Goal: Task Accomplishment & Management: Complete application form

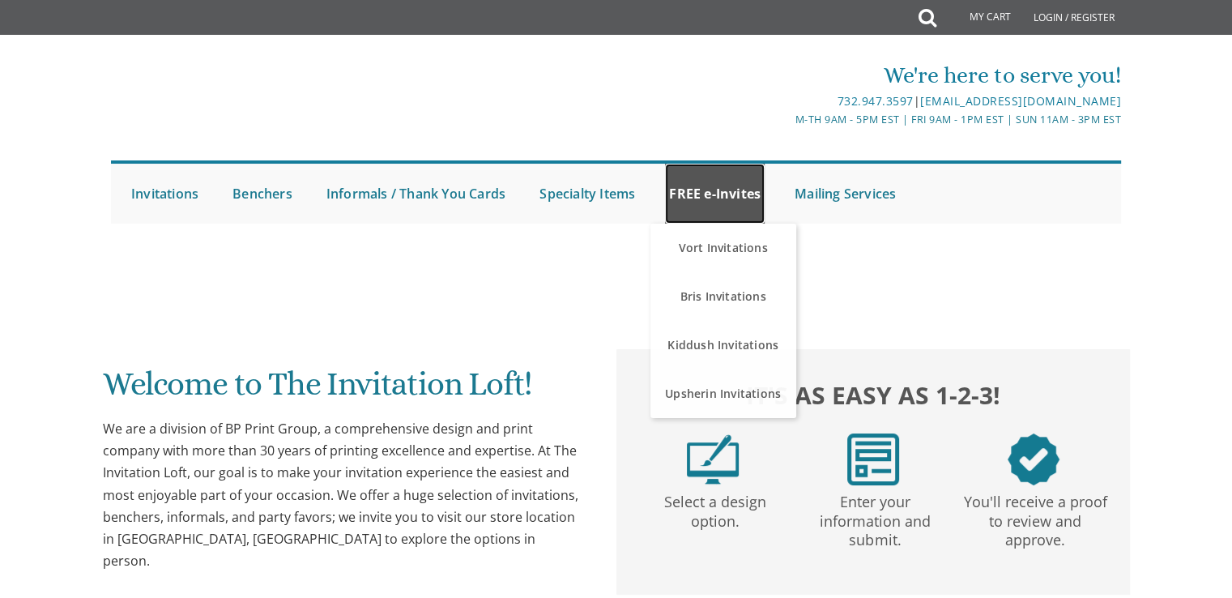
click at [721, 188] on link "FREE e-Invites" at bounding box center [715, 194] width 100 height 60
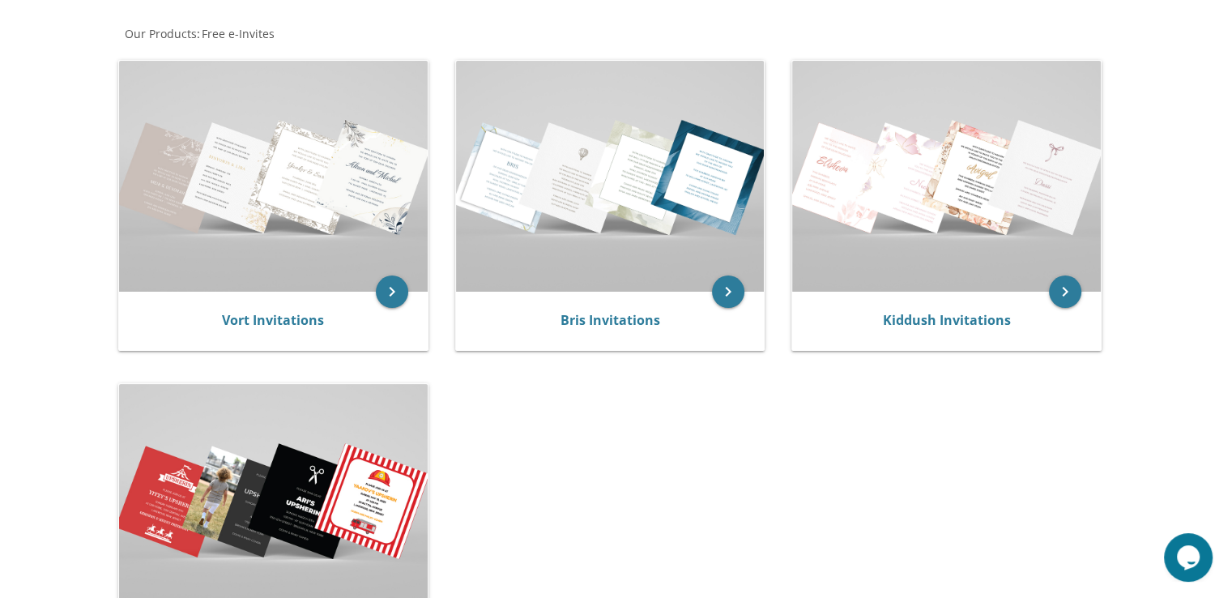
scroll to position [275, 0]
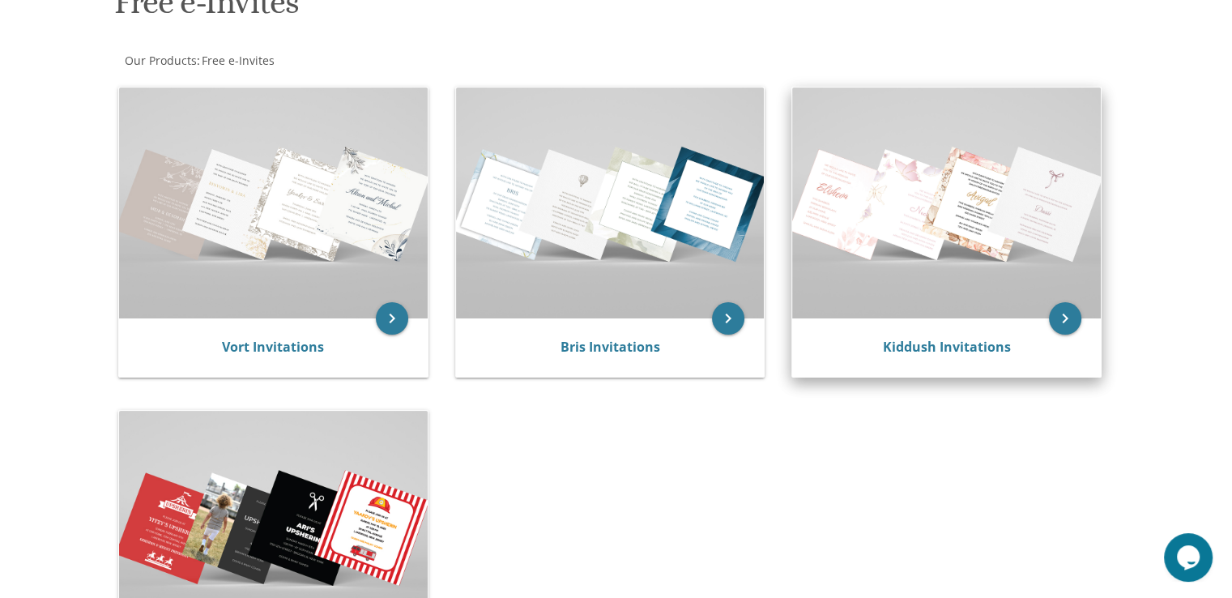
click at [992, 218] on img at bounding box center [946, 202] width 309 height 231
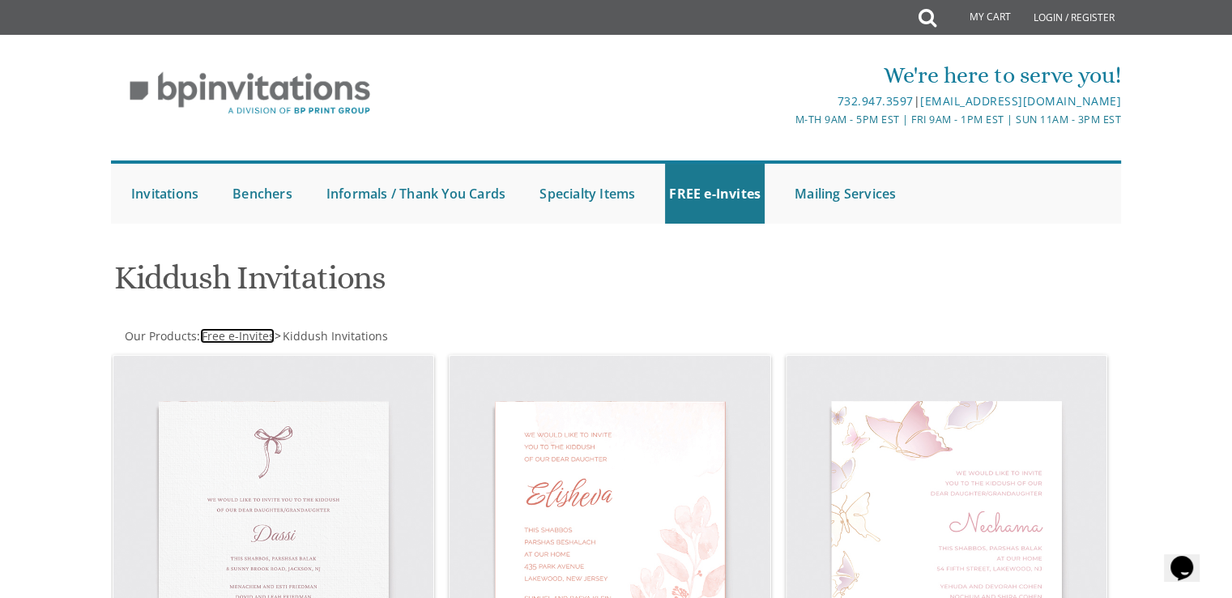
click at [233, 335] on span "Free e-Invites" at bounding box center [238, 335] width 73 height 15
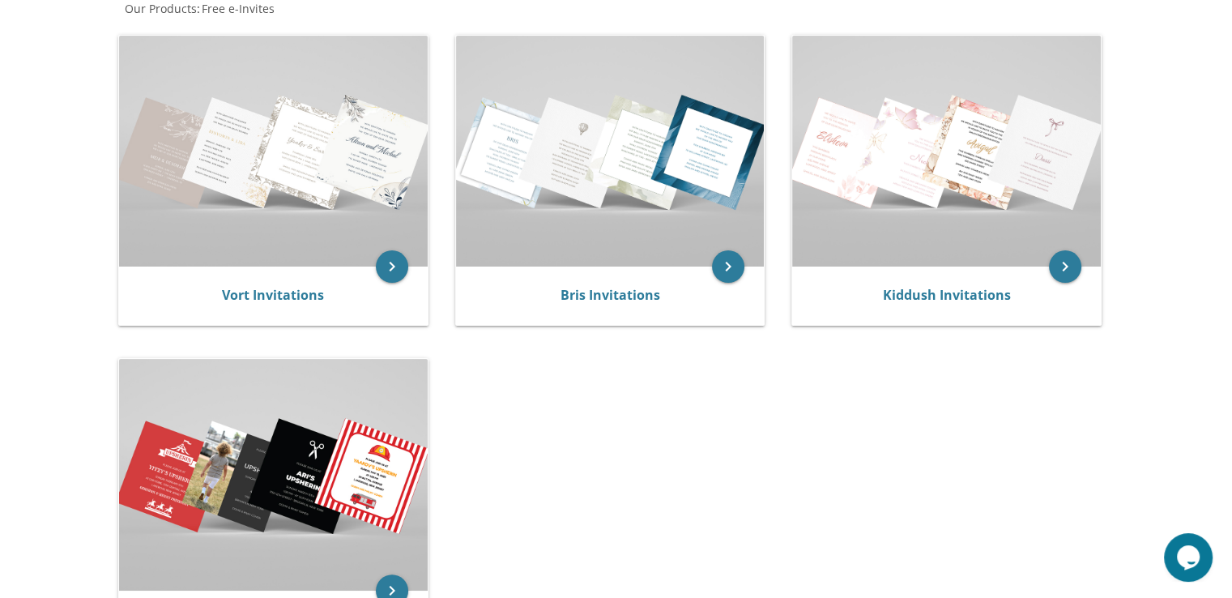
scroll to position [321, 0]
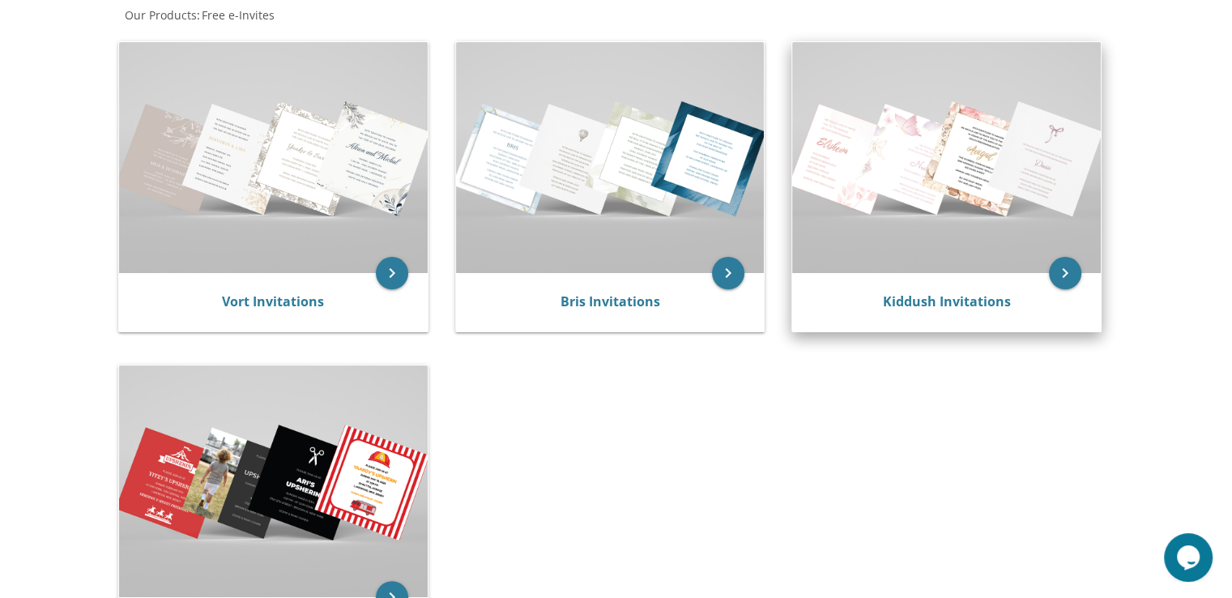
click at [1047, 216] on img at bounding box center [946, 157] width 309 height 231
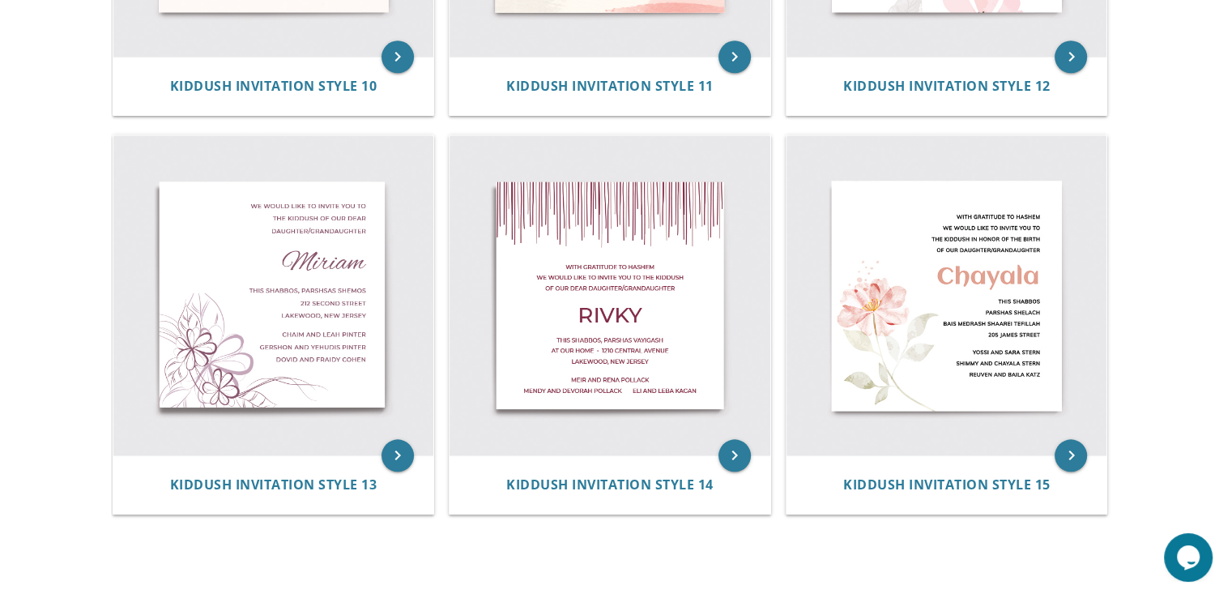
scroll to position [1827, 0]
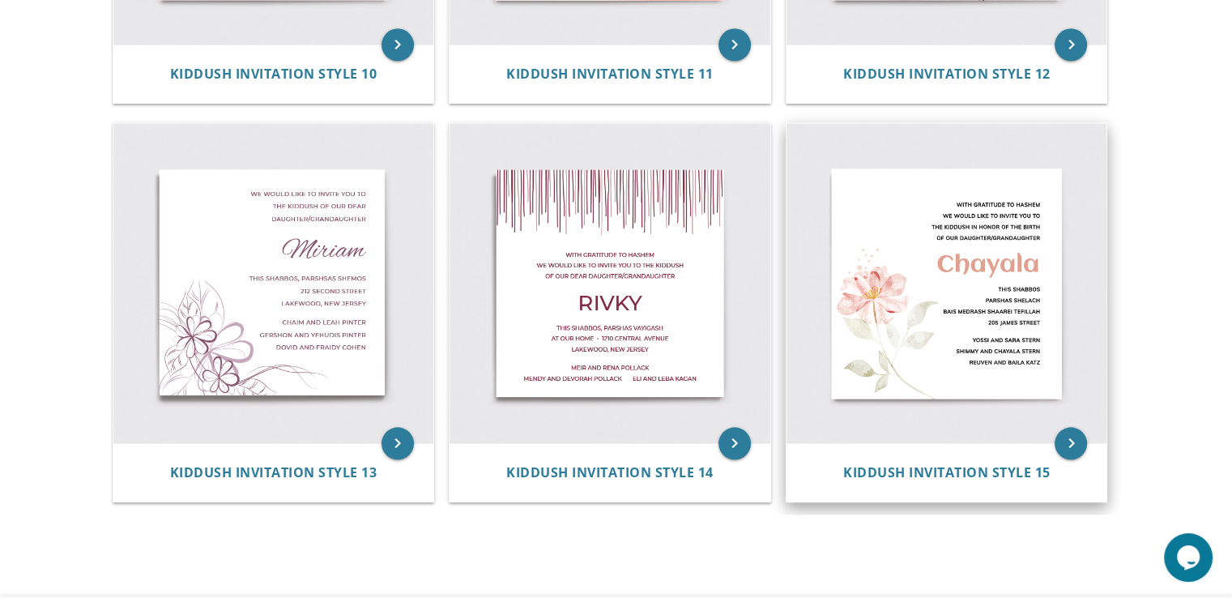
click at [951, 385] on img at bounding box center [947, 283] width 321 height 321
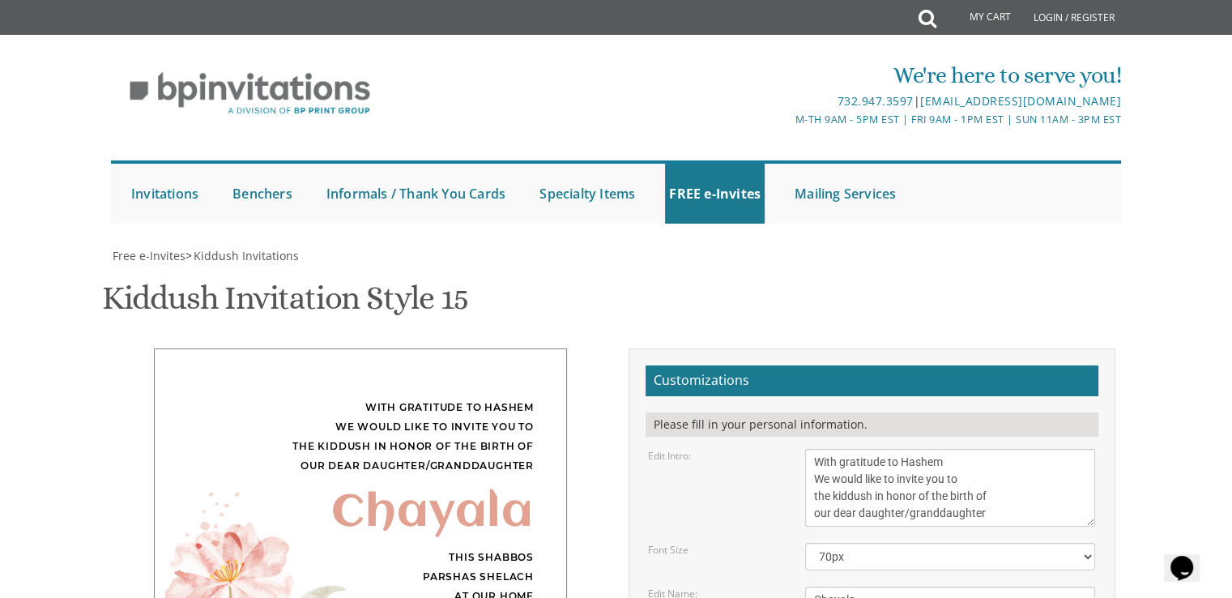
scroll to position [324, 0]
drag, startPoint x: 990, startPoint y: 192, endPoint x: 907, endPoint y: 193, distance: 82.6
click at [907, 449] on textarea "With gratitude to Hashem We would like to invite you to the kiddush in honor of…" at bounding box center [950, 488] width 290 height 78
type textarea "With gratitude to Hashem We would like to invite you to the kiddush in honor of…"
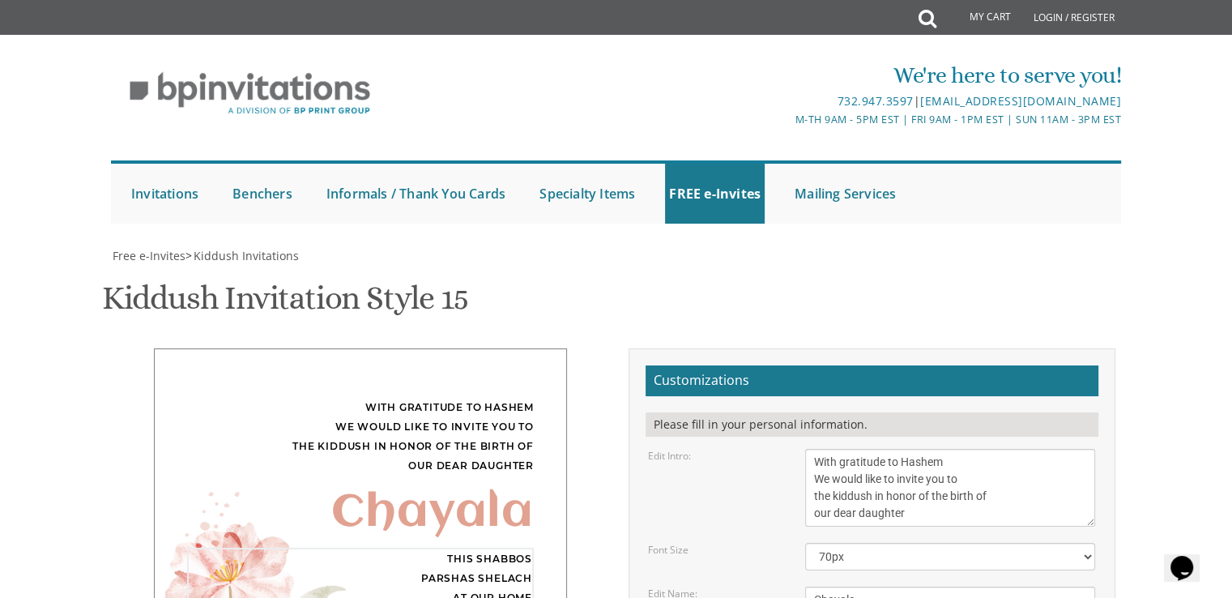
drag, startPoint x: 915, startPoint y: 369, endPoint x: 810, endPoint y: 369, distance: 104.5
type textarea "This Shabbos Parshas Ki Savo at our home 33 James Street"
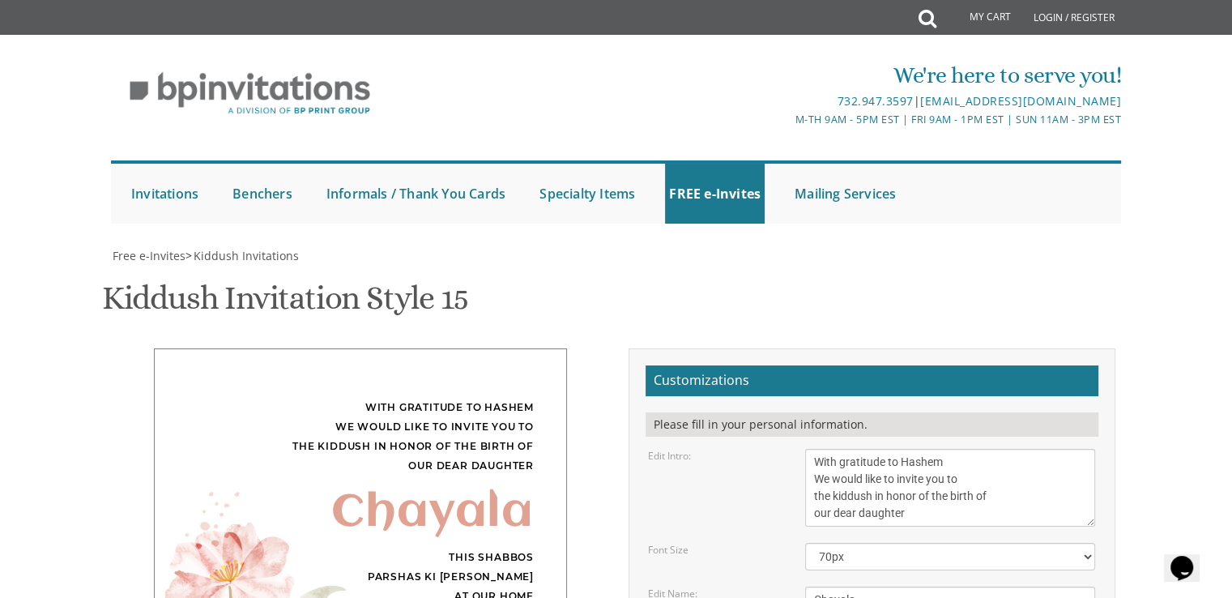
drag, startPoint x: 934, startPoint y: 448, endPoint x: 797, endPoint y: 383, distance: 151.5
type textarea "Zvi and Malky Fine"
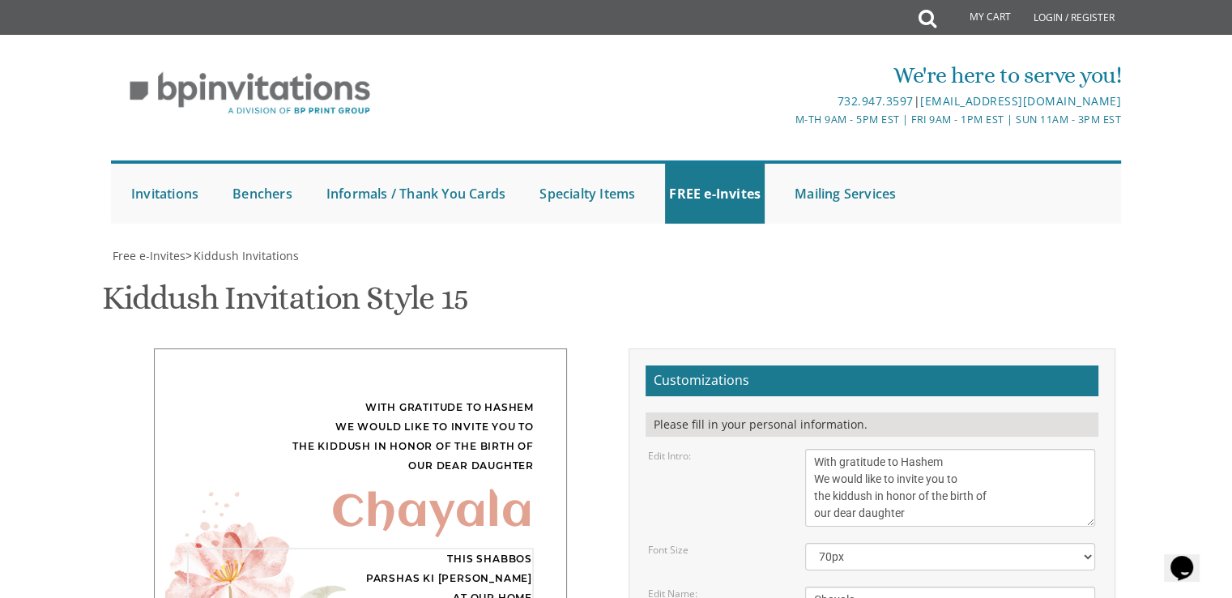
scroll to position [11, 0]
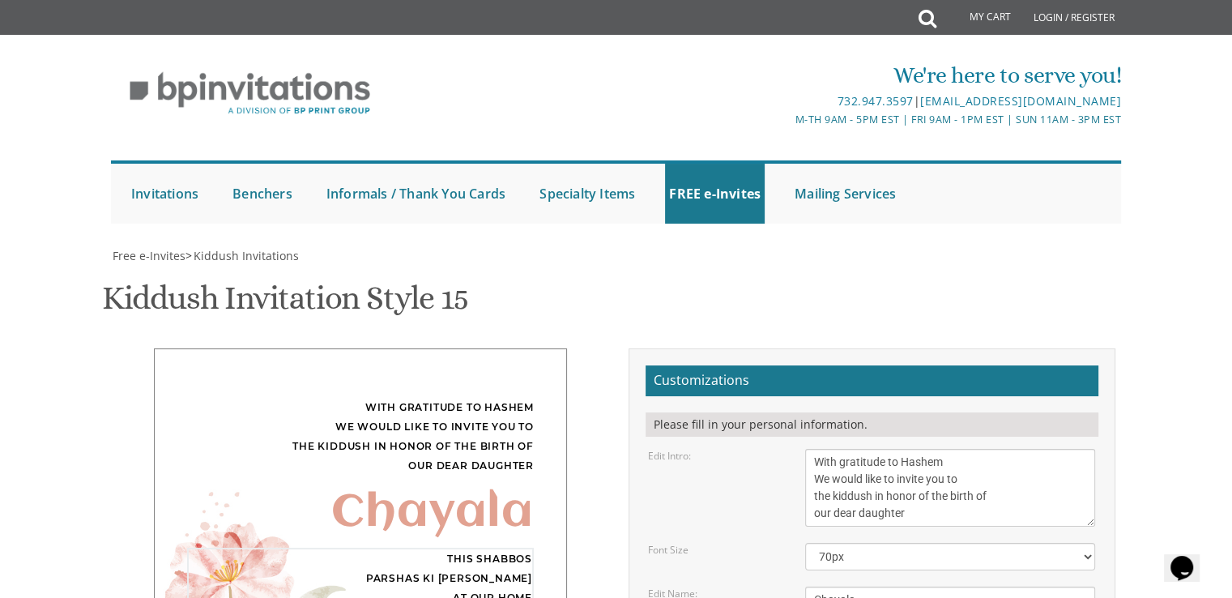
scroll to position [16, 0]
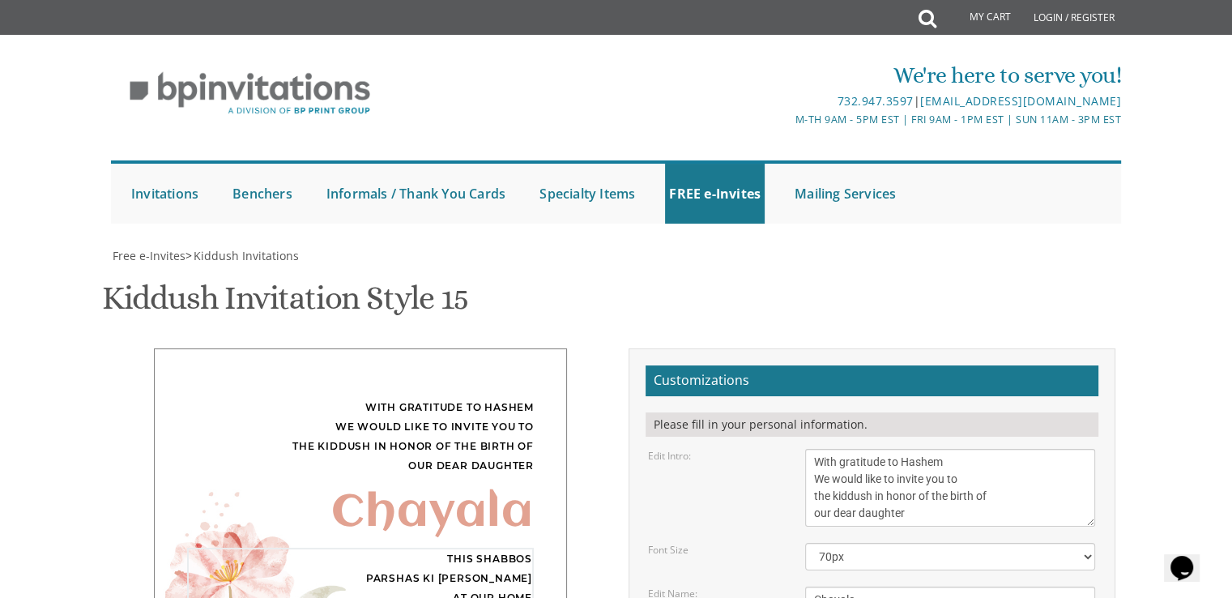
type textarea "This Shabbos Parshas Ki Savo at our home 33 James Street"
click at [873, 543] on select "40px 50px 60px 70px 80px" at bounding box center [950, 557] width 290 height 28
click at [805, 543] on select "40px 50px 60px 70px 80px" at bounding box center [950, 557] width 290 height 28
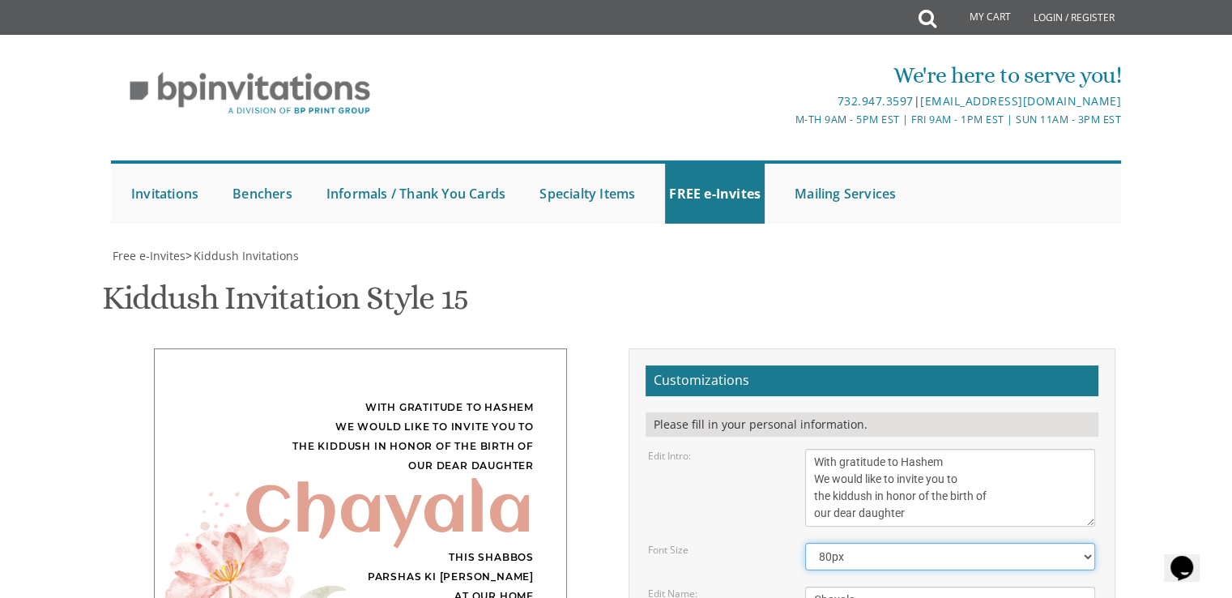
click at [867, 543] on select "40px 50px 60px 70px 80px" at bounding box center [950, 557] width 290 height 28
click at [805, 543] on select "40px 50px 60px 70px 80px" at bounding box center [950, 557] width 290 height 28
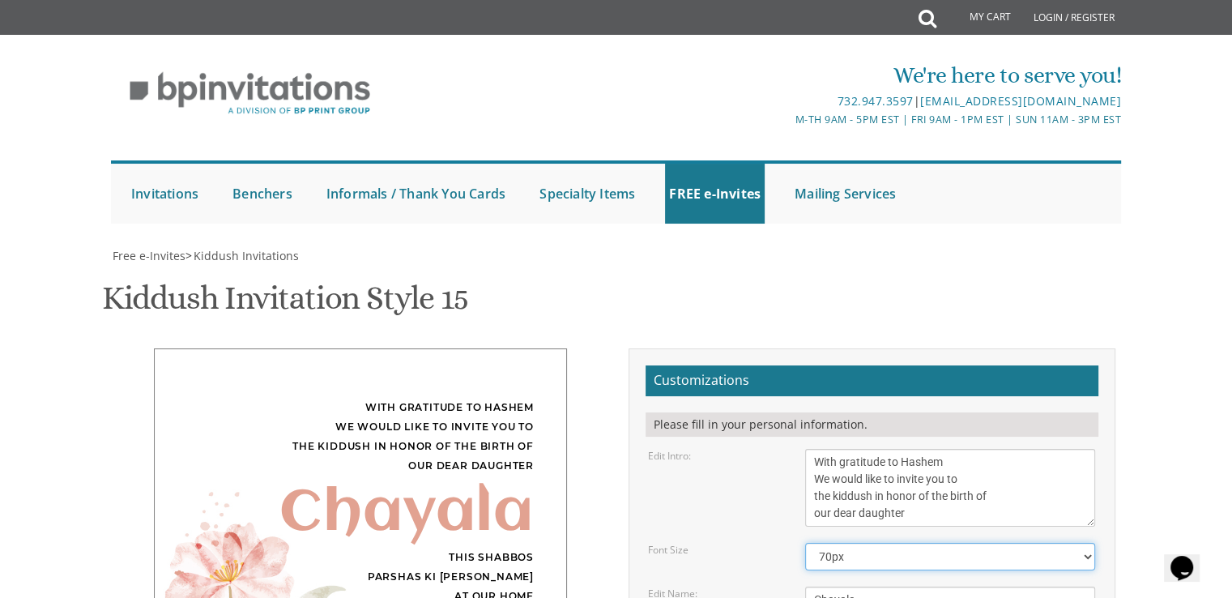
click at [875, 543] on select "40px 50px 60px 70px 80px" at bounding box center [950, 557] width 290 height 28
click at [805, 543] on select "40px 50px 60px 70px 80px" at bounding box center [950, 557] width 290 height 28
click at [873, 543] on select "40px 50px 60px 70px 80px" at bounding box center [950, 557] width 290 height 28
select select "70px"
click at [805, 543] on select "40px 50px 60px 70px 80px" at bounding box center [950, 557] width 290 height 28
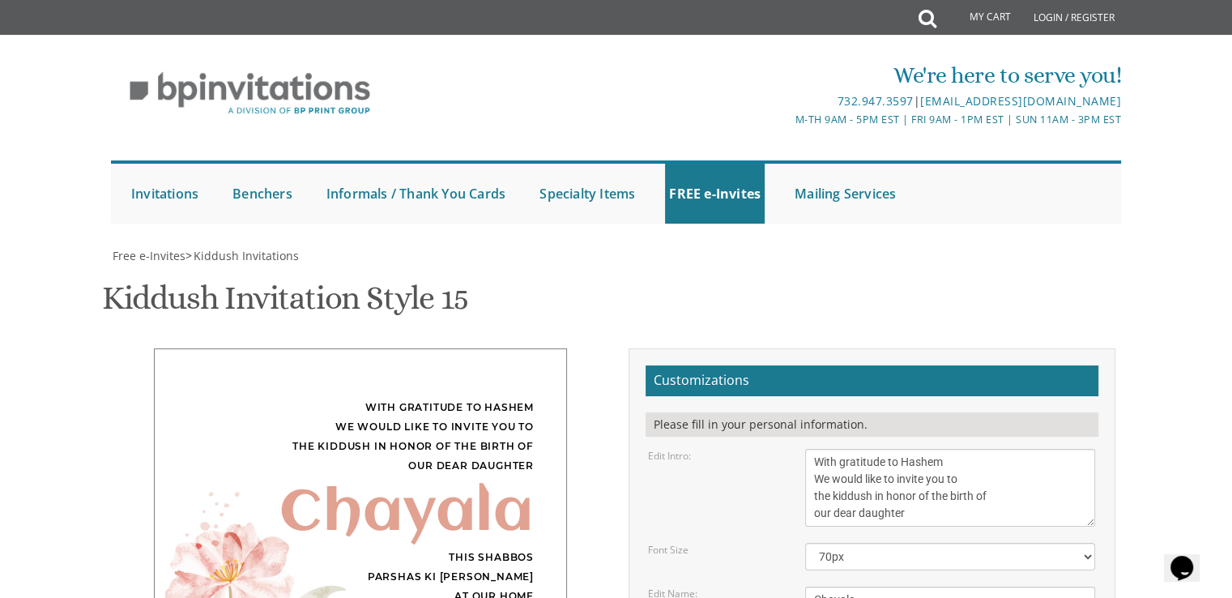
click at [601, 348] on div "With gratitude to Hashem We would like to invite you to the kiddush in honor of…" at bounding box center [360, 531] width 487 height 366
click at [679, 365] on h2 "Customizations" at bounding box center [872, 380] width 453 height 31
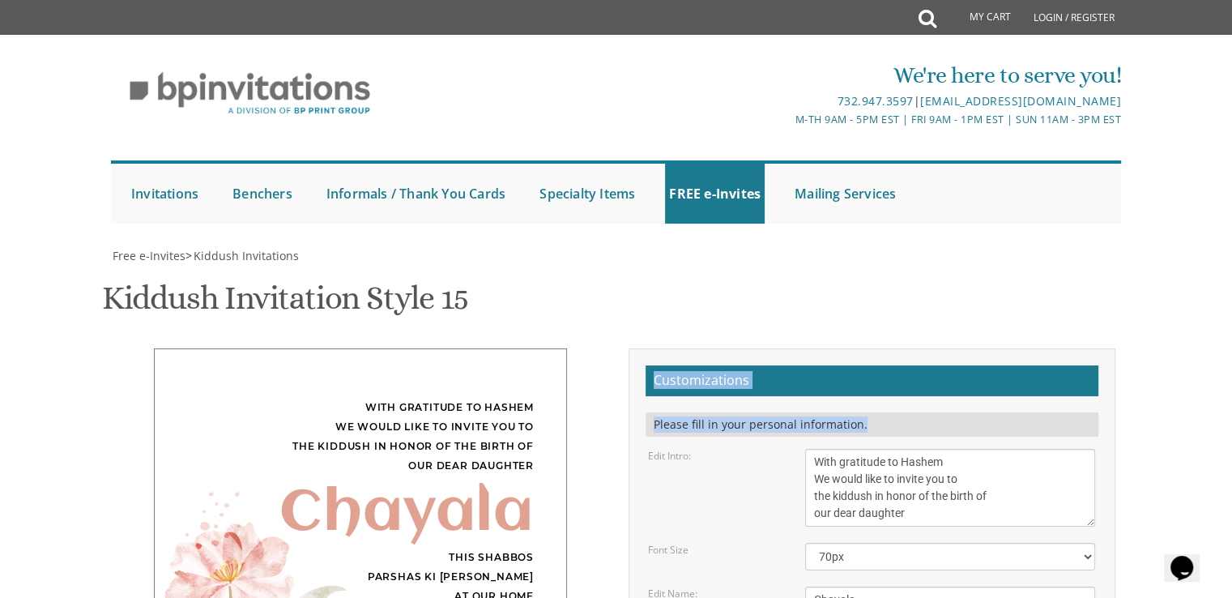
drag, startPoint x: 679, startPoint y: 56, endPoint x: 690, endPoint y: 96, distance: 42.1
click at [690, 412] on div "Please fill in your personal information." at bounding box center [872, 424] width 453 height 24
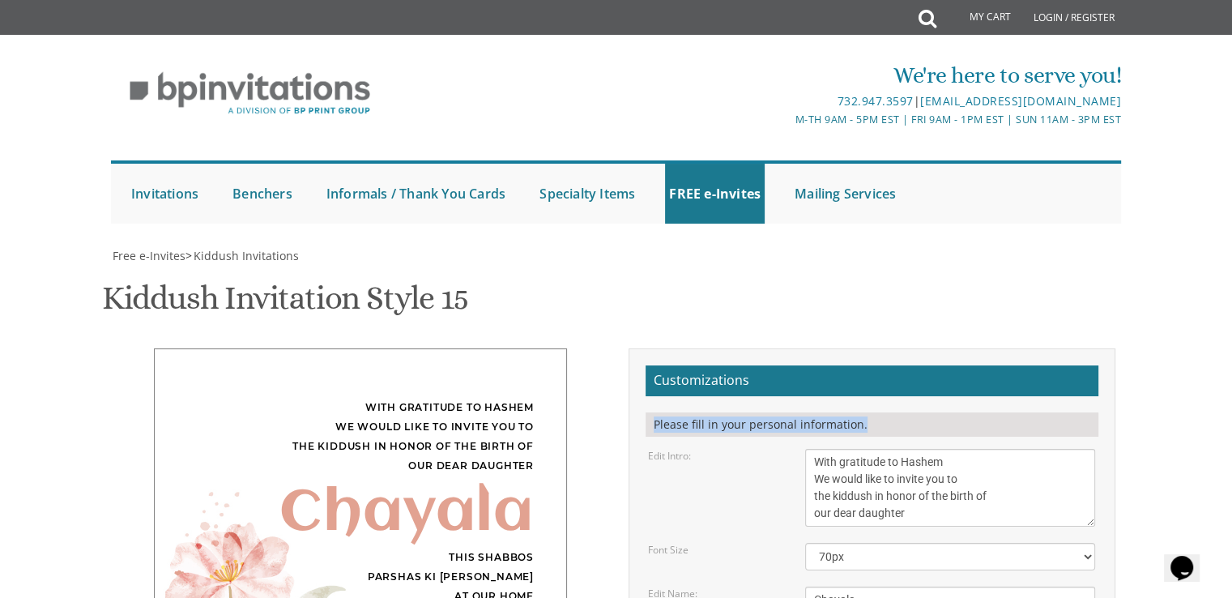
click at [696, 412] on div "Please fill in your personal information." at bounding box center [872, 424] width 453 height 24
drag, startPoint x: 696, startPoint y: 98, endPoint x: 667, endPoint y: 98, distance: 29.2
click at [667, 412] on div "Please fill in your personal information." at bounding box center [872, 424] width 453 height 24
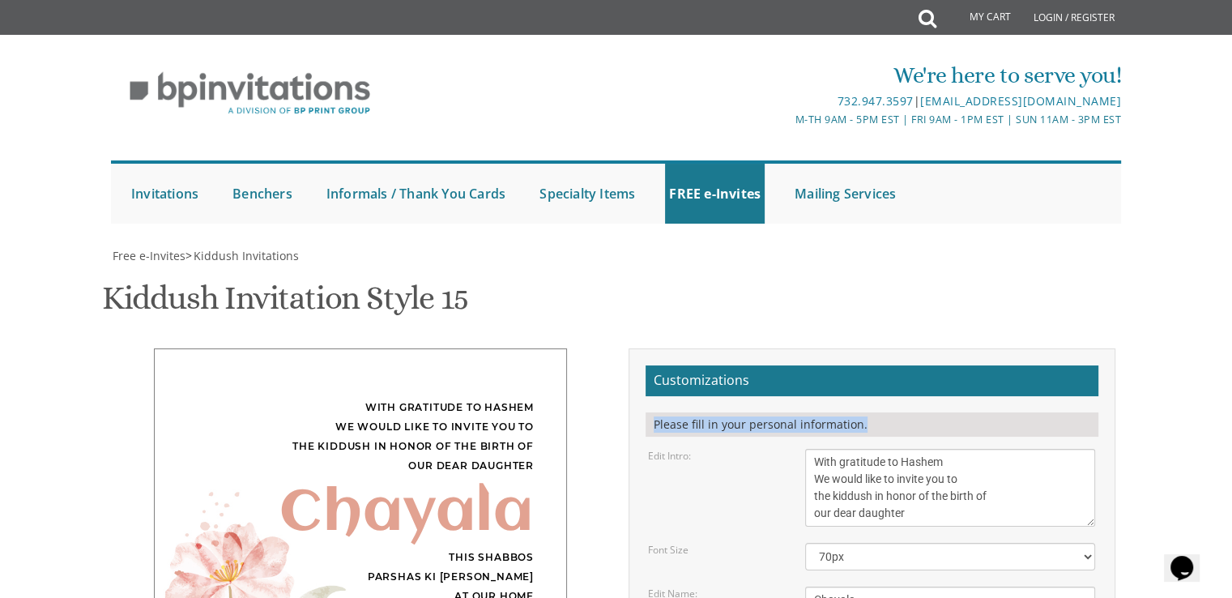
click at [667, 412] on div "Please fill in your personal information." at bounding box center [872, 424] width 453 height 24
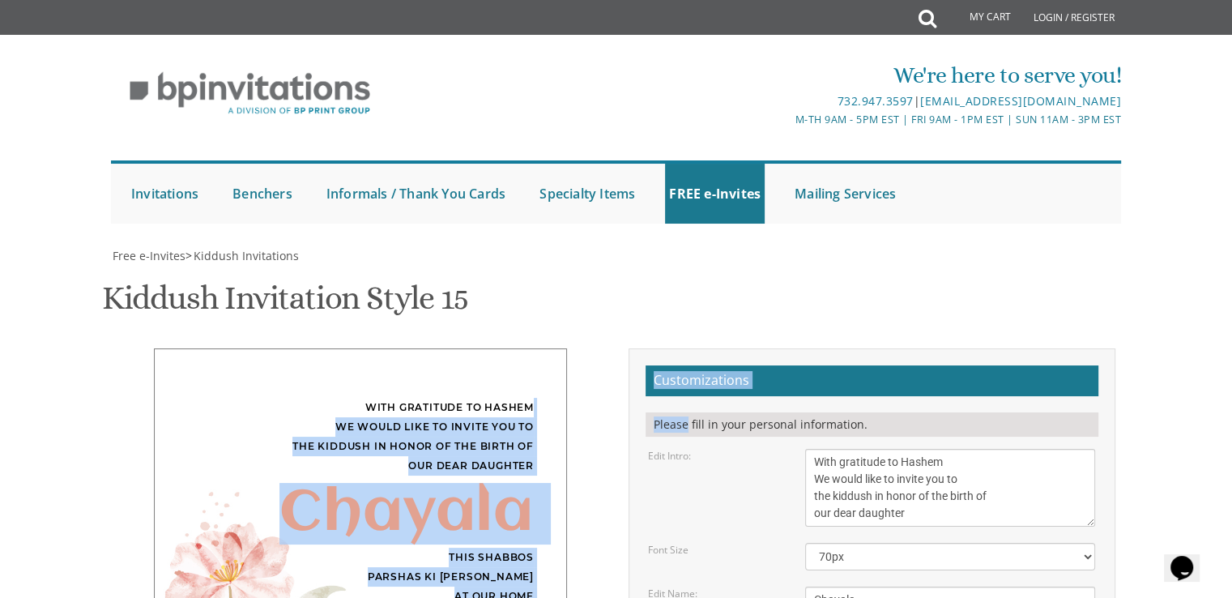
drag, startPoint x: 667, startPoint y: 98, endPoint x: 608, endPoint y: 51, distance: 75.5
click at [608, 348] on div "With gratitude to Hashem We would like to invite you to the kiddush in honor of…" at bounding box center [360, 541] width 511 height 386
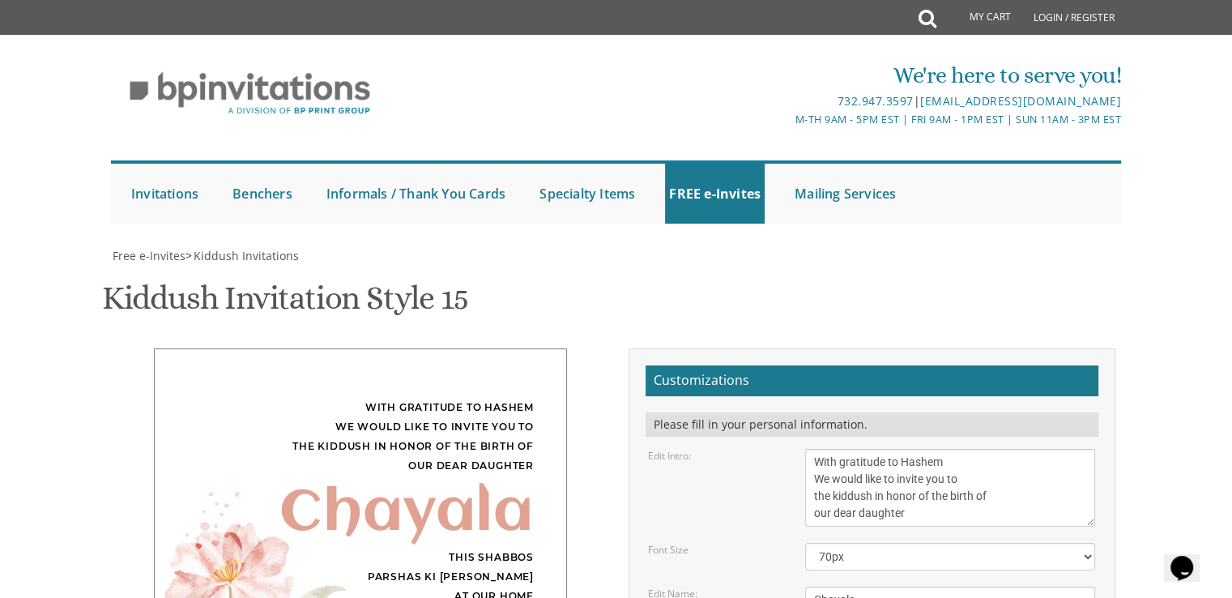
click at [460, 398] on div "With gratitude to Hashem We would like to invite you to the kiddush in honor of…" at bounding box center [360, 437] width 347 height 78
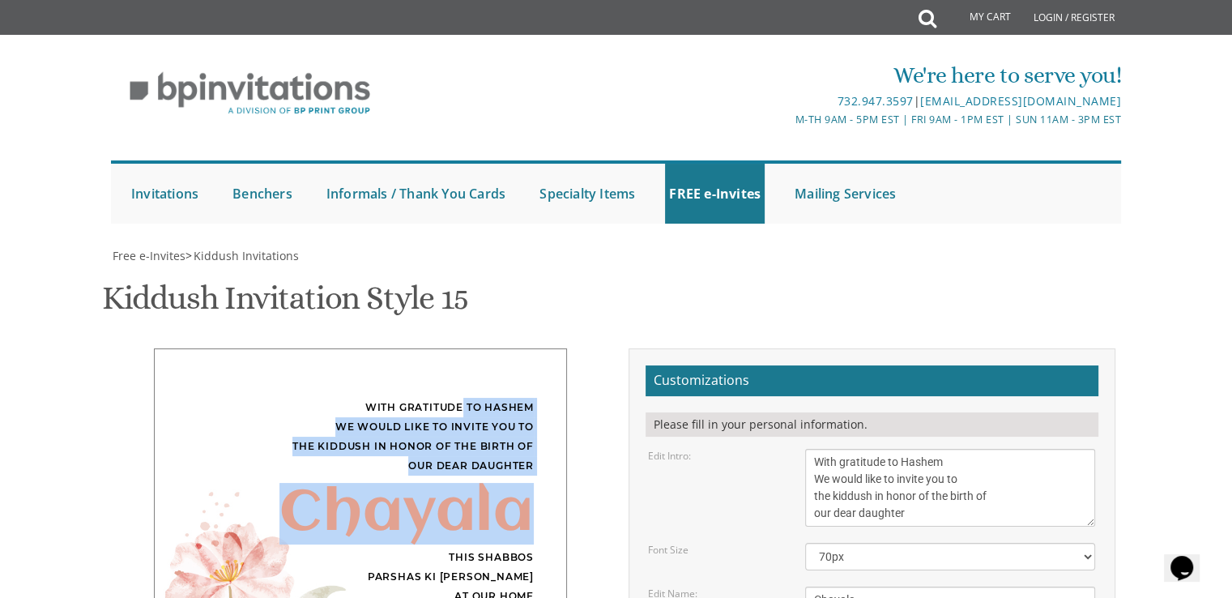
drag, startPoint x: 460, startPoint y: 88, endPoint x: 389, endPoint y: 173, distance: 110.4
click at [389, 348] on div "With gratitude to Hashem We would like to invite you to the kiddush in honor of…" at bounding box center [360, 531] width 413 height 366
click at [389, 504] on div "Chayala" at bounding box center [360, 513] width 347 height 19
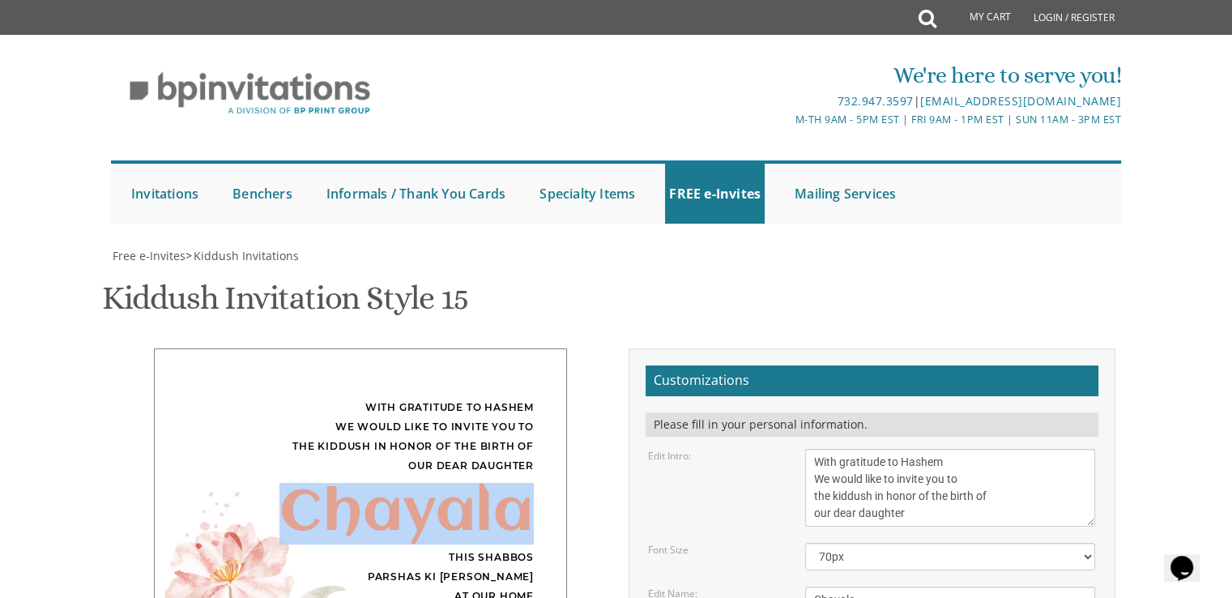
click at [389, 504] on div "Chayala" at bounding box center [360, 513] width 347 height 19
click at [579, 348] on div "With gratitude to Hashem We would like to invite you to the kiddush in honor of…" at bounding box center [360, 531] width 487 height 366
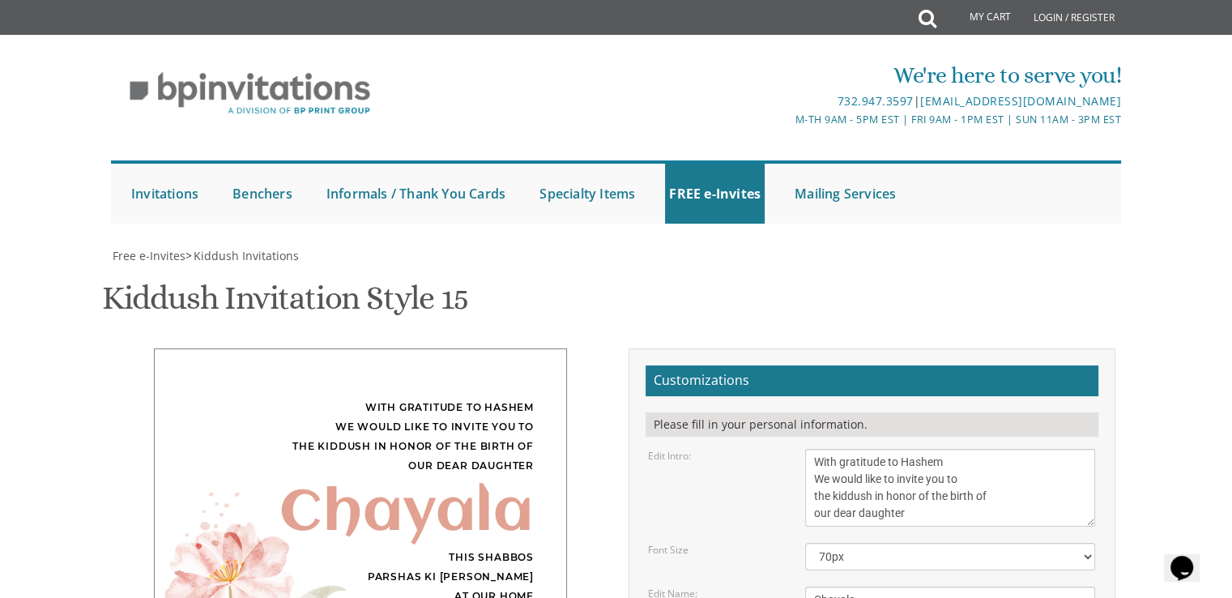
click at [504, 548] on div "This Shabbos Parshas Ki Savo at our home 33 James Street" at bounding box center [360, 587] width 347 height 78
drag, startPoint x: 504, startPoint y: 233, endPoint x: 506, endPoint y: 247, distance: 14.7
click at [506, 548] on div "This Shabbos Parshas Ki Savo at our home 33 James Street" at bounding box center [360, 587] width 347 height 78
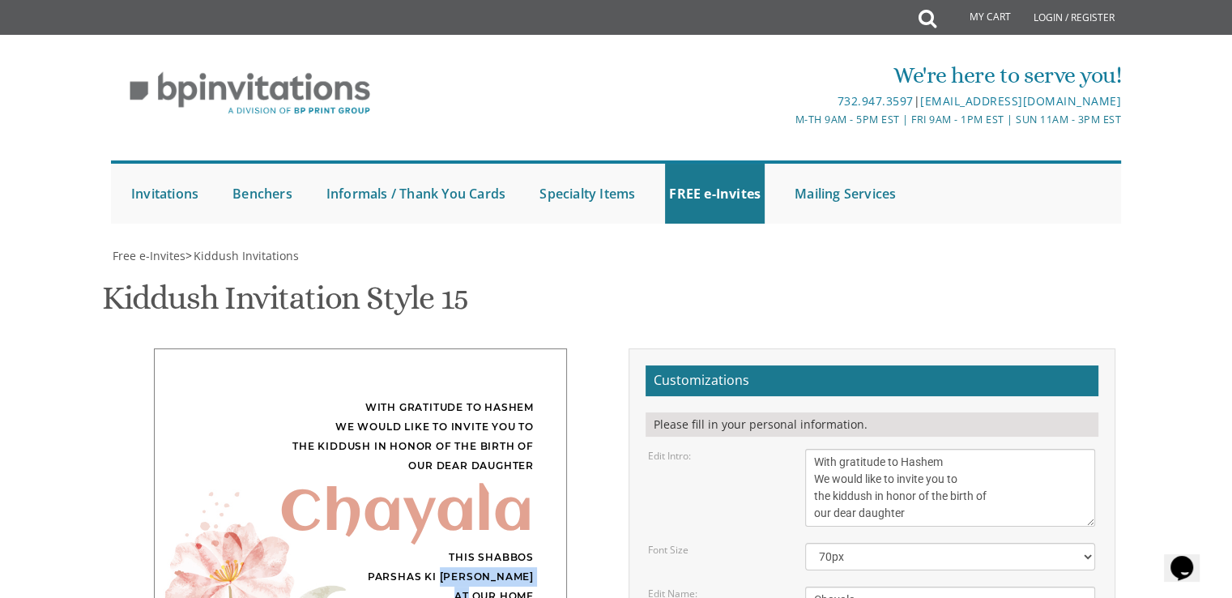
drag, startPoint x: 506, startPoint y: 247, endPoint x: 509, endPoint y: 274, distance: 26.9
click at [509, 548] on div "This Shabbos Parshas Ki Savo at our home 33 James Street" at bounding box center [360, 587] width 347 height 78
drag, startPoint x: 509, startPoint y: 274, endPoint x: 510, endPoint y: 286, distance: 12.2
click at [510, 548] on div "This Shabbos Parshas Ki Savo at our home 33 James Street" at bounding box center [360, 587] width 347 height 78
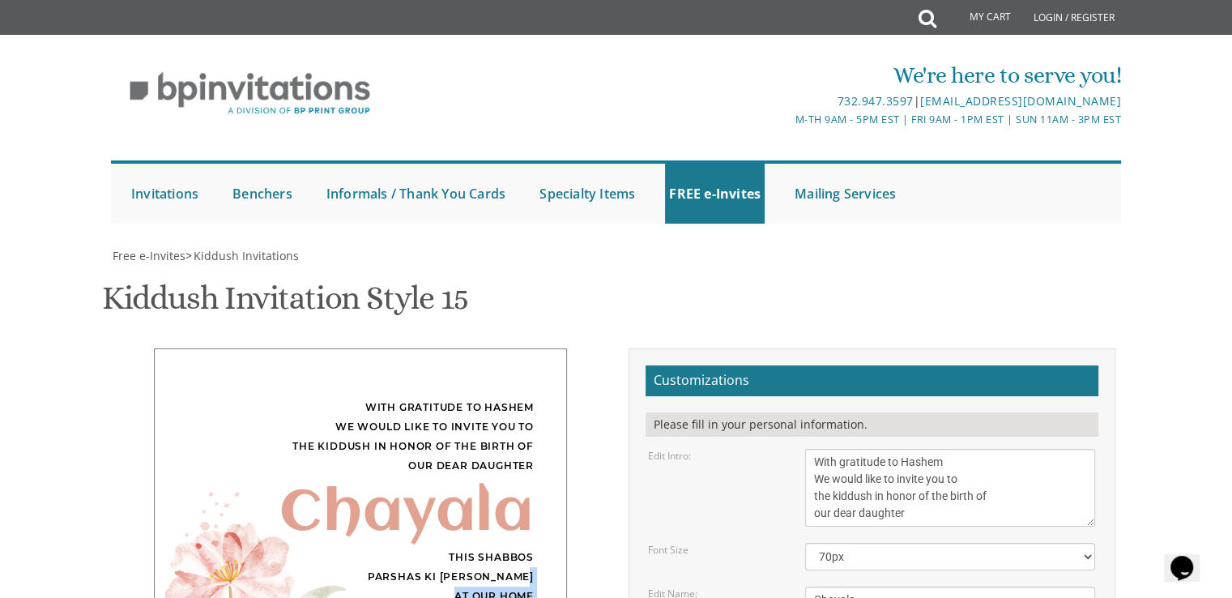
click at [510, 548] on div "This Shabbos Parshas Ki Savo at our home 33 James Street" at bounding box center [360, 587] width 347 height 78
drag, startPoint x: 510, startPoint y: 286, endPoint x: 473, endPoint y: 279, distance: 37.2
click at [473, 548] on div "This Shabbos Parshas Ki Savo at our home 33 James Street" at bounding box center [360, 587] width 347 height 78
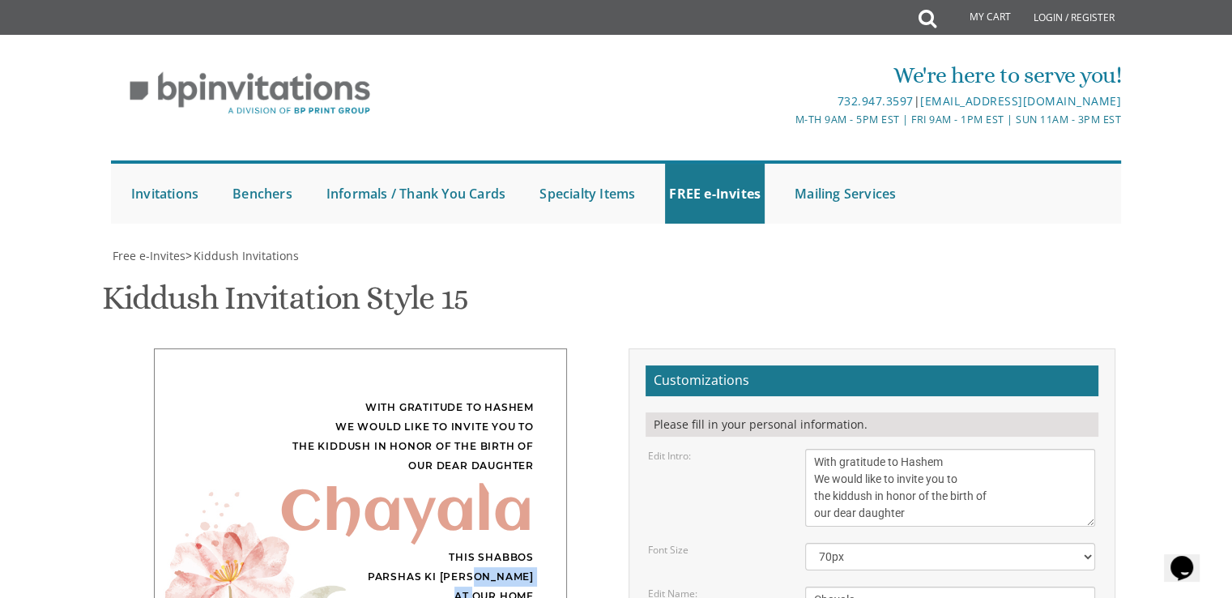
click at [473, 548] on div "This Shabbos Parshas Ki Savo at our home 33 James Street" at bounding box center [360, 587] width 347 height 78
click at [443, 504] on div "Chayala" at bounding box center [360, 513] width 347 height 19
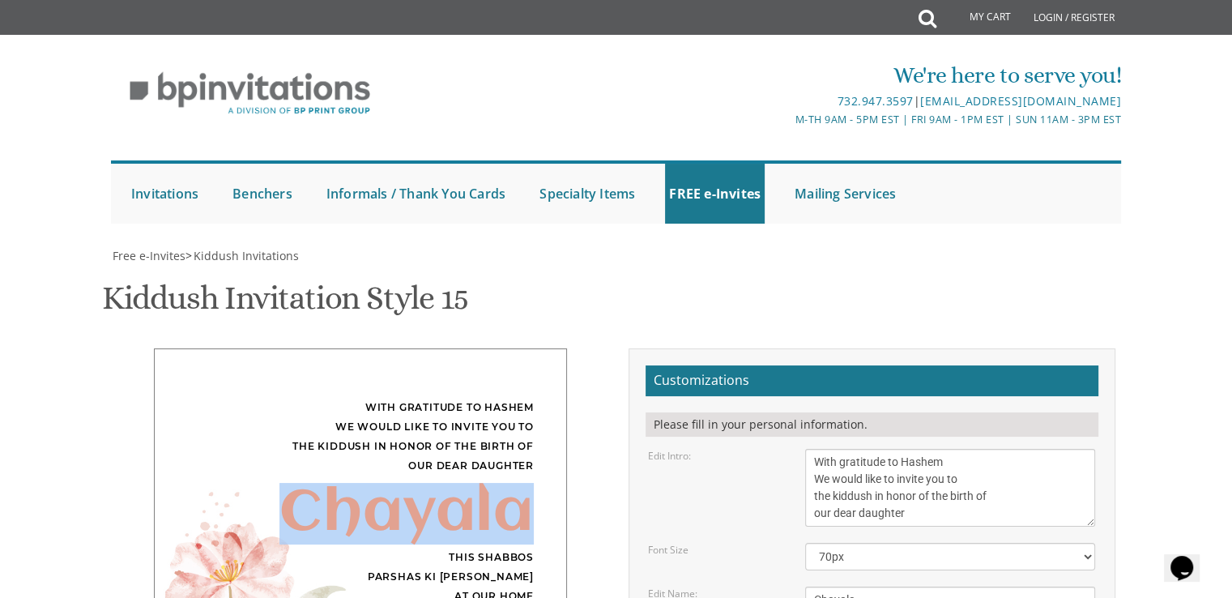
drag, startPoint x: 443, startPoint y: 186, endPoint x: 341, endPoint y: 163, distance: 104.6
click at [341, 504] on div "Chayala" at bounding box center [360, 513] width 347 height 19
drag, startPoint x: 341, startPoint y: 163, endPoint x: 430, endPoint y: 145, distance: 90.9
click at [430, 348] on div "With gratitude to Hashem We would like to invite you to the kiddush in honor of…" at bounding box center [360, 531] width 413 height 366
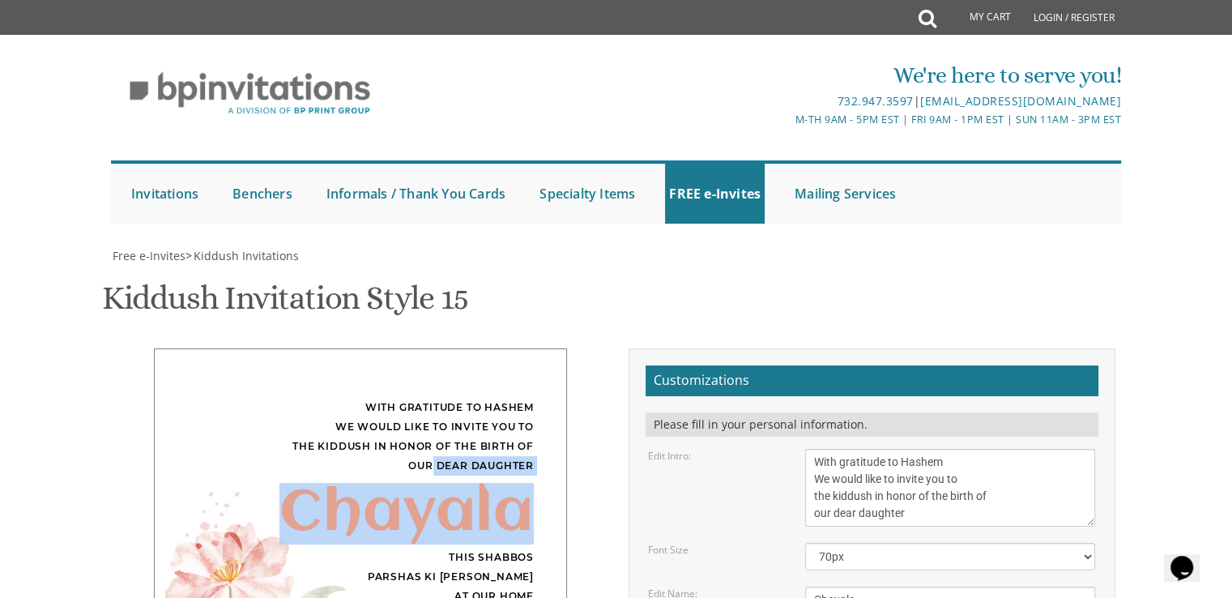
click at [430, 398] on div "With gratitude to Hashem We would like to invite you to the kiddush in honor of…" at bounding box center [360, 437] width 347 height 78
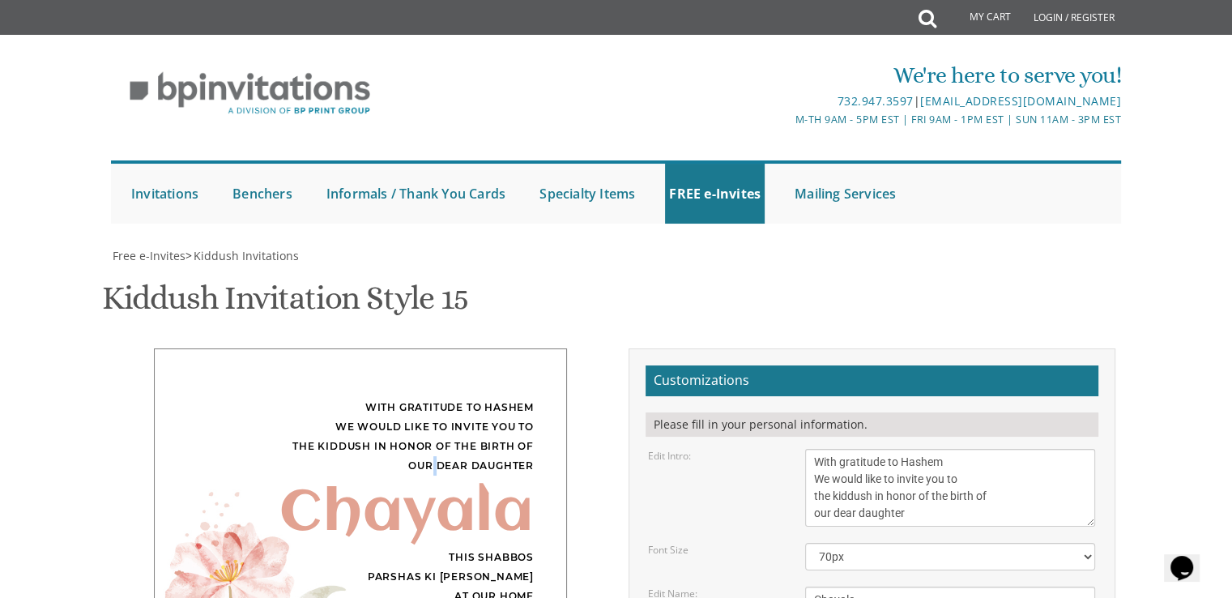
click at [430, 398] on div "With gratitude to Hashem We would like to invite you to the kiddush in honor of…" at bounding box center [360, 437] width 347 height 78
drag, startPoint x: 430, startPoint y: 145, endPoint x: 414, endPoint y: 99, distance: 48.9
click at [414, 398] on div "With gratitude to Hashem We would like to invite you to the kiddush in honor of…" at bounding box center [360, 437] width 347 height 78
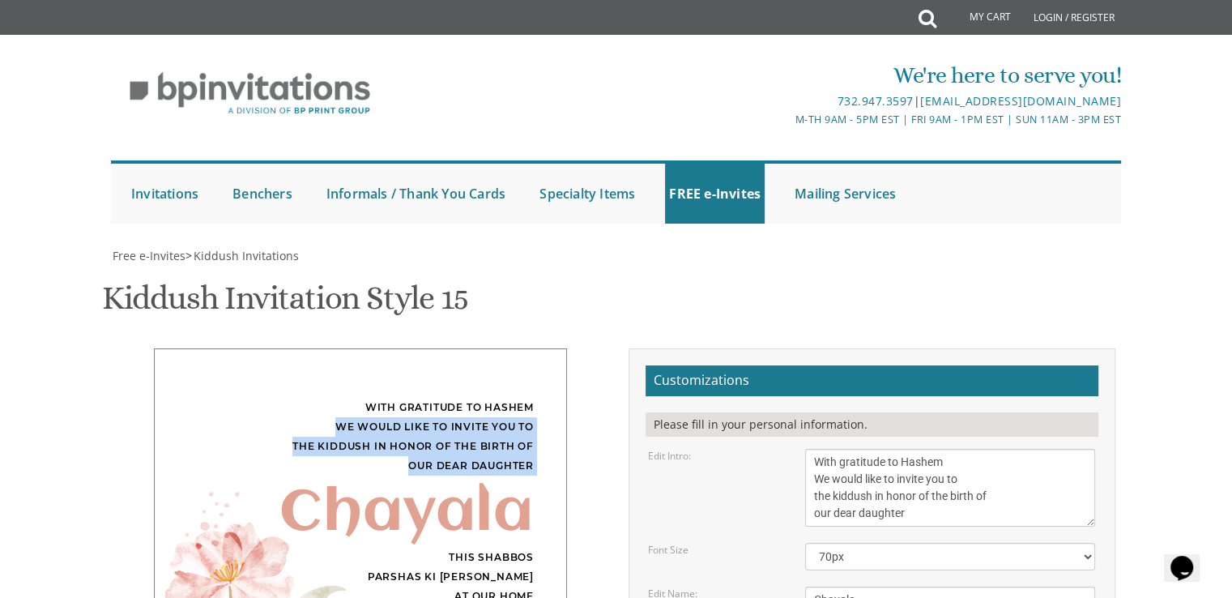
click at [414, 398] on div "With gratitude to Hashem We would like to invite you to the kiddush in honor of…" at bounding box center [360, 437] width 347 height 78
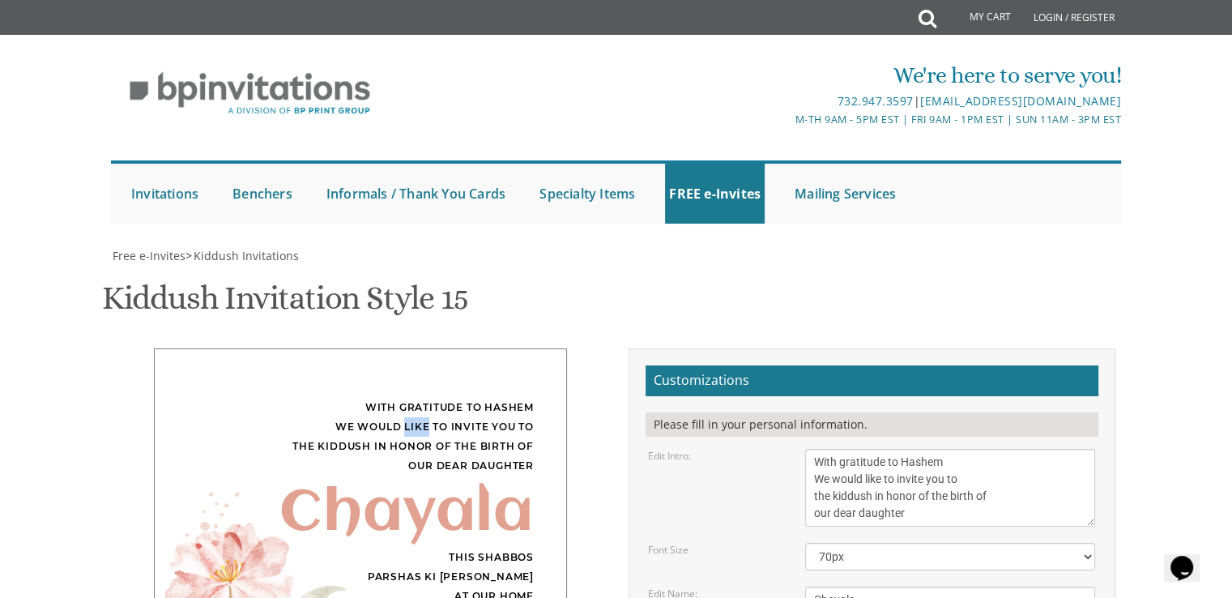
click at [414, 398] on div "With gratitude to Hashem We would like to invite you to the kiddush in honor of…" at bounding box center [360, 437] width 347 height 78
drag, startPoint x: 414, startPoint y: 99, endPoint x: 416, endPoint y: 70, distance: 28.4
click at [416, 348] on div "With gratitude to Hashem We would like to invite you to the kiddush in honor of…" at bounding box center [360, 531] width 413 height 366
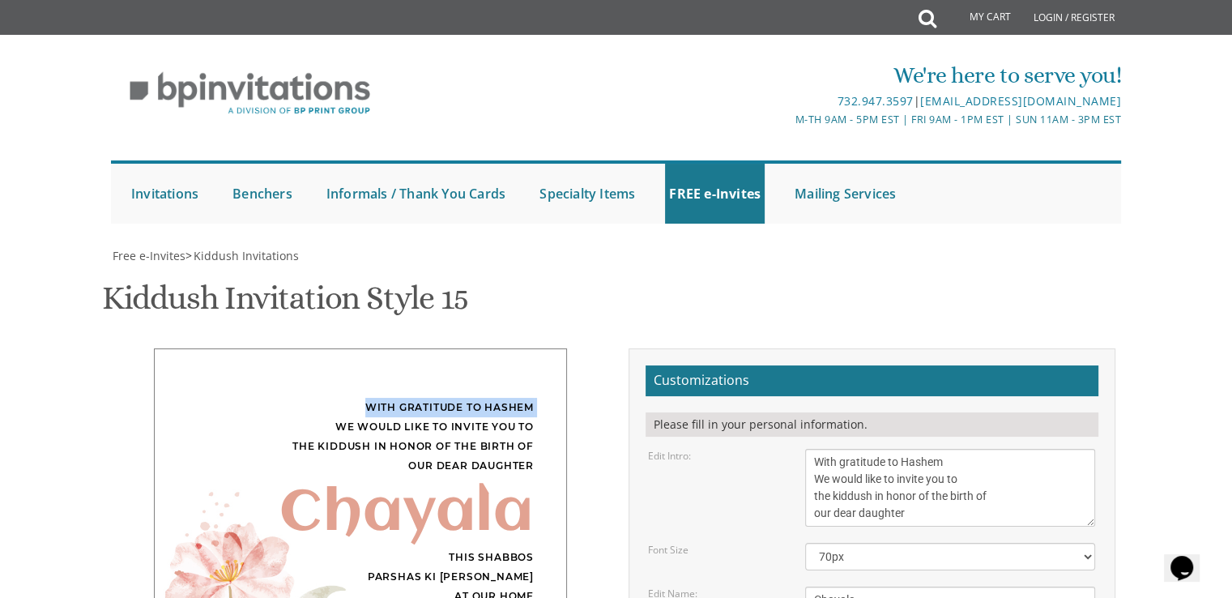
drag, startPoint x: 416, startPoint y: 70, endPoint x: 421, endPoint y: 92, distance: 22.6
click at [421, 348] on div "With gratitude to Hashem We would like to invite you to the kiddush in honor of…" at bounding box center [360, 531] width 413 height 366
click at [421, 398] on div "With gratitude to Hashem We would like to invite you to the kiddush in honor of…" at bounding box center [360, 437] width 347 height 78
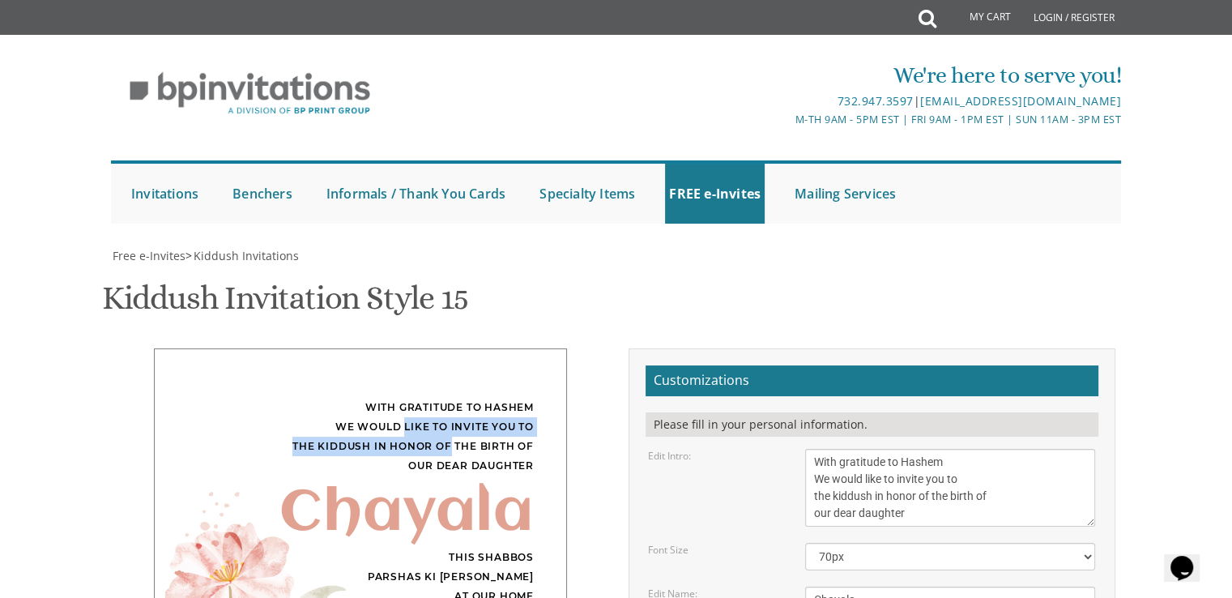
drag, startPoint x: 421, startPoint y: 92, endPoint x: 450, endPoint y: 120, distance: 39.5
click at [450, 398] on div "With gratitude to Hashem We would like to invite you to the kiddush in honor of…" at bounding box center [360, 437] width 347 height 78
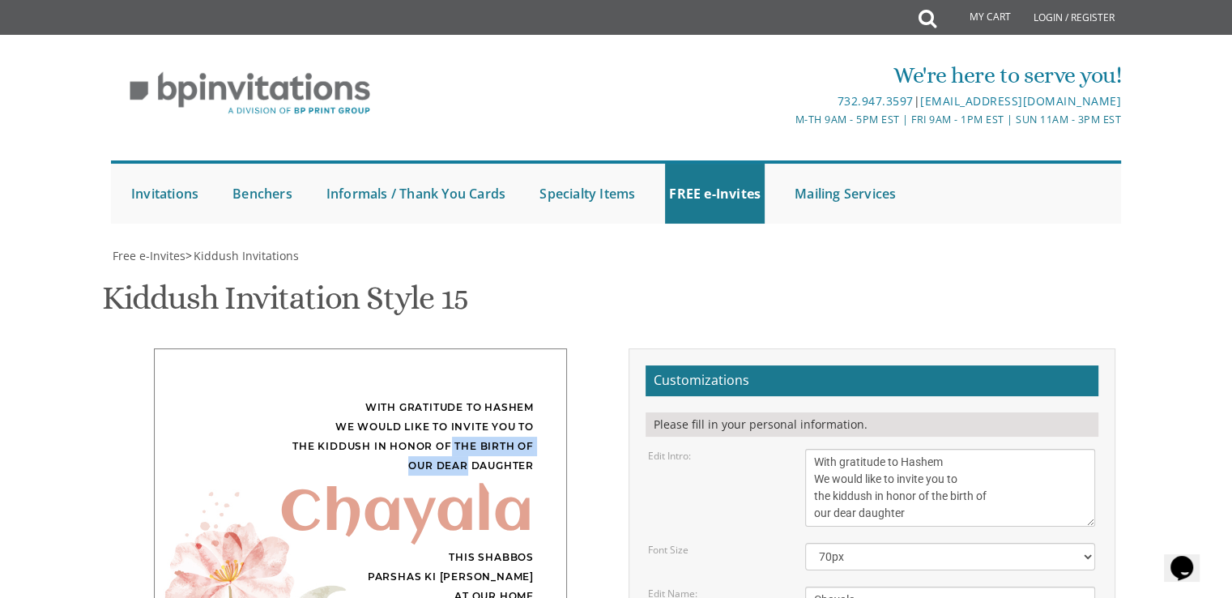
drag, startPoint x: 450, startPoint y: 120, endPoint x: 460, endPoint y: 142, distance: 24.3
click at [460, 398] on div "With gratitude to Hashem We would like to invite you to the kiddush in honor of…" at bounding box center [360, 437] width 347 height 78
drag, startPoint x: 460, startPoint y: 142, endPoint x: 502, endPoint y: 143, distance: 42.1
click at [502, 398] on div "With gratitude to Hashem We would like to invite you to the kiddush in honor of…" at bounding box center [360, 437] width 347 height 78
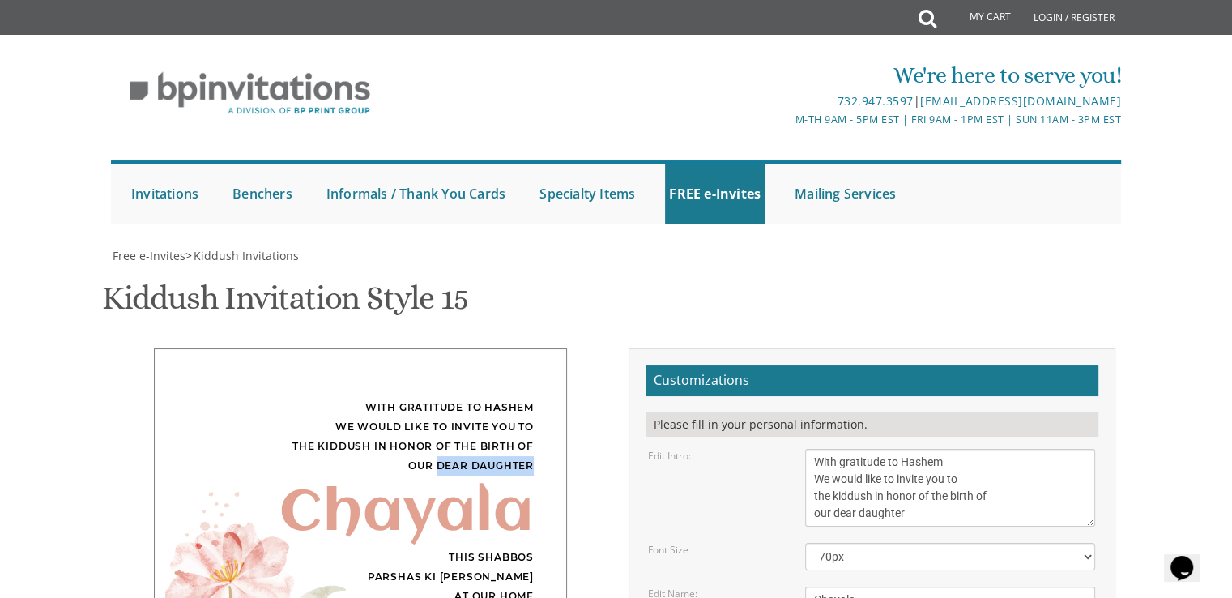
click at [502, 398] on div "With gratitude to Hashem We would like to invite you to the kiddush in honor of…" at bounding box center [360, 437] width 347 height 78
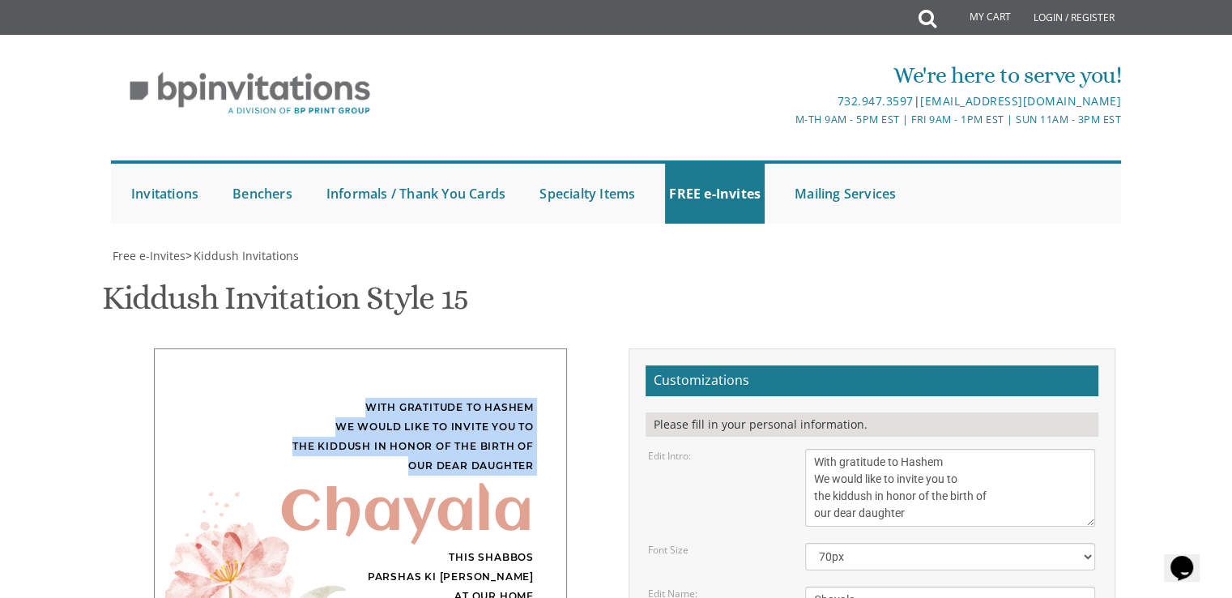
drag, startPoint x: 502, startPoint y: 143, endPoint x: 364, endPoint y: 81, distance: 151.6
click at [364, 398] on div "With gratitude to Hashem We would like to invite you to the kiddush in honor of…" at bounding box center [360, 437] width 347 height 78
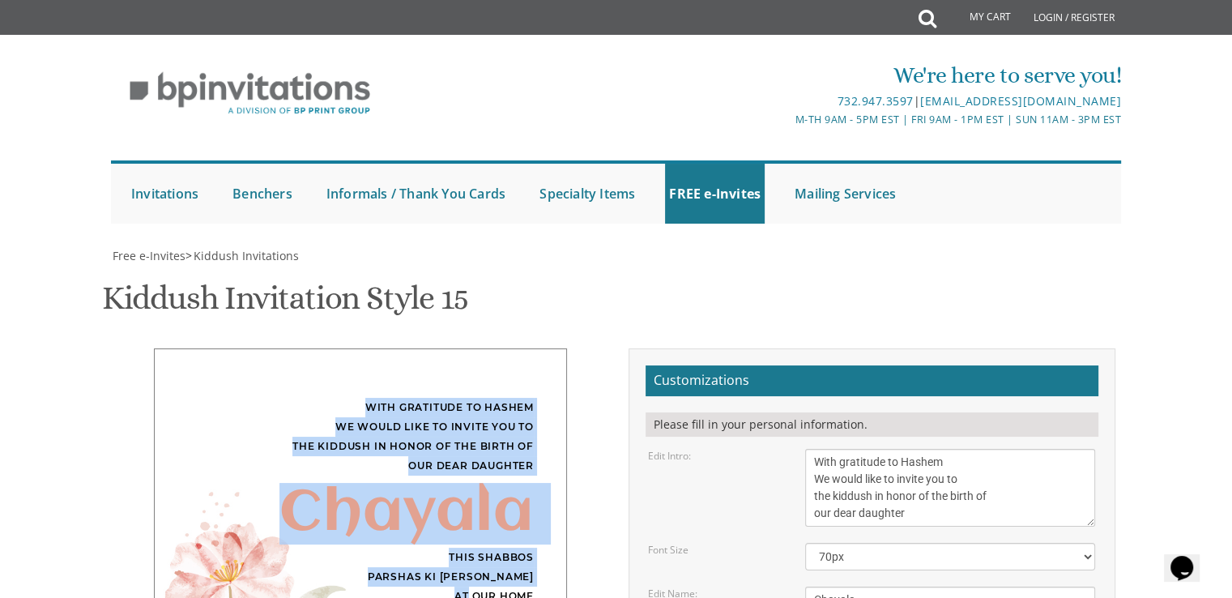
drag, startPoint x: 364, startPoint y: 81, endPoint x: 512, endPoint y: 276, distance: 245.1
click at [512, 348] on div "With gratitude to Hashem We would like to invite you to the kiddush in honor of…" at bounding box center [360, 531] width 413 height 366
click at [512, 548] on div "This Shabbos Parshas Ki Savo at our home 33 James Street" at bounding box center [360, 587] width 347 height 78
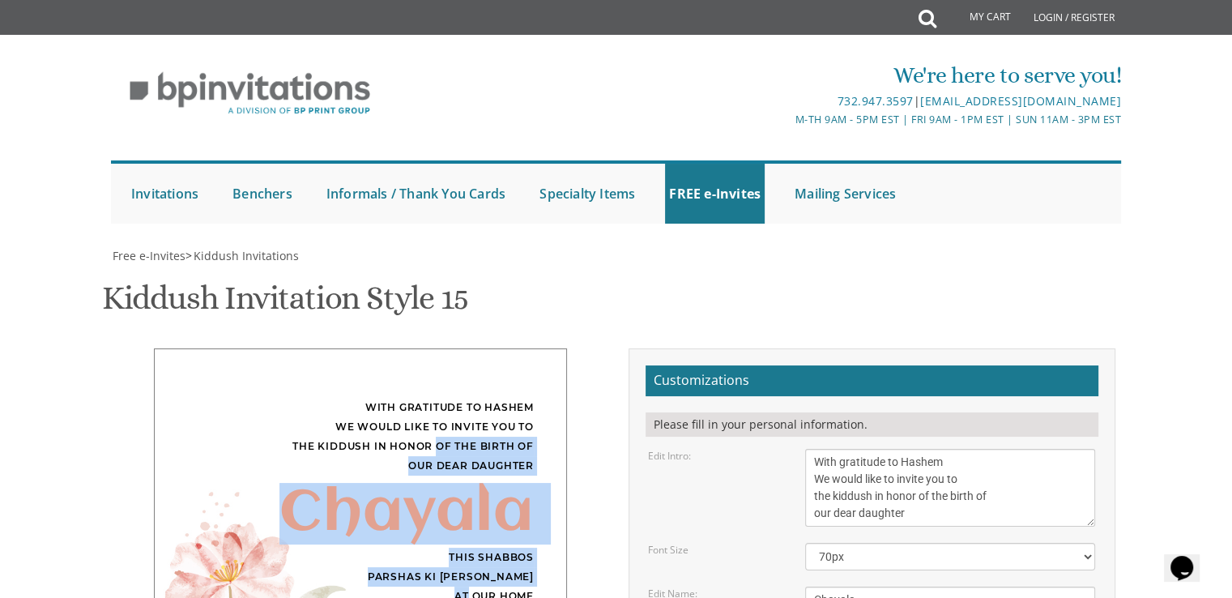
drag, startPoint x: 512, startPoint y: 276, endPoint x: 439, endPoint y: 115, distance: 176.9
click at [439, 348] on div "With gratitude to Hashem We would like to invite you to the kiddush in honor of…" at bounding box center [360, 531] width 413 height 366
click at [439, 398] on div "With gratitude to Hashem We would like to invite you to the kiddush in honor of…" at bounding box center [360, 437] width 347 height 78
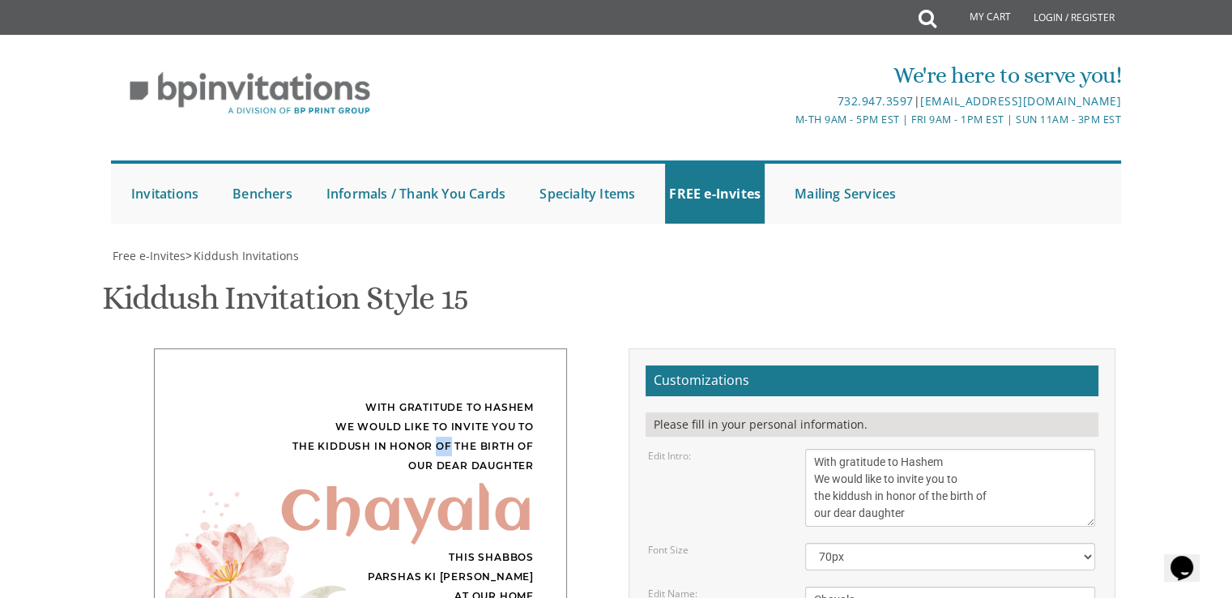
click at [439, 398] on div "With gratitude to Hashem We would like to invite you to the kiddush in honor of…" at bounding box center [360, 437] width 347 height 78
click at [373, 398] on div "With gratitude to Hashem We would like to invite you to the kiddush in honor of…" at bounding box center [360, 437] width 347 height 78
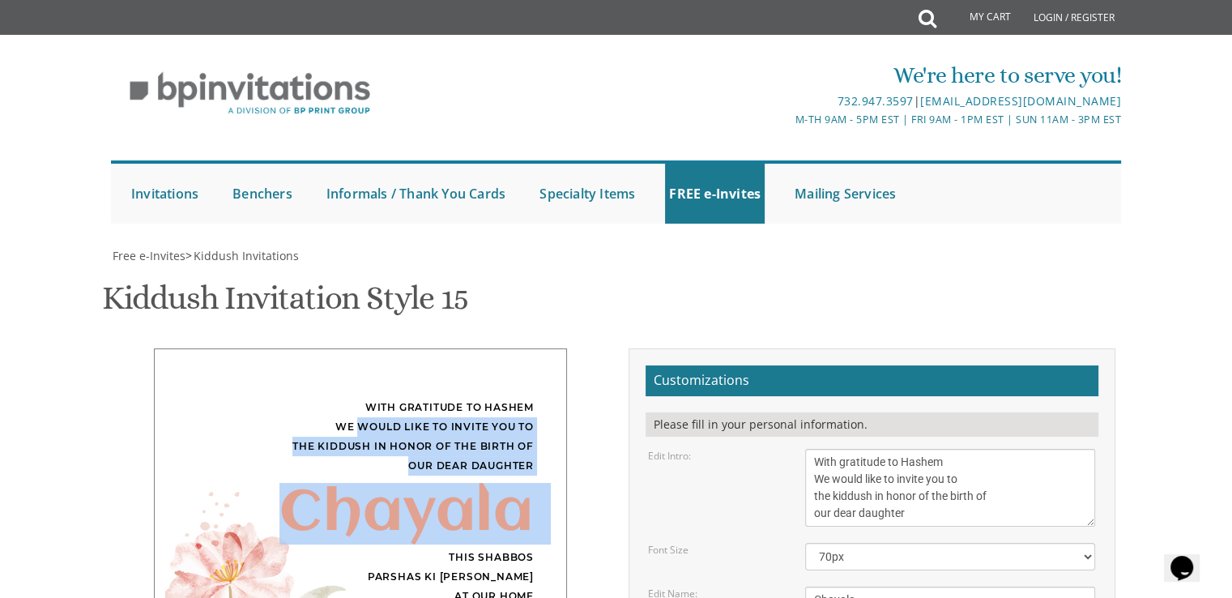
drag, startPoint x: 373, startPoint y: 99, endPoint x: 520, endPoint y: 199, distance: 177.7
click at [520, 348] on div "With gratitude to Hashem We would like to invite you to the kiddush in honor of…" at bounding box center [360, 531] width 413 height 366
click at [520, 504] on div "Chayala" at bounding box center [360, 513] width 347 height 19
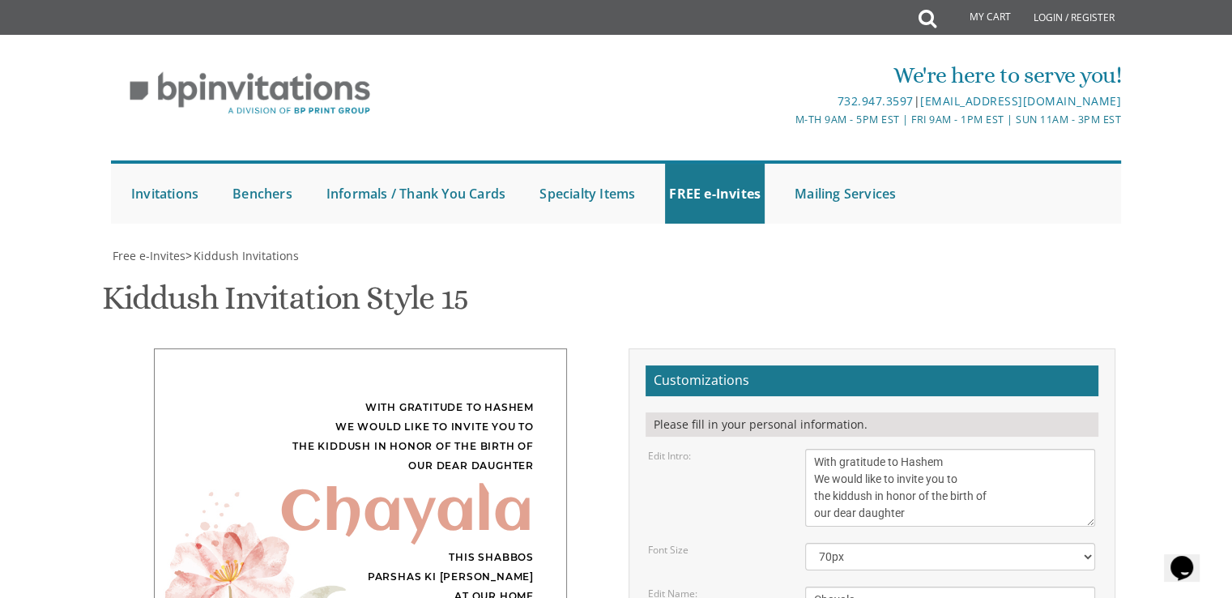
click at [520, 504] on div "Chayala" at bounding box center [360, 513] width 347 height 19
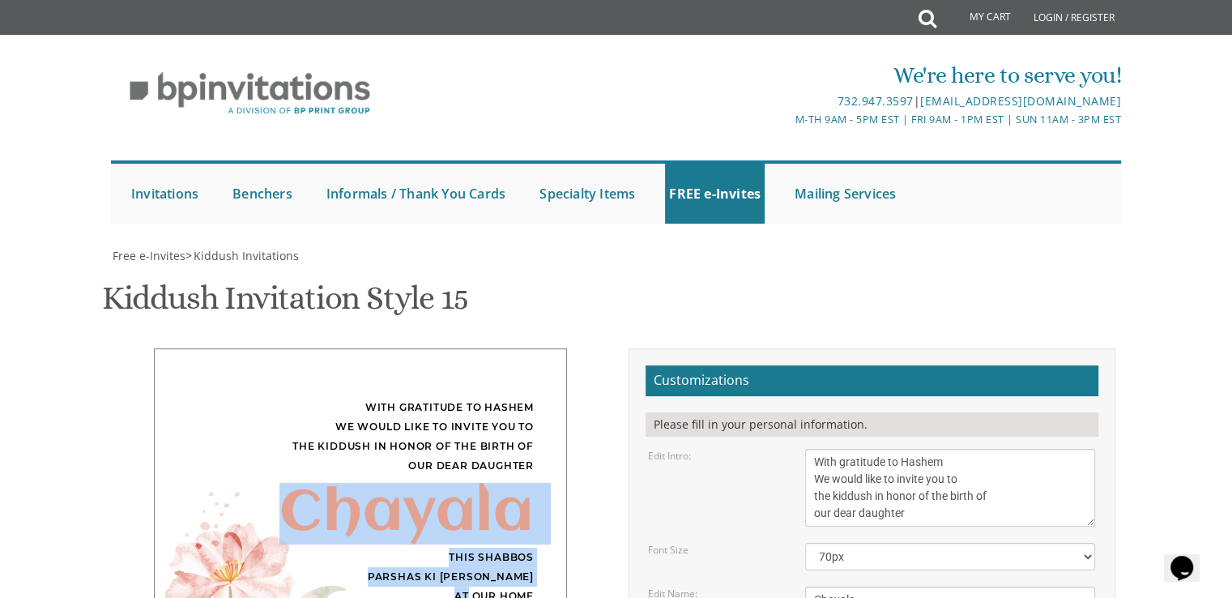
drag, startPoint x: 285, startPoint y: 188, endPoint x: 538, endPoint y: 277, distance: 268.0
click at [538, 348] on div "With gratitude to Hashem We would like to invite you to the kiddush in honor of…" at bounding box center [360, 531] width 413 height 366
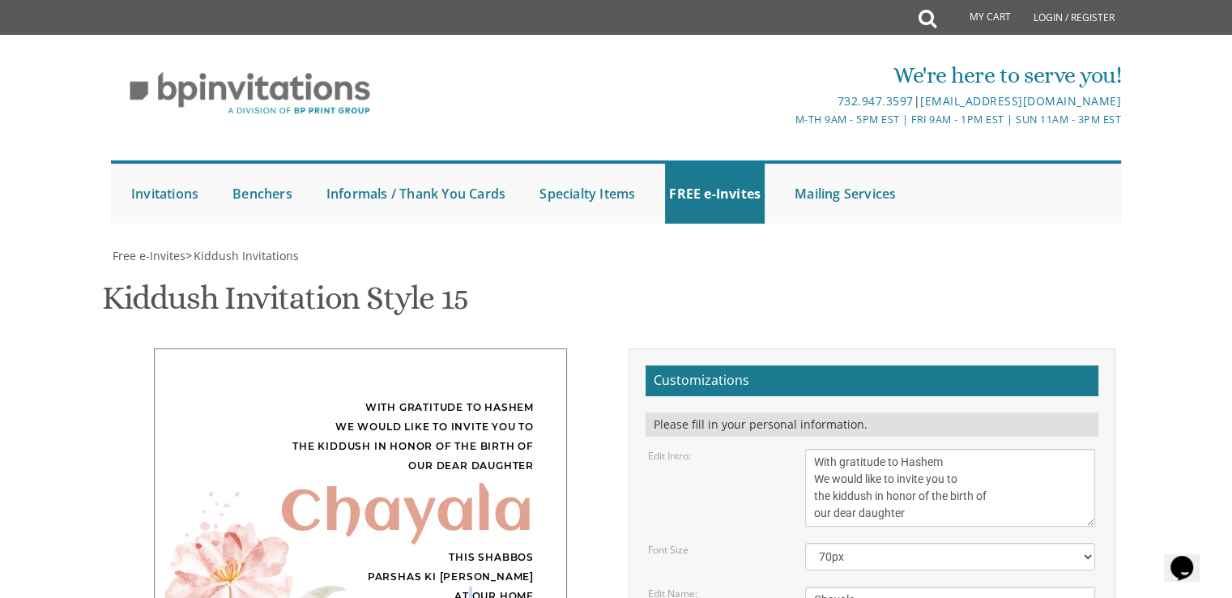
click at [538, 348] on div "With gratitude to Hashem We would like to invite you to the kiddush in honor of…" at bounding box center [360, 531] width 413 height 366
click at [372, 504] on div "Chayala" at bounding box center [360, 513] width 347 height 19
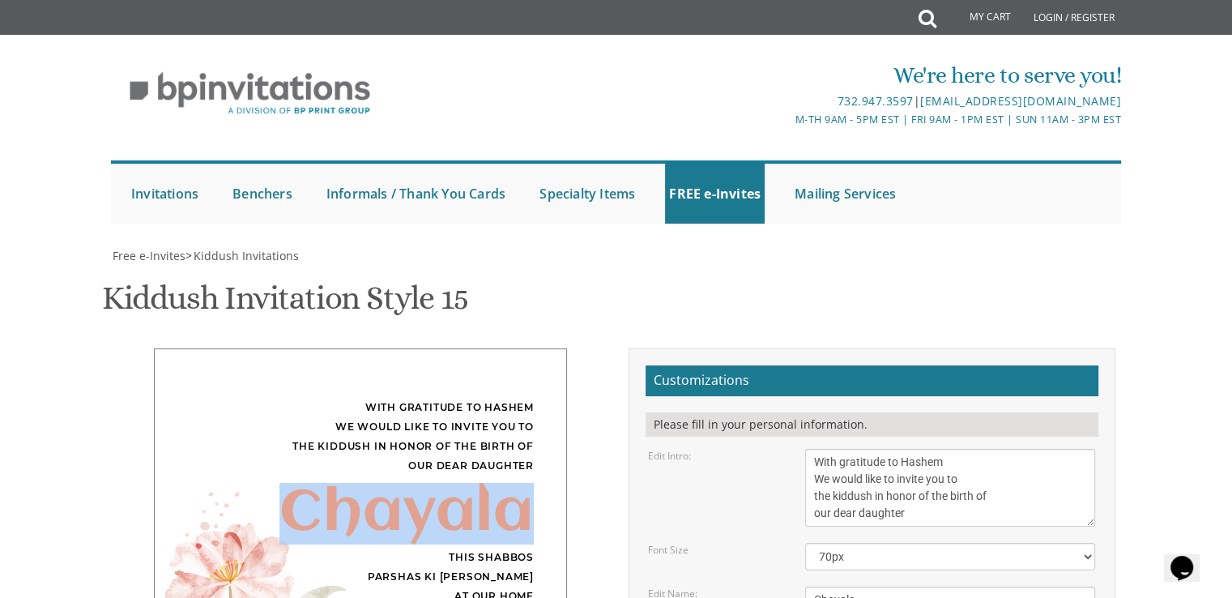
drag, startPoint x: 372, startPoint y: 204, endPoint x: 439, endPoint y: 195, distance: 67.8
click at [439, 504] on div "Chayala" at bounding box center [360, 513] width 347 height 19
drag, startPoint x: 439, startPoint y: 195, endPoint x: 368, endPoint y: 189, distance: 71.6
click at [368, 504] on div "Chayala" at bounding box center [360, 513] width 347 height 19
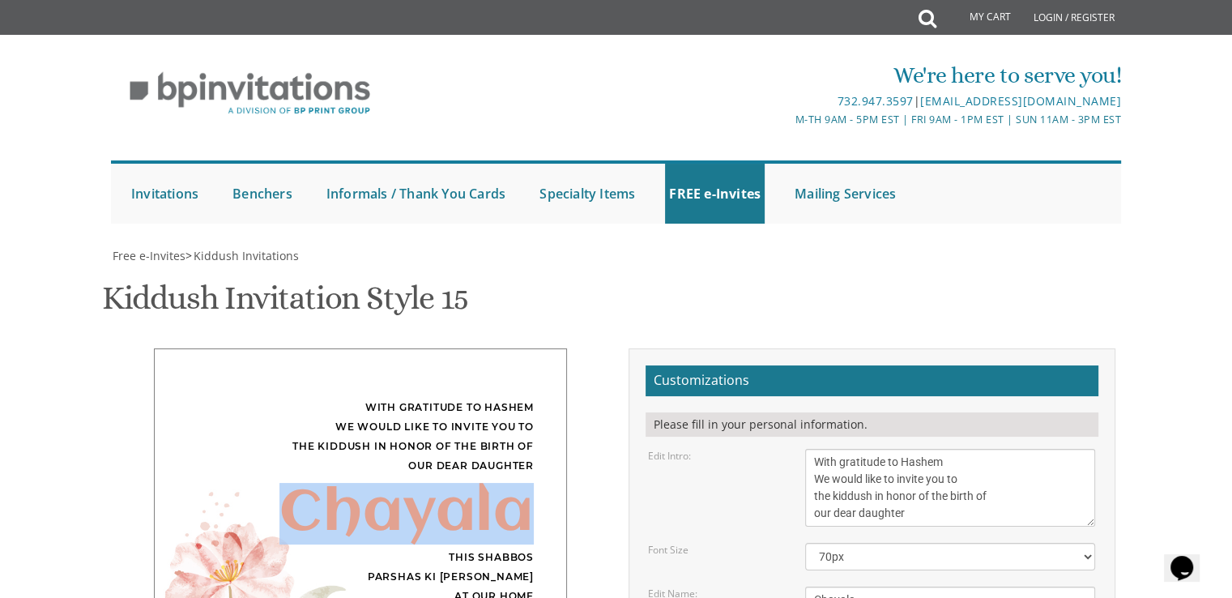
click at [368, 504] on div "Chayala" at bounding box center [360, 513] width 347 height 19
click at [385, 504] on div "Chayala" at bounding box center [360, 513] width 347 height 19
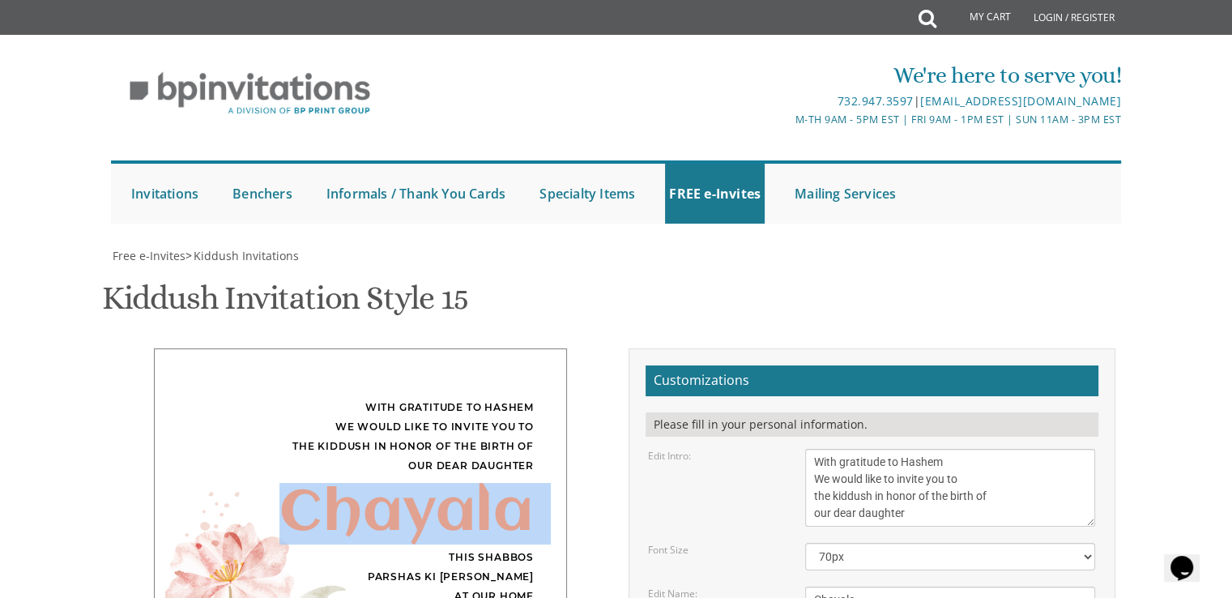
click at [385, 504] on div "Chayala" at bounding box center [360, 513] width 347 height 19
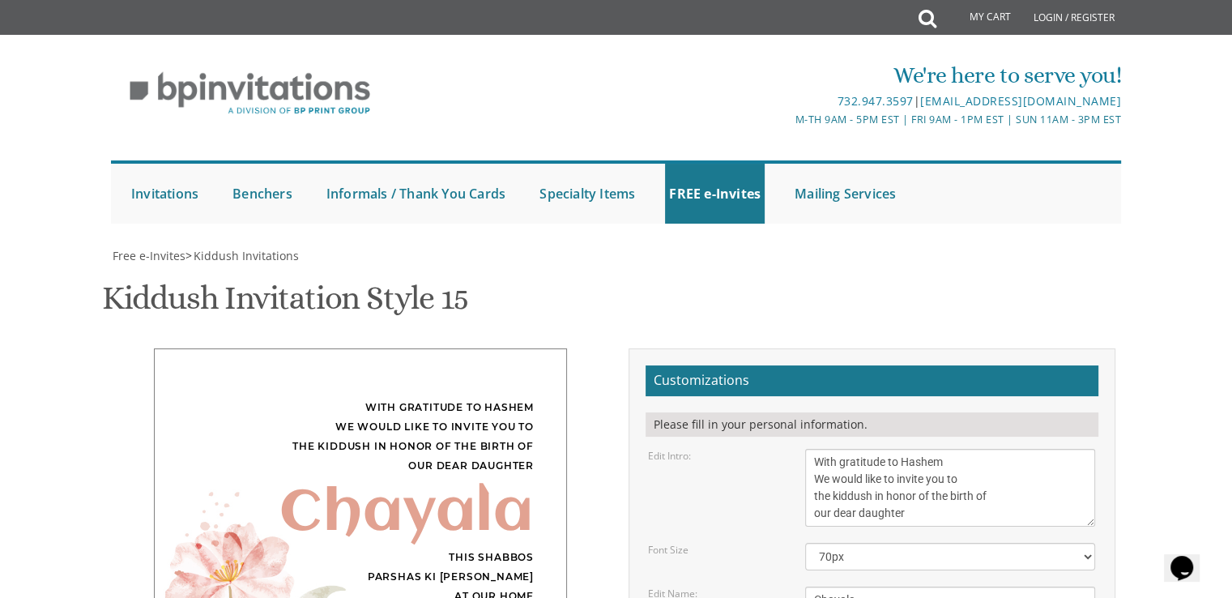
click at [471, 548] on div "This Shabbos Parshas Ki Savo at our home 33 James Street" at bounding box center [360, 587] width 347 height 78
drag, startPoint x: 471, startPoint y: 250, endPoint x: 473, endPoint y: 283, distance: 32.4
click at [473, 548] on div "This Shabbos Parshas Ki Savo at our home 33 James Street" at bounding box center [360, 587] width 347 height 78
drag, startPoint x: 473, startPoint y: 283, endPoint x: 473, endPoint y: 339, distance: 55.9
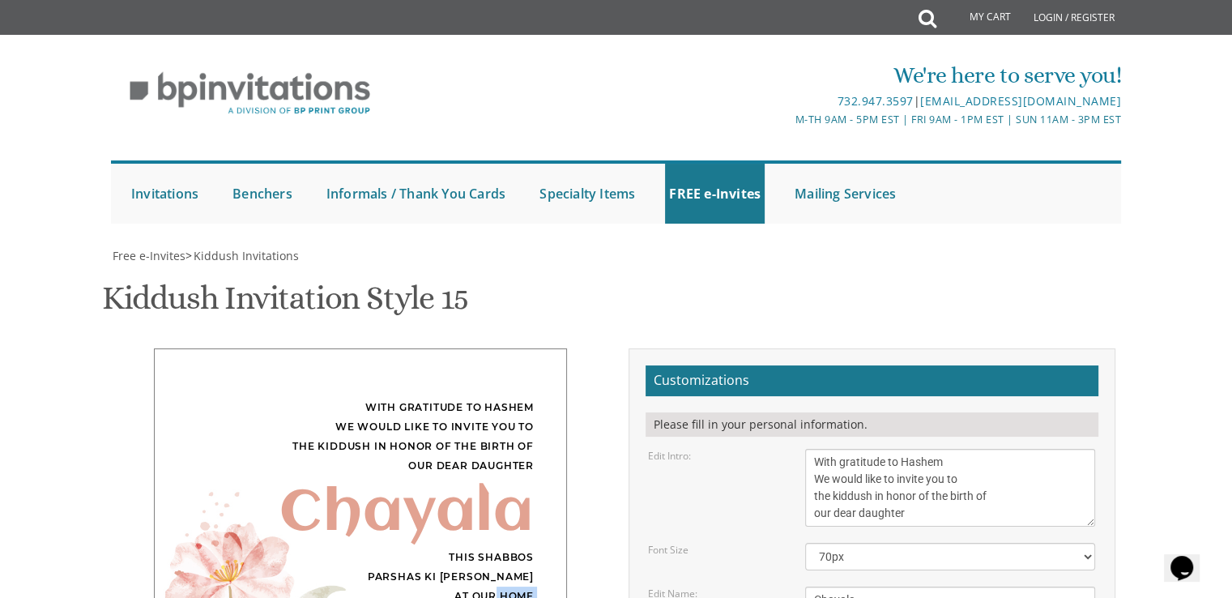
click at [473, 348] on div "With gratitude to Hashem We would like to invite you to the kiddush in honor of…" at bounding box center [360, 531] width 413 height 366
drag, startPoint x: 450, startPoint y: 329, endPoint x: 426, endPoint y: 326, distance: 23.7
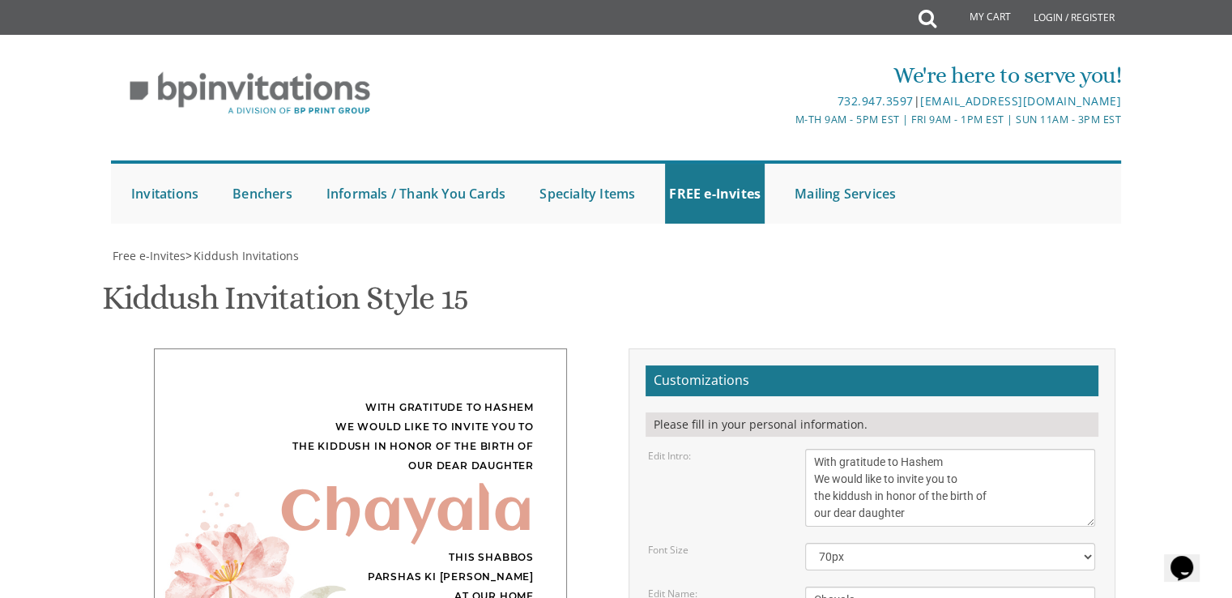
click at [491, 548] on div "This Shabbos Parshas Ki Savo at our home 33 James Street" at bounding box center [360, 587] width 347 height 78
drag, startPoint x: 491, startPoint y: 279, endPoint x: 482, endPoint y: 242, distance: 37.5
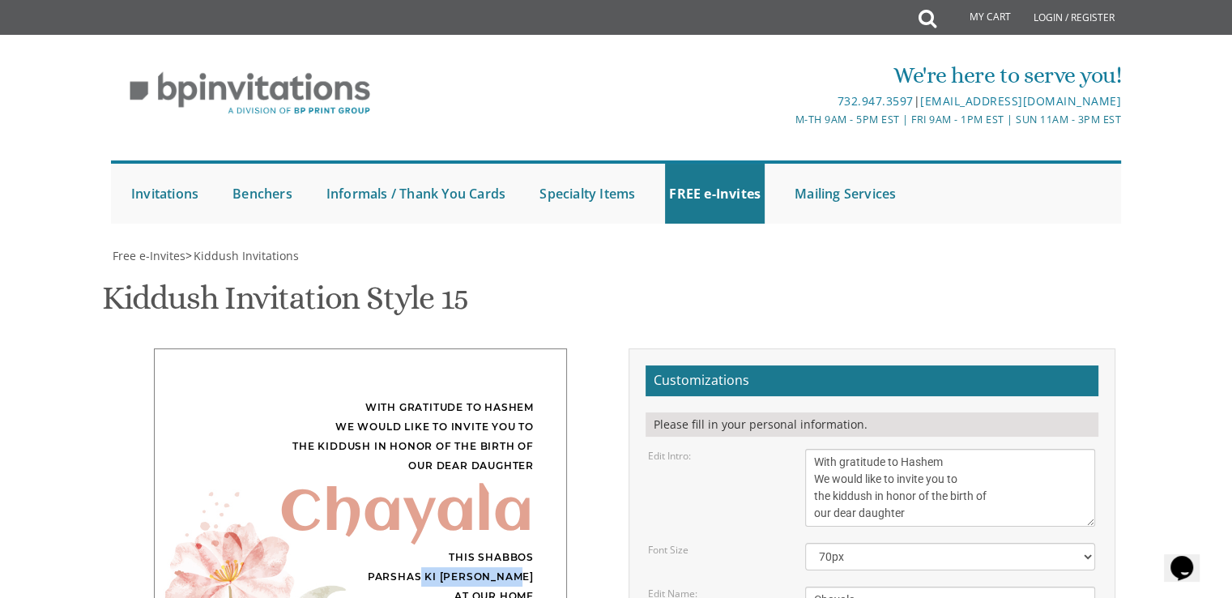
click at [482, 548] on div "This Shabbos Parshas Ki Savo at our home 33 James Street" at bounding box center [360, 587] width 347 height 78
click at [480, 548] on div "This Shabbos Parshas Ki Savo at our home 33 James Street" at bounding box center [360, 587] width 347 height 78
drag, startPoint x: 480, startPoint y: 233, endPoint x: 457, endPoint y: 233, distance: 22.7
click at [457, 548] on div "This Shabbos Parshas Ki Savo at our home 33 James Street" at bounding box center [360, 587] width 347 height 78
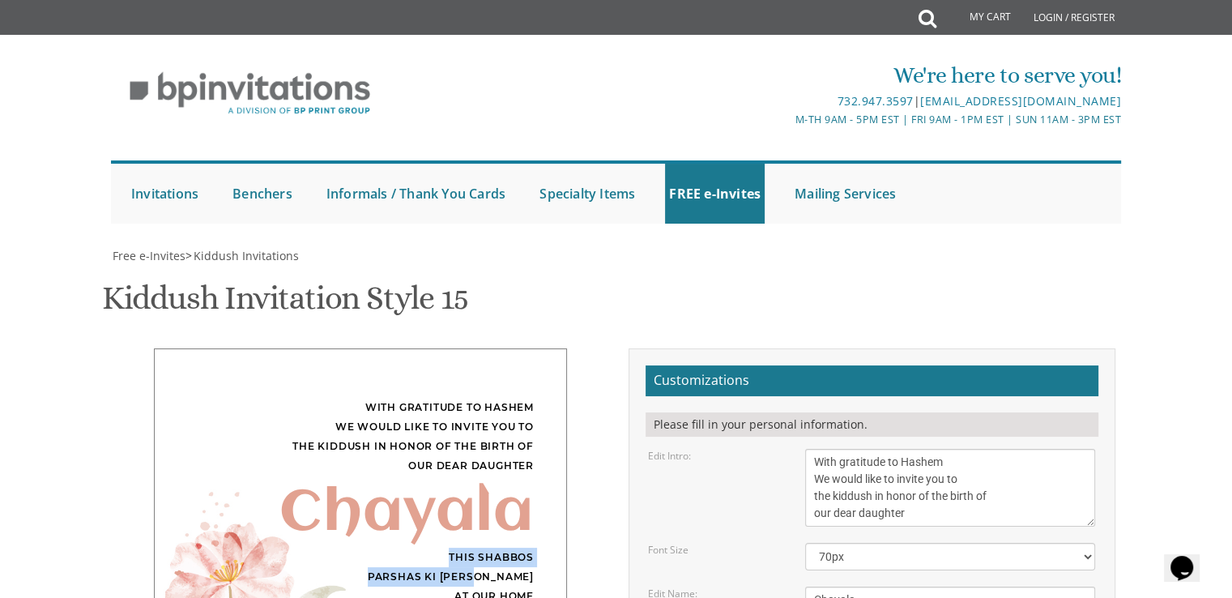
drag, startPoint x: 457, startPoint y: 233, endPoint x: 542, endPoint y: 237, distance: 85.2
click at [542, 348] on div "With gratitude to Hashem We would like to invite you to the kiddush in honor of…" at bounding box center [360, 531] width 413 height 366
drag, startPoint x: 542, startPoint y: 237, endPoint x: 538, endPoint y: 264, distance: 27.0
click at [538, 348] on div "With gratitude to Hashem We would like to invite you to the kiddush in honor of…" at bounding box center [360, 531] width 413 height 366
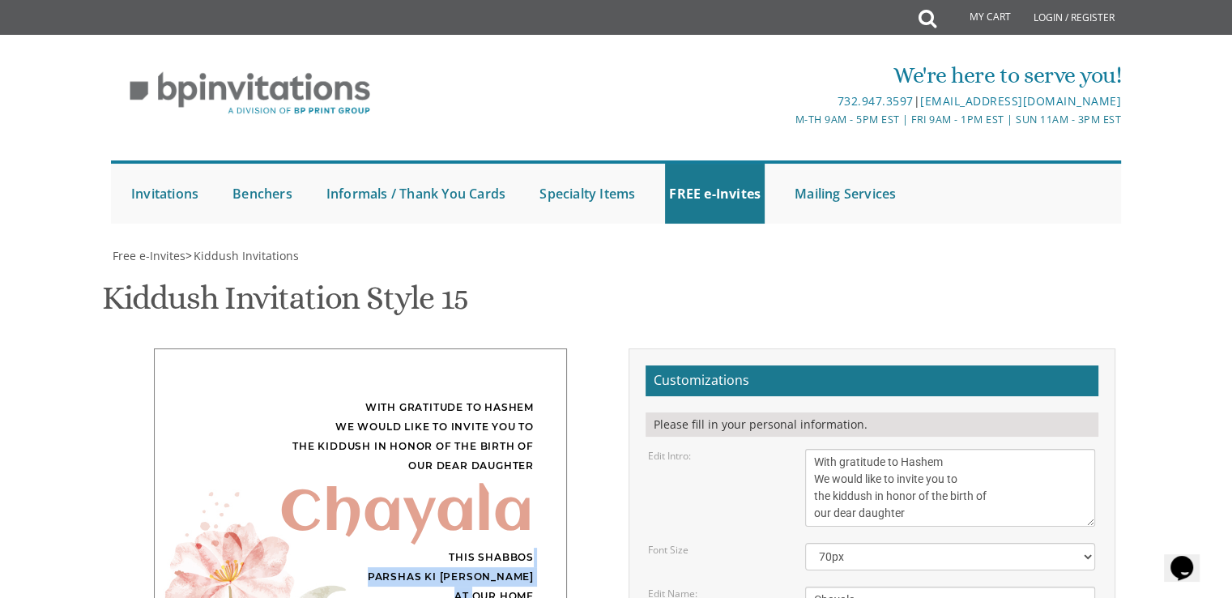
click at [538, 348] on div "With gratitude to Hashem We would like to invite you to the kiddush in honor of…" at bounding box center [360, 531] width 413 height 366
click at [540, 348] on div "With gratitude to Hashem We would like to invite you to the kiddush in honor of…" at bounding box center [360, 531] width 413 height 366
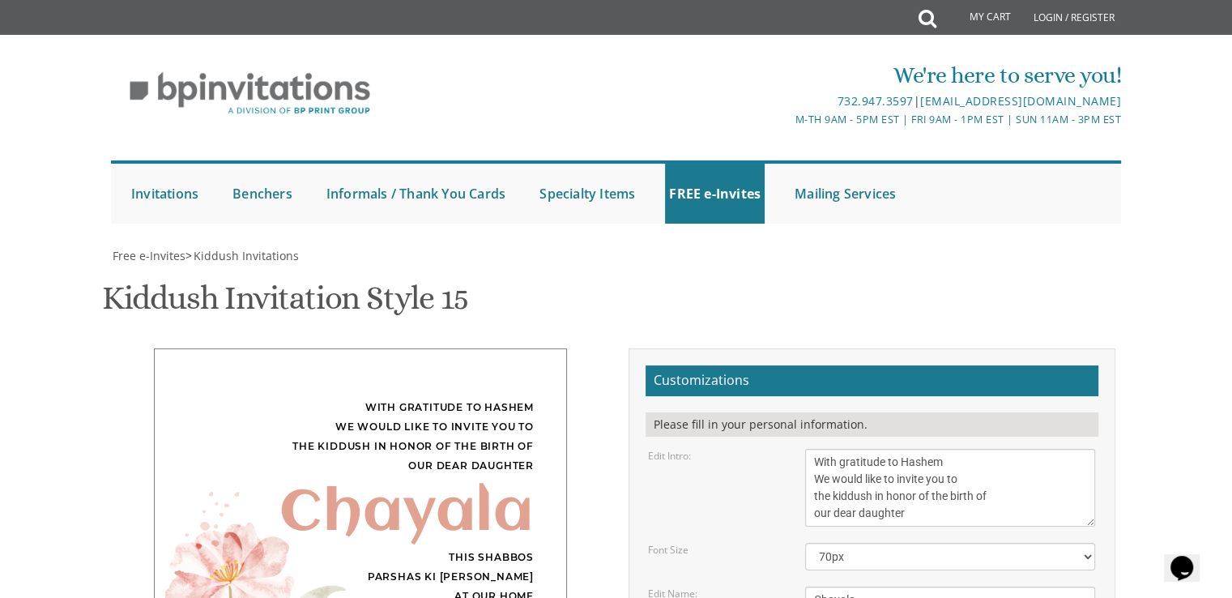
click at [476, 504] on div "Chayala" at bounding box center [360, 513] width 347 height 19
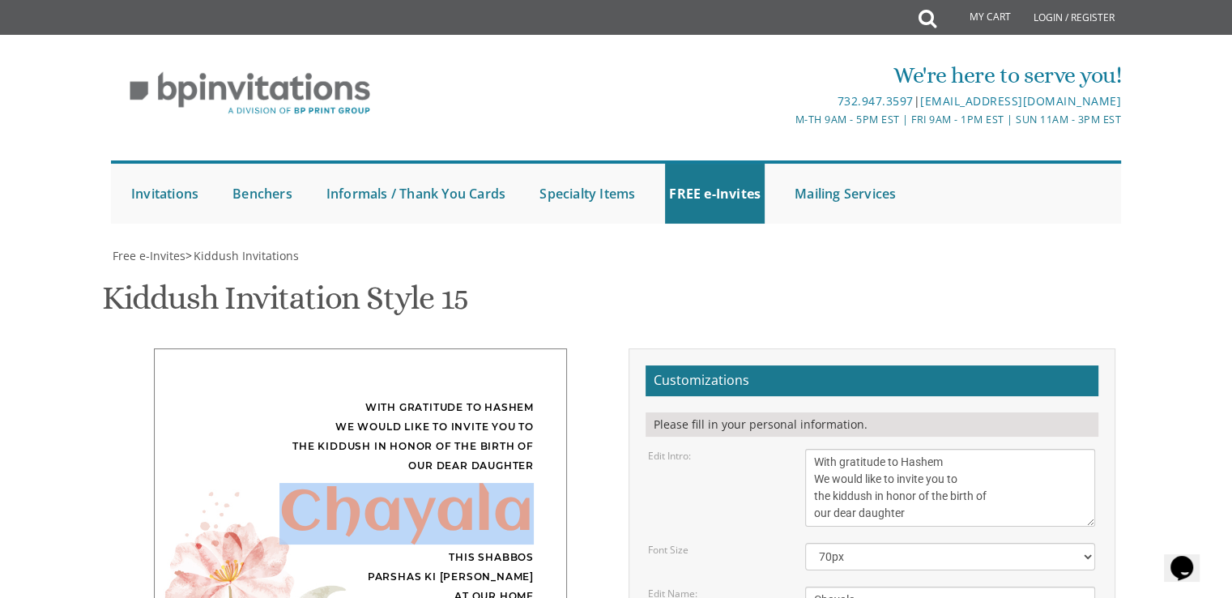
drag, startPoint x: 476, startPoint y: 174, endPoint x: 394, endPoint y: 170, distance: 82.7
click at [394, 504] on div "Chayala" at bounding box center [360, 513] width 347 height 19
drag, startPoint x: 394, startPoint y: 170, endPoint x: 423, endPoint y: 179, distance: 30.5
click at [423, 504] on div "Chayala" at bounding box center [360, 513] width 347 height 19
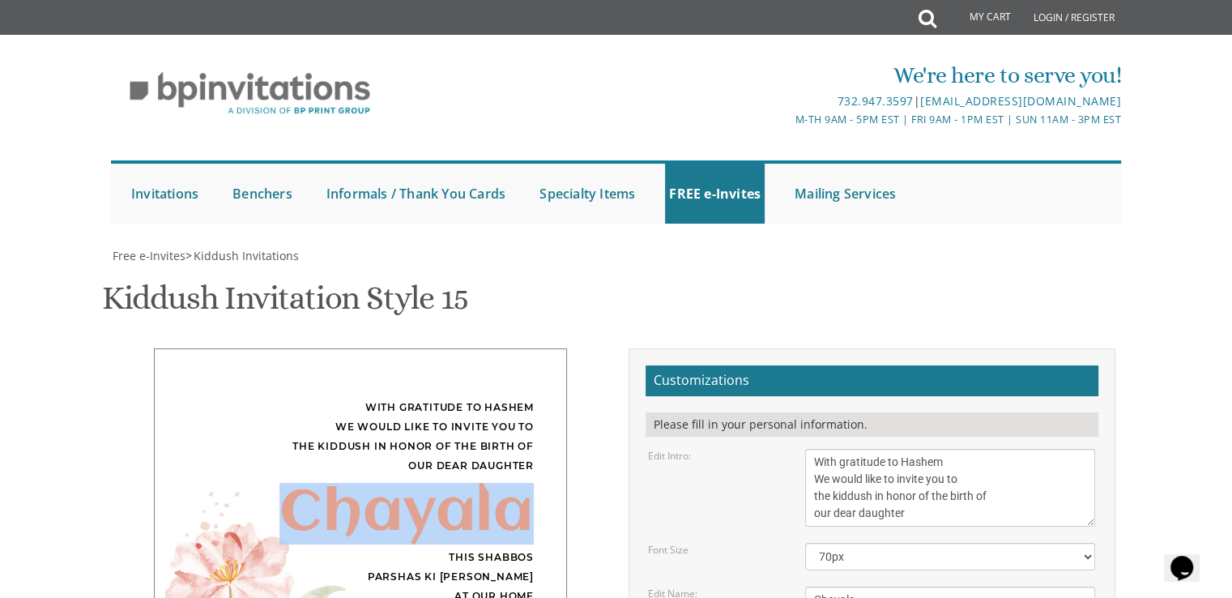
click at [423, 504] on div "Chayala" at bounding box center [360, 513] width 347 height 19
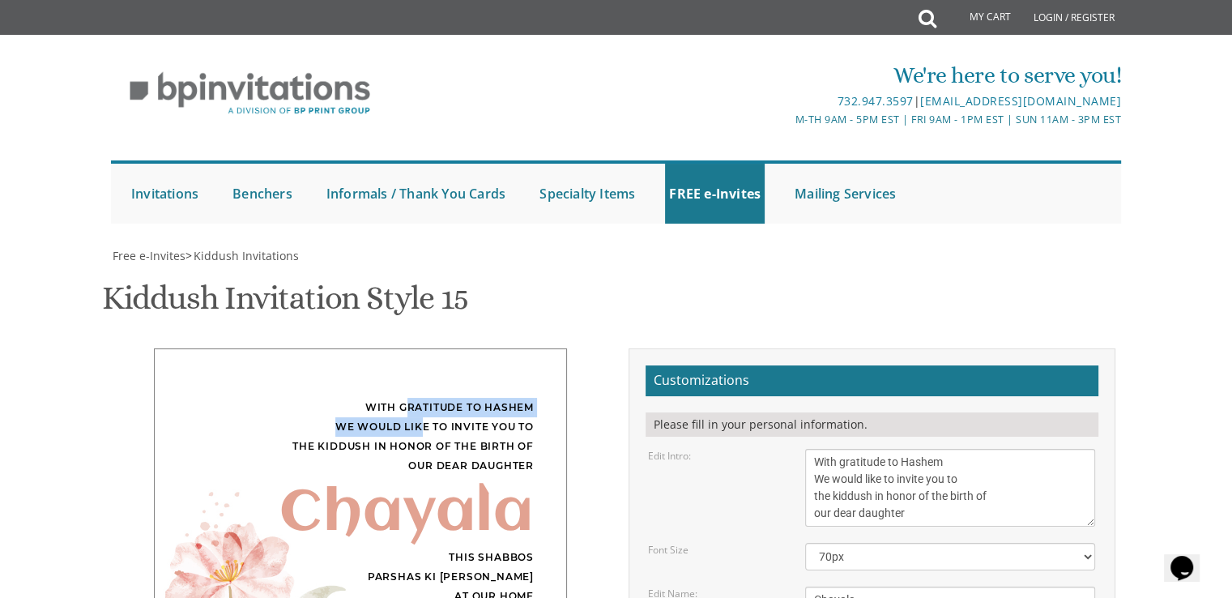
drag, startPoint x: 424, startPoint y: 105, endPoint x: 405, endPoint y: 86, distance: 26.9
click at [405, 398] on div "With gratitude to Hashem We would like to invite you to the kiddush in honor of…" at bounding box center [360, 437] width 347 height 78
click at [409, 398] on div "With gratitude to Hashem We would like to invite you to the kiddush in honor of…" at bounding box center [360, 437] width 347 height 78
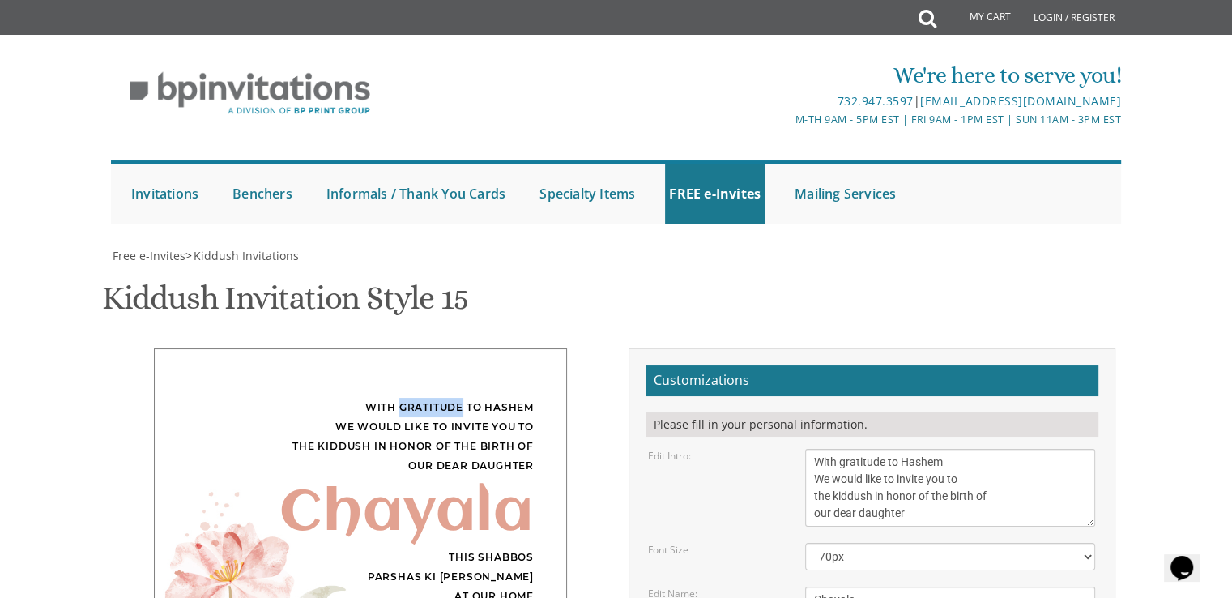
click at [409, 398] on div "With gratitude to Hashem We would like to invite you to the kiddush in honor of…" at bounding box center [360, 437] width 347 height 78
click at [382, 398] on div "With gratitude to Hashem We would like to invite you to the kiddush in honor of…" at bounding box center [360, 437] width 347 height 78
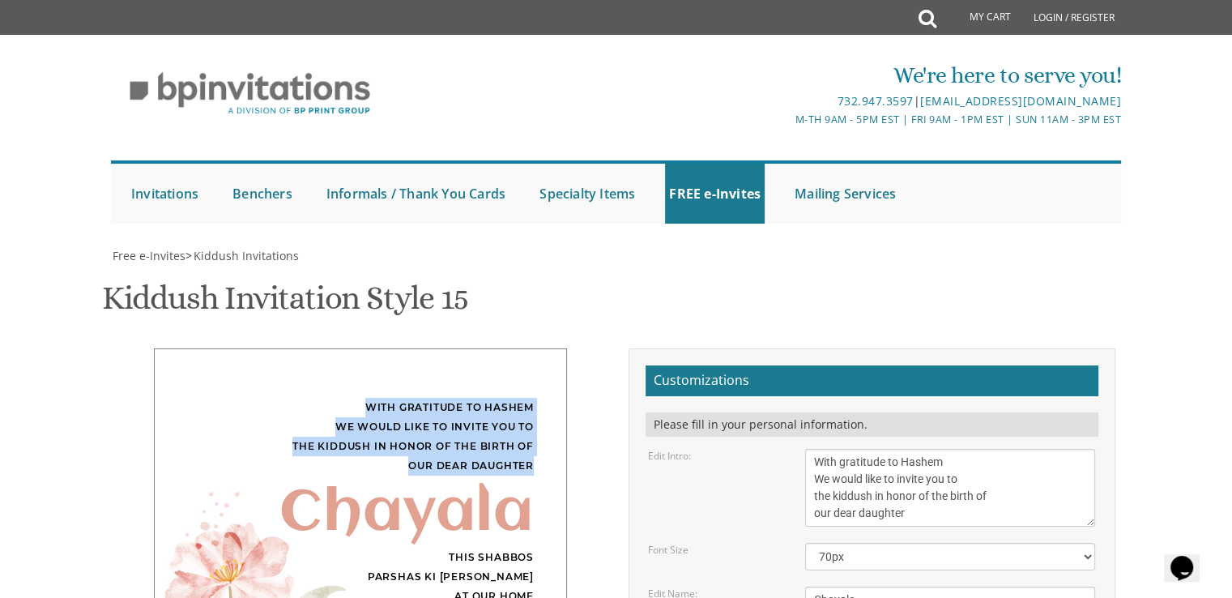
drag, startPoint x: 382, startPoint y: 92, endPoint x: 518, endPoint y: 140, distance: 145.3
click at [518, 398] on div "With gratitude to Hashem We would like to invite you to the kiddush in honor of…" at bounding box center [360, 437] width 347 height 78
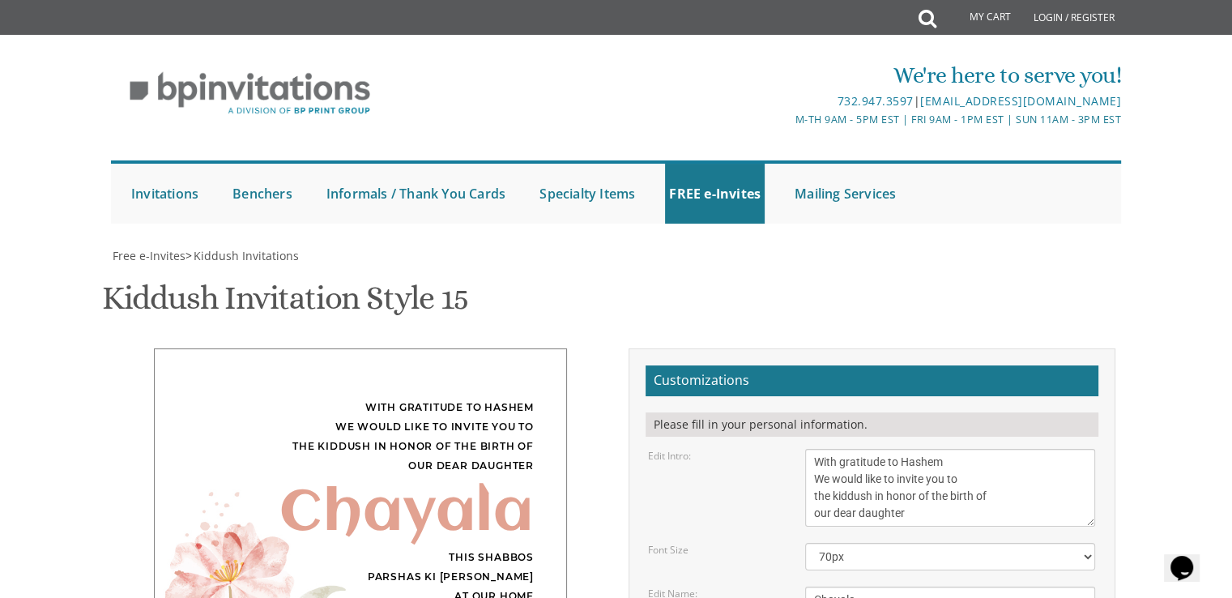
click at [447, 504] on div "Chayala" at bounding box center [360, 513] width 347 height 19
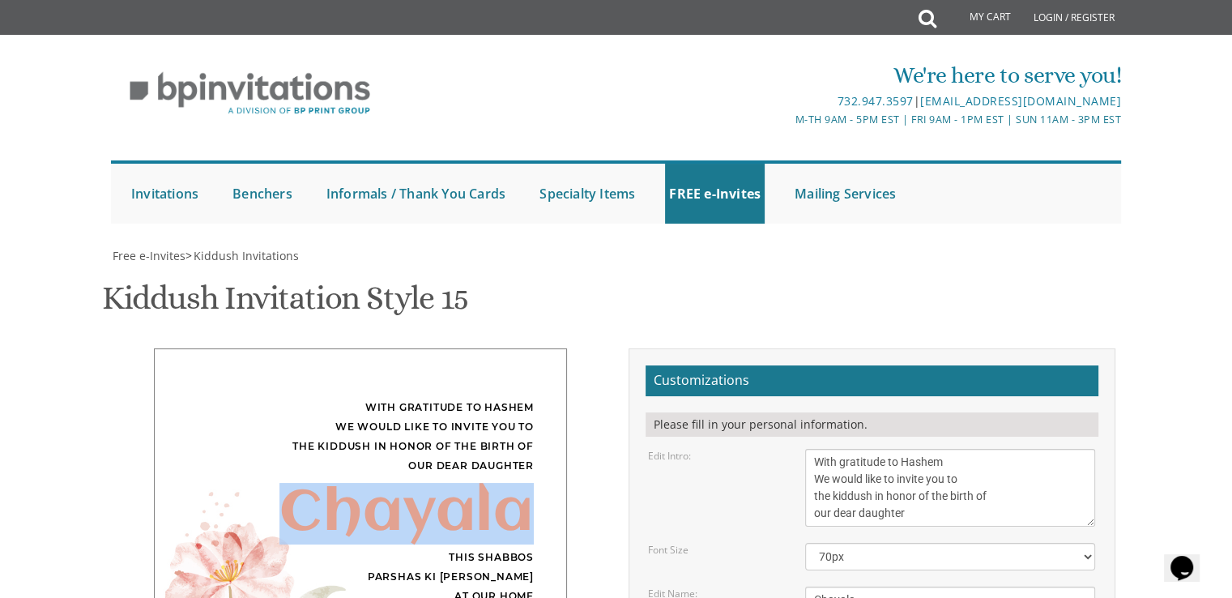
click at [447, 504] on div "Chayala" at bounding box center [360, 513] width 347 height 19
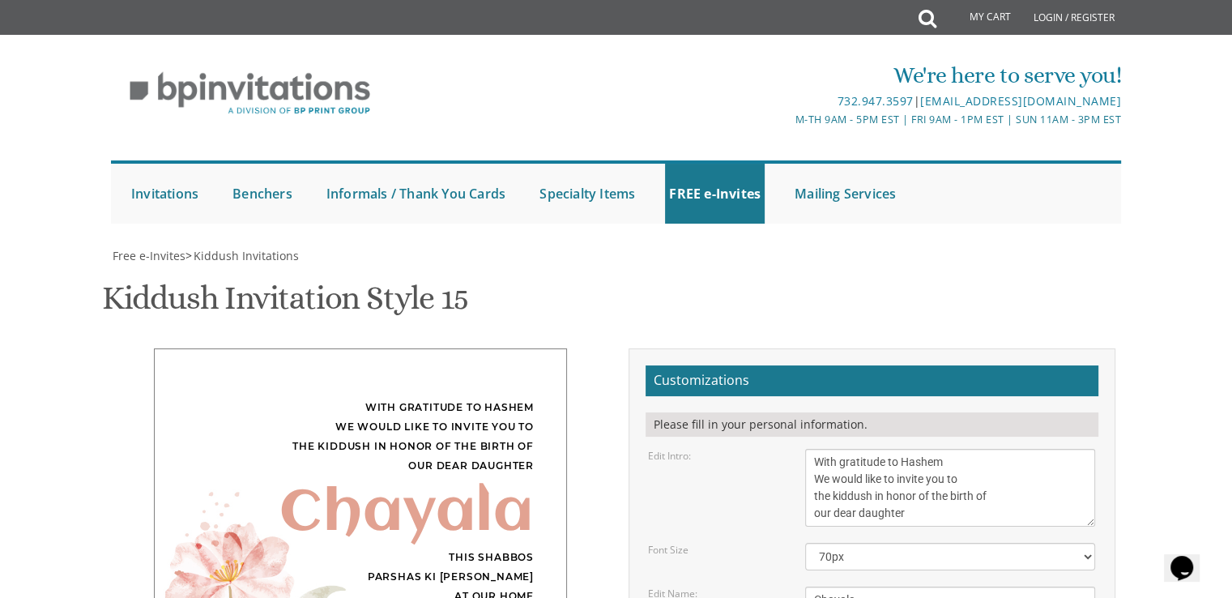
click at [456, 548] on div "This Shabbos Parshas Ki Savo at our home 33 James Street" at bounding box center [360, 587] width 347 height 78
click at [468, 369] on div "With gratitude to Hashem We would like to invite you to the kiddush in honor of…" at bounding box center [360, 531] width 413 height 366
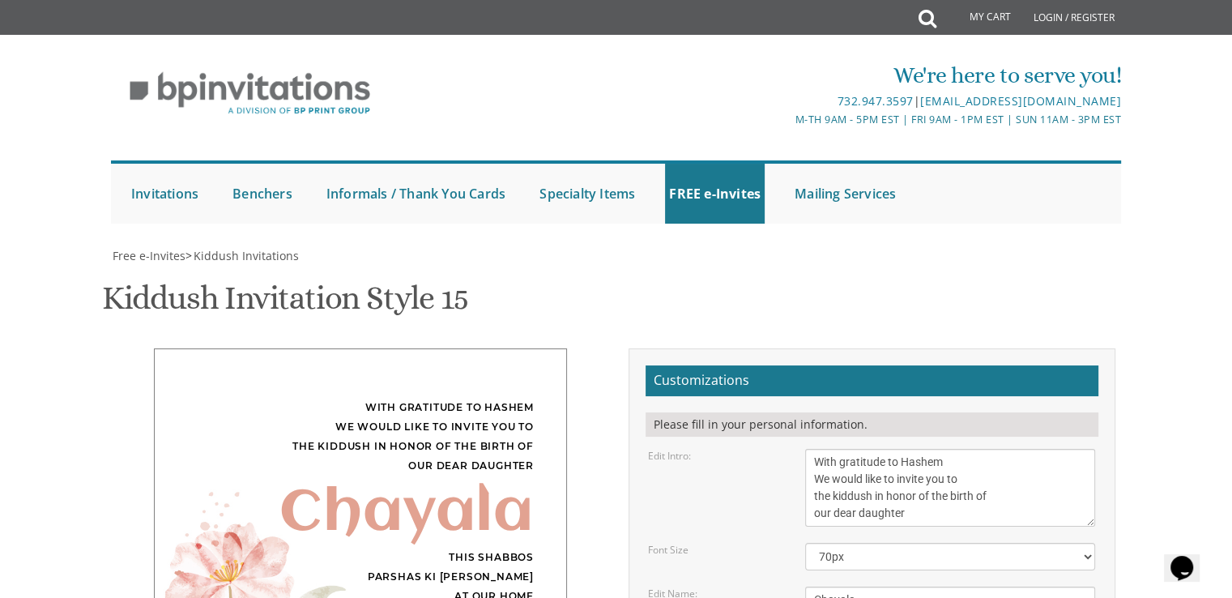
drag, startPoint x: 446, startPoint y: 322, endPoint x: 420, endPoint y: 325, distance: 25.3
drag, startPoint x: 420, startPoint y: 325, endPoint x: 496, endPoint y: 328, distance: 75.4
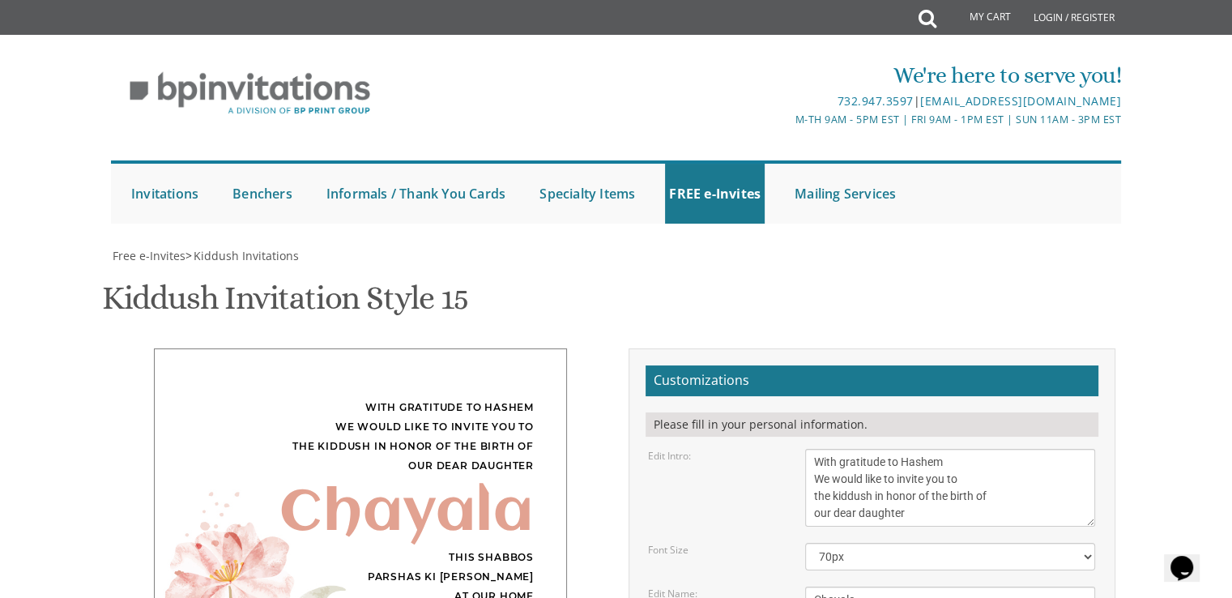
drag, startPoint x: 496, startPoint y: 328, endPoint x: 505, endPoint y: 325, distance: 9.5
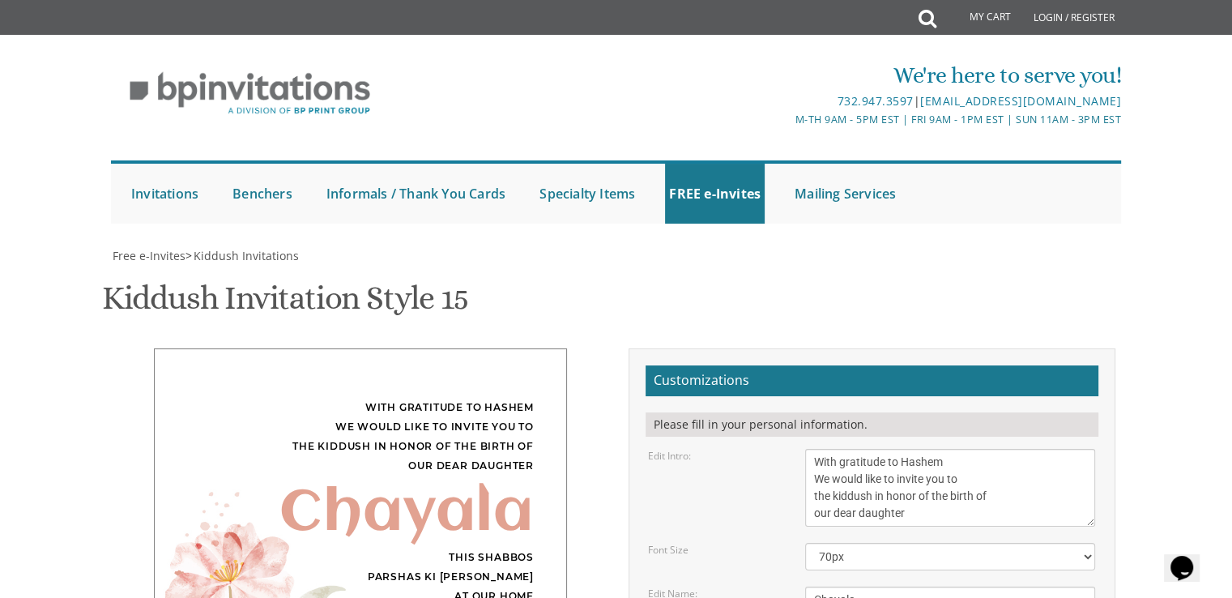
click at [478, 548] on div "This Shabbos Parshas Ki Savo at our home 33 James Street" at bounding box center [360, 587] width 347 height 78
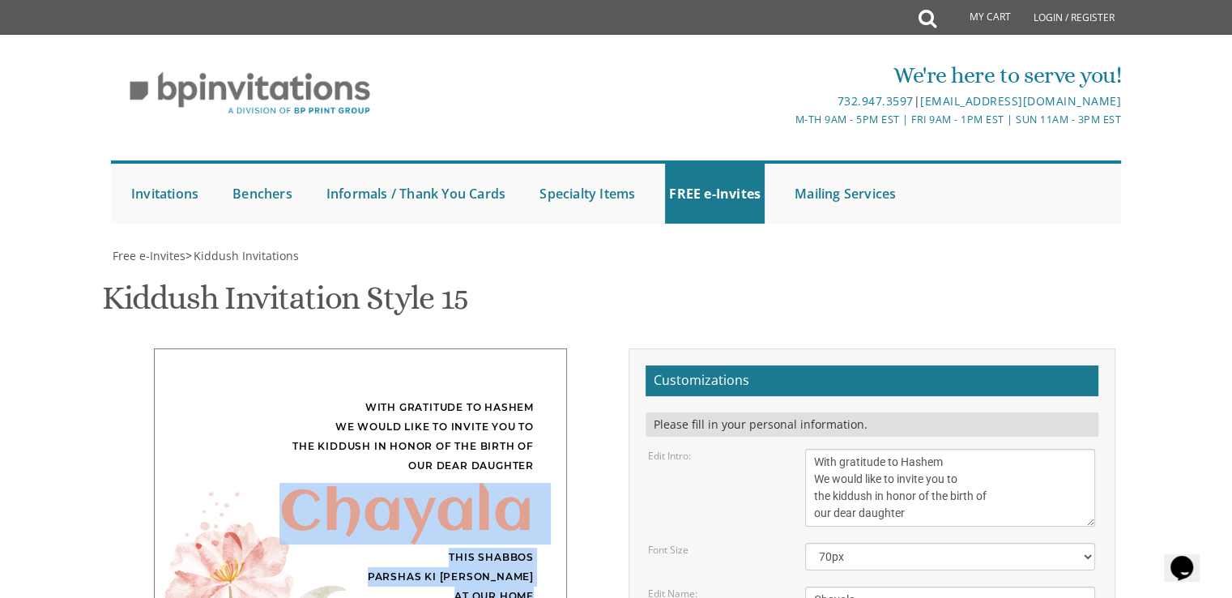
drag, startPoint x: 478, startPoint y: 281, endPoint x: 450, endPoint y: 186, distance: 99.7
click at [450, 348] on div "With gratitude to Hashem We would like to invite you to the kiddush in honor of…" at bounding box center [360, 531] width 413 height 366
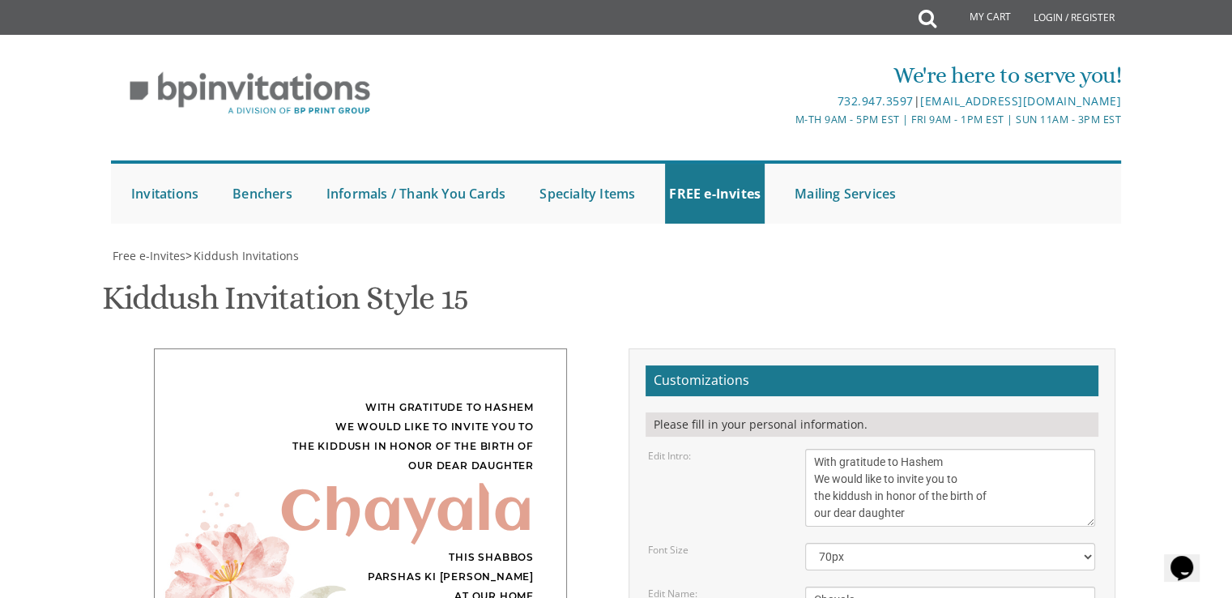
click at [434, 398] on div "With gratitude to Hashem We would like to invite you to the kiddush in honor of…" at bounding box center [360, 437] width 347 height 78
drag, startPoint x: 434, startPoint y: 111, endPoint x: 419, endPoint y: 83, distance: 32.3
click at [419, 398] on div "With gratitude to Hashem We would like to invite you to the kiddush in honor of…" at bounding box center [360, 437] width 347 height 78
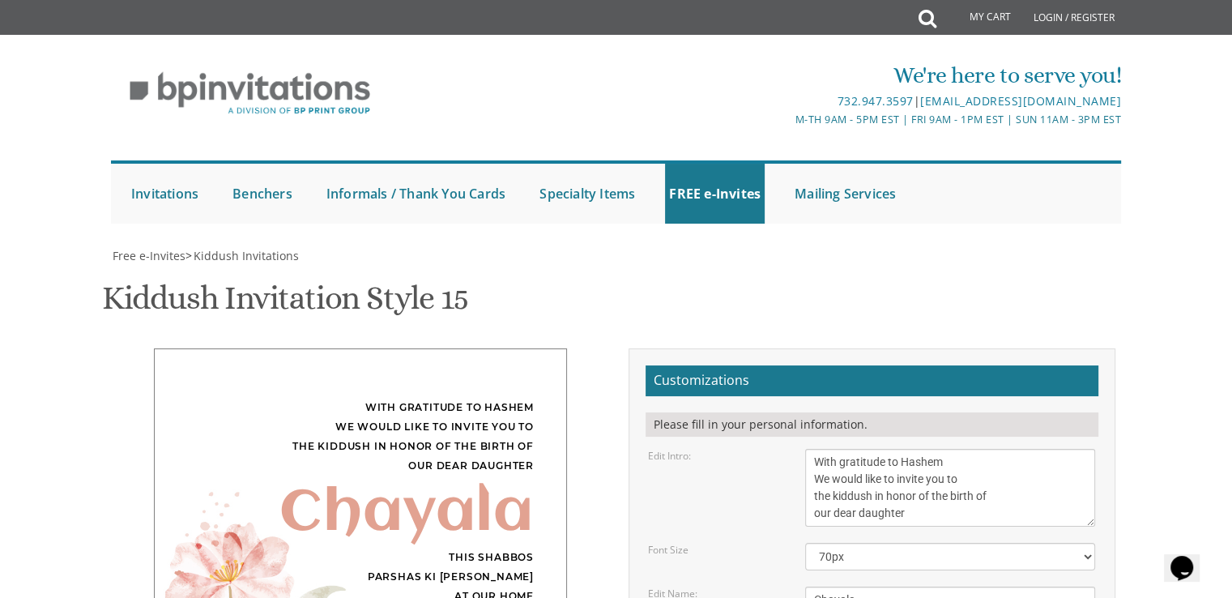
click at [382, 398] on div "With gratitude to Hashem We would like to invite you to the kiddush in honor of…" at bounding box center [360, 437] width 347 height 78
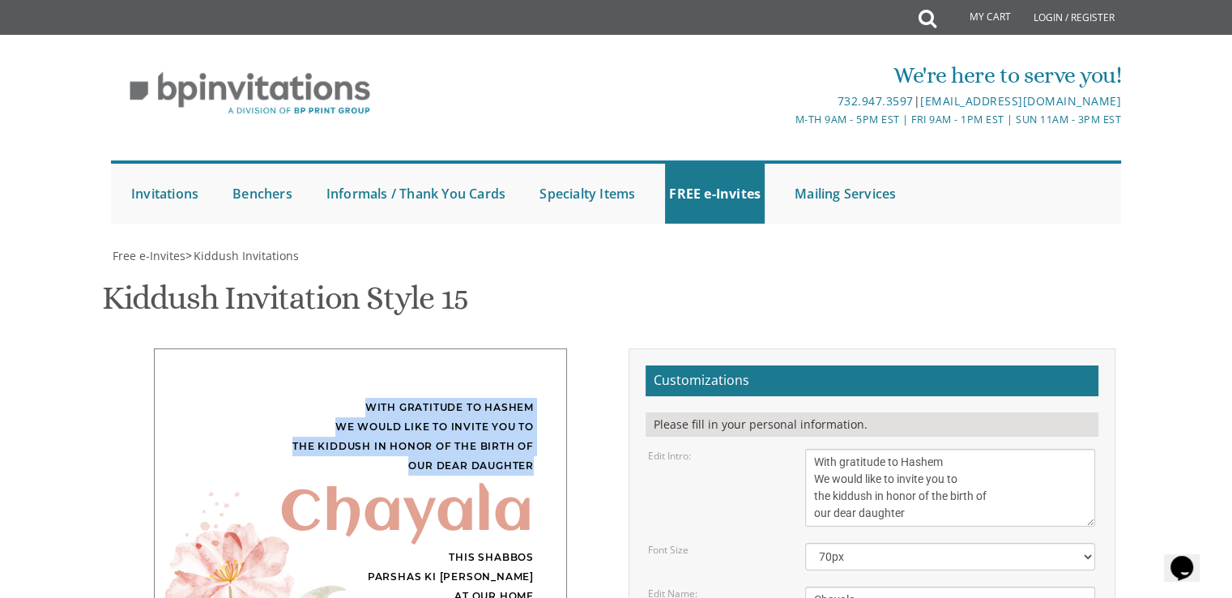
drag, startPoint x: 382, startPoint y: 82, endPoint x: 531, endPoint y: 145, distance: 161.2
click at [531, 398] on div "With gratitude to Hashem We would like to invite you to the kiddush in honor of…" at bounding box center [360, 437] width 347 height 78
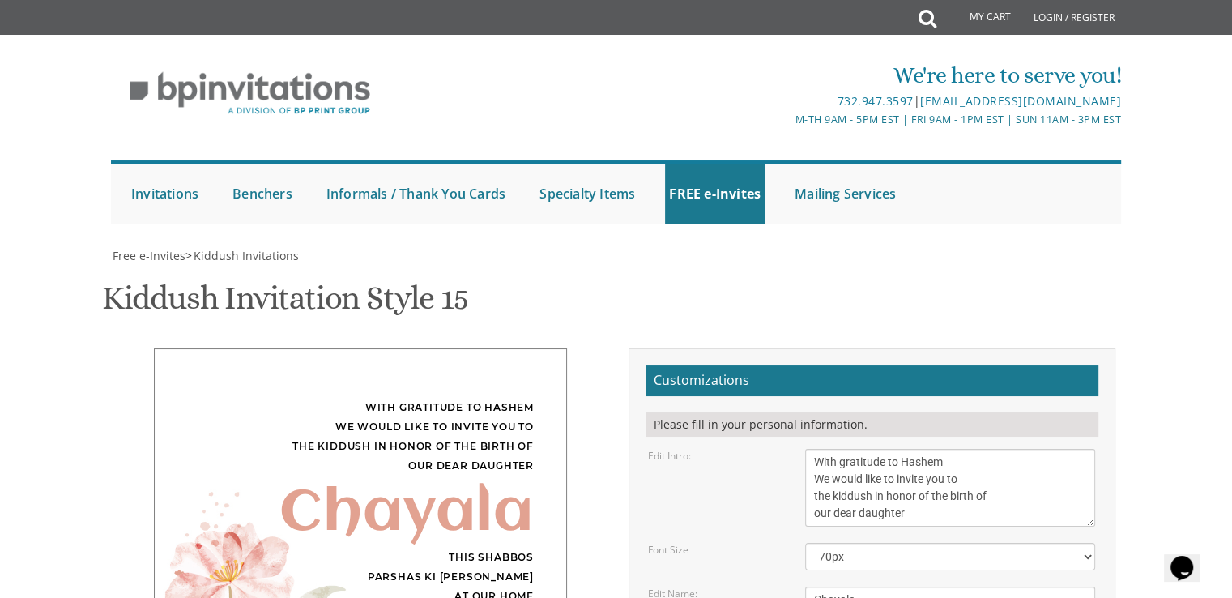
click at [529, 348] on div "With gratitude to Hashem We would like to invite you to the kiddush in honor of…" at bounding box center [360, 531] width 413 height 366
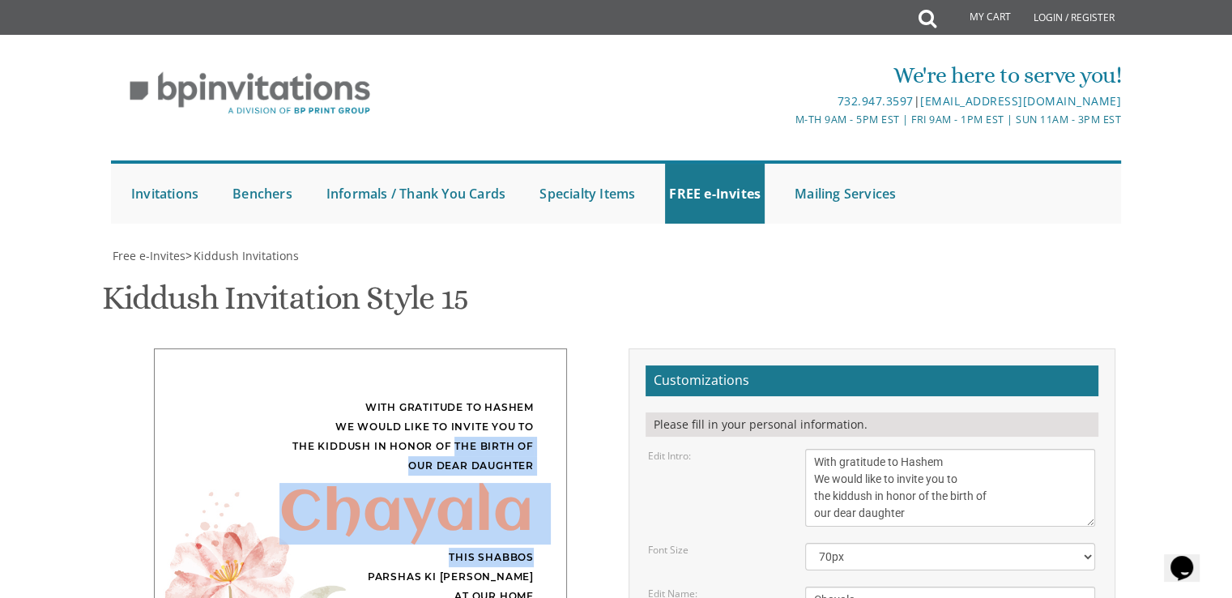
drag, startPoint x: 529, startPoint y: 219, endPoint x: 458, endPoint y: 111, distance: 129.2
click at [458, 348] on div "With gratitude to Hashem We would like to invite you to the kiddush in honor of…" at bounding box center [360, 531] width 413 height 366
click at [458, 398] on div "With gratitude to Hashem We would like to invite you to the kiddush in honor of…" at bounding box center [360, 437] width 347 height 78
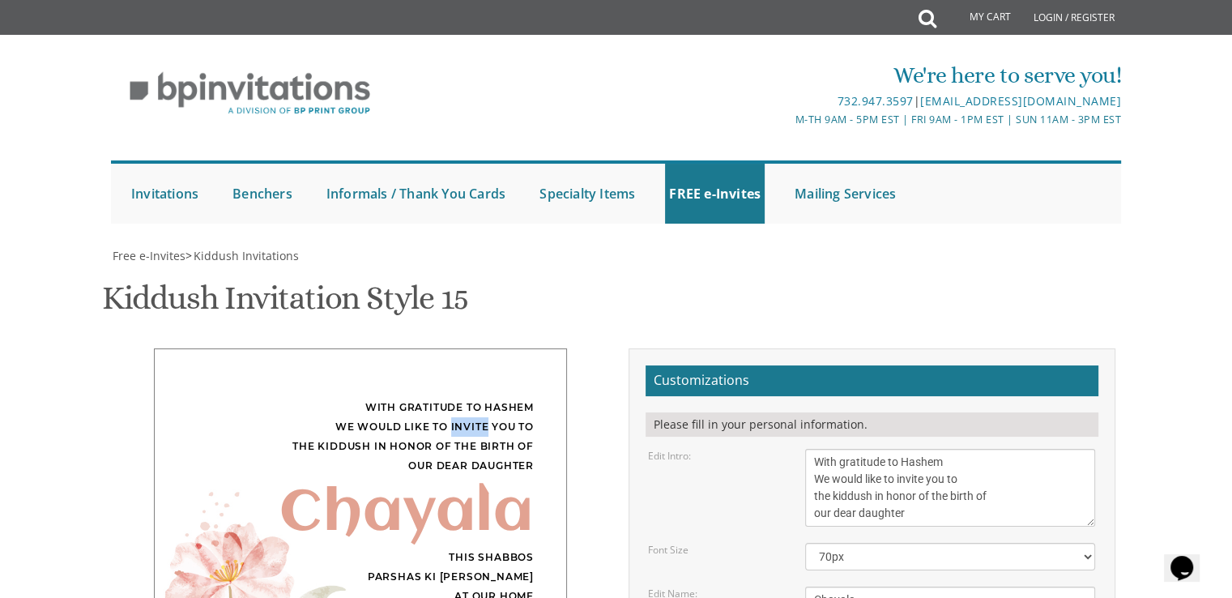
click at [458, 398] on div "With gratitude to Hashem We would like to invite you to the kiddush in honor of…" at bounding box center [360, 437] width 347 height 78
click at [431, 398] on div "With gratitude to Hashem We would like to invite you to the kiddush in honor of…" at bounding box center [360, 437] width 347 height 78
drag, startPoint x: 431, startPoint y: 101, endPoint x: 424, endPoint y: 82, distance: 20.8
click at [424, 398] on div "With gratitude to Hashem We would like to invite you to the kiddush in honor of…" at bounding box center [360, 437] width 347 height 78
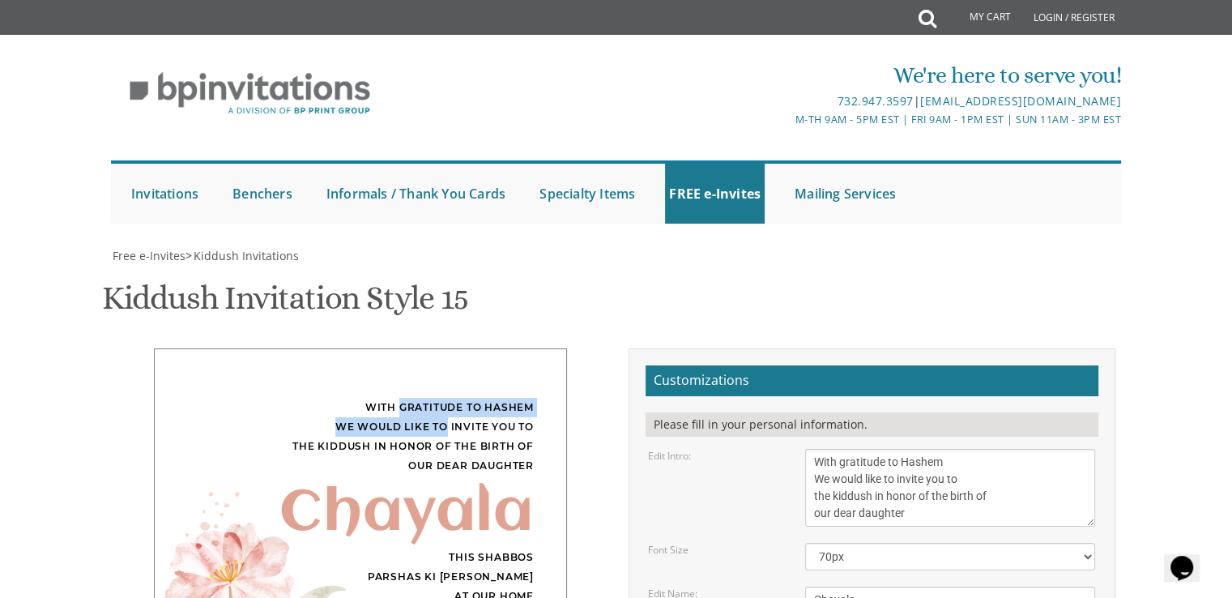
click at [424, 398] on div "With gratitude to Hashem We would like to invite you to the kiddush in honor of…" at bounding box center [360, 437] width 347 height 78
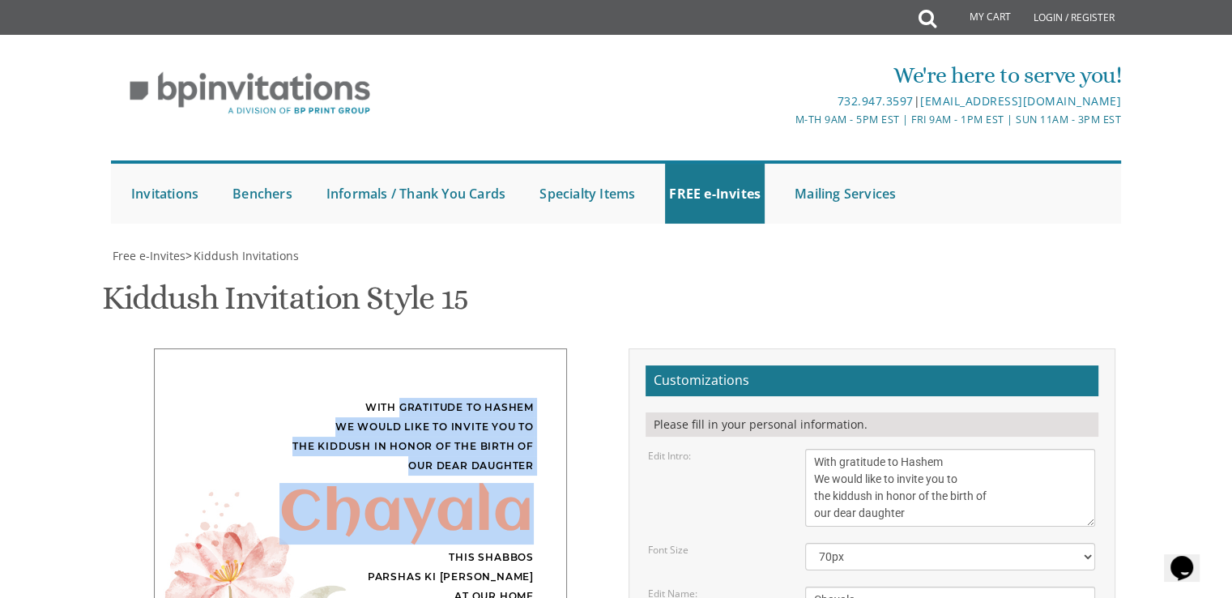
drag, startPoint x: 424, startPoint y: 82, endPoint x: 504, endPoint y: 166, distance: 116.3
click at [504, 348] on div "With gratitude to Hashem We would like to invite you to the kiddush in honor of…" at bounding box center [360, 531] width 413 height 366
click at [504, 504] on div "Chayala" at bounding box center [360, 513] width 347 height 19
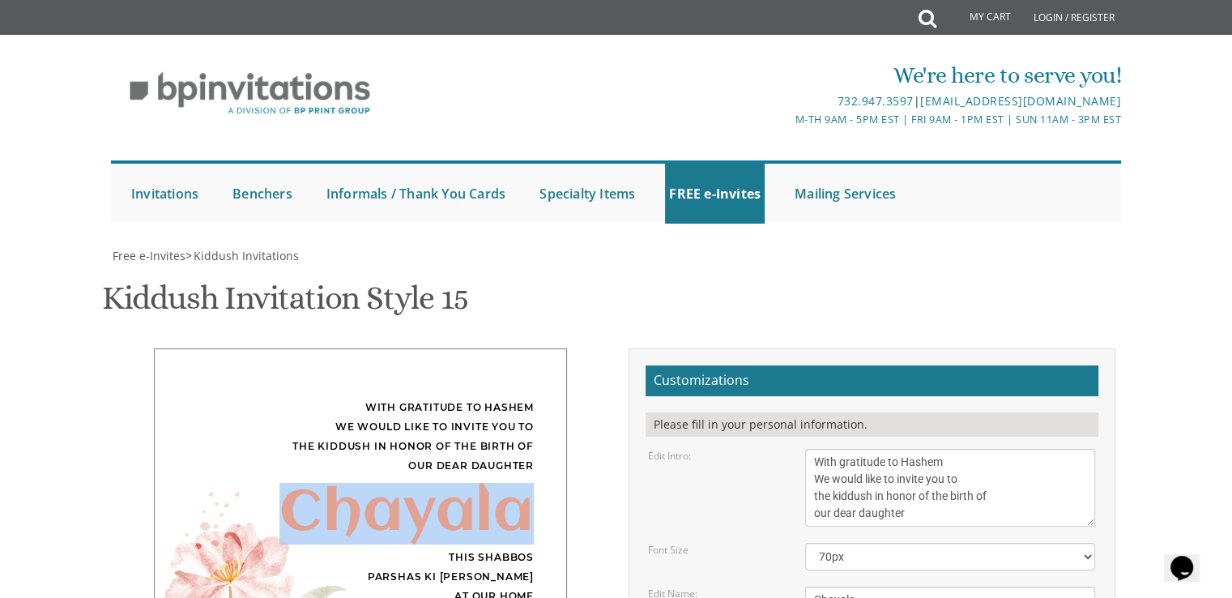
click at [504, 504] on div "Chayala" at bounding box center [360, 513] width 347 height 19
click at [493, 504] on div "Chayala" at bounding box center [360, 513] width 347 height 19
drag, startPoint x: 493, startPoint y: 217, endPoint x: 498, endPoint y: 250, distance: 33.6
click at [498, 348] on div "With gratitude to Hashem We would like to invite you to the kiddush in honor of…" at bounding box center [360, 531] width 413 height 366
click at [498, 548] on div "This Shabbos Parshas Ki Savo at our home 33 James Street" at bounding box center [360, 587] width 347 height 78
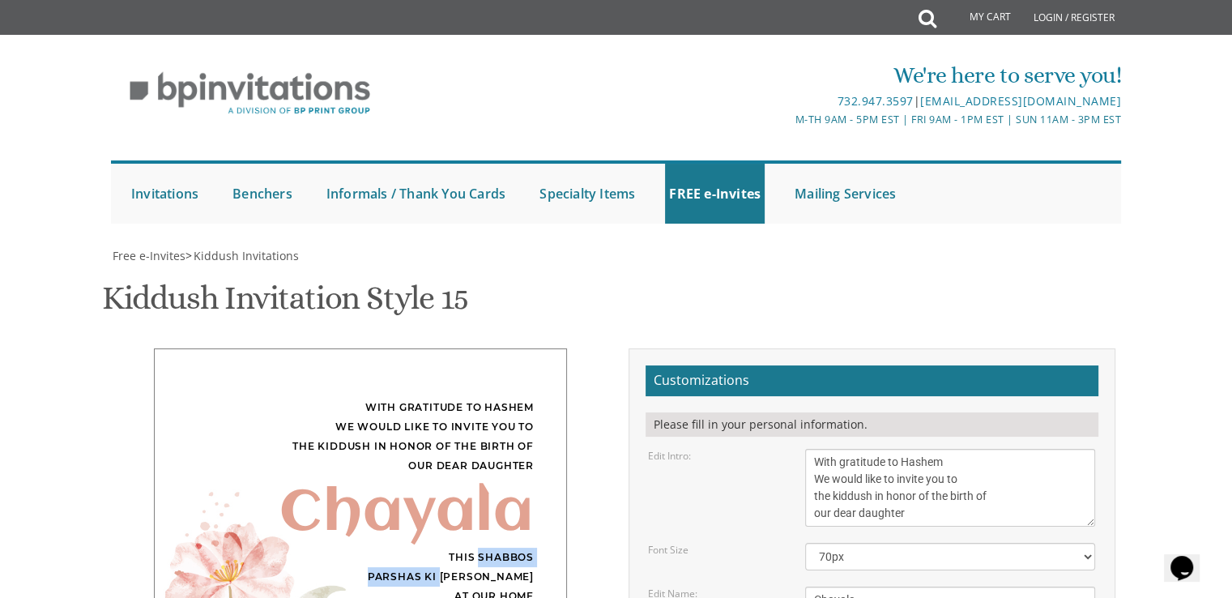
drag, startPoint x: 498, startPoint y: 250, endPoint x: 496, endPoint y: 232, distance: 18.8
click at [496, 548] on div "This Shabbos Parshas Ki Savo at our home 33 James Street" at bounding box center [360, 587] width 347 height 78
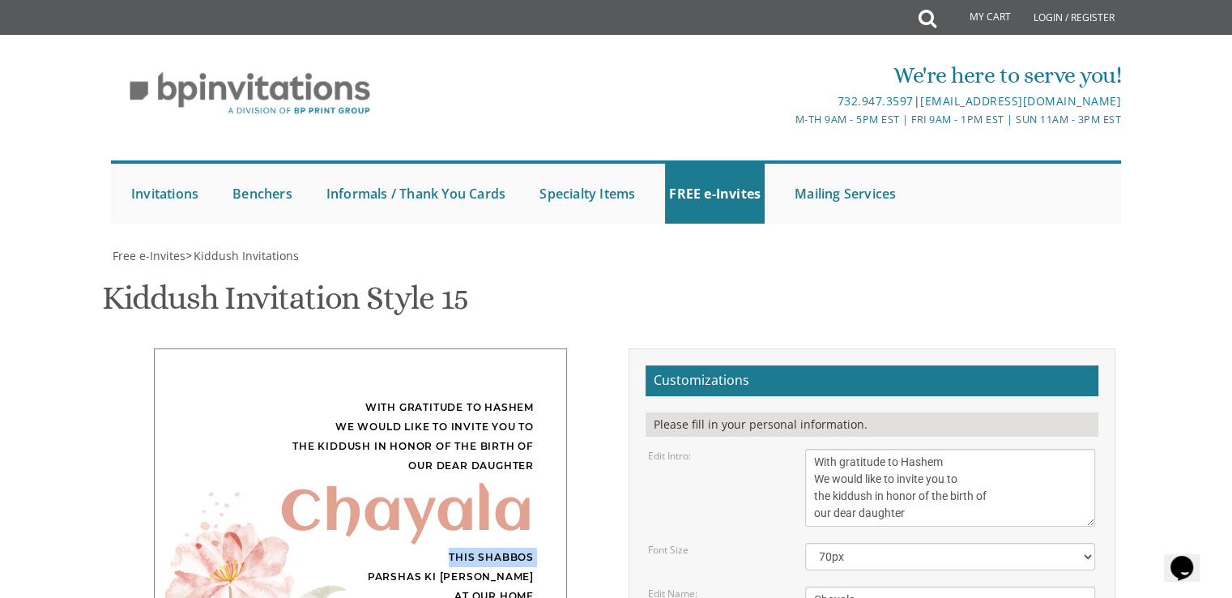
click at [496, 548] on div "This Shabbos Parshas Ki Savo at our home 33 James Street" at bounding box center [360, 587] width 347 height 78
drag, startPoint x: 496, startPoint y: 232, endPoint x: 493, endPoint y: 249, distance: 17.3
click at [493, 548] on div "This Shabbos Parshas Ki Savo at our home 33 James Street" at bounding box center [360, 587] width 347 height 78
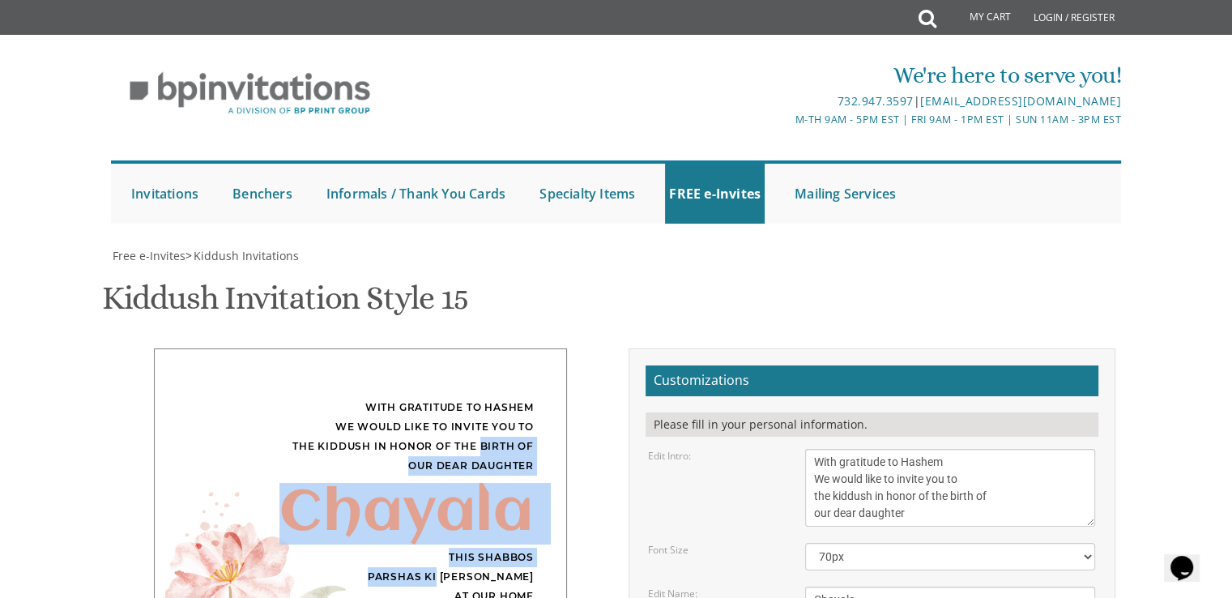
drag, startPoint x: 493, startPoint y: 249, endPoint x: 504, endPoint y: 122, distance: 127.7
click at [504, 348] on div "With gratitude to Hashem We would like to invite you to the kiddush in honor of…" at bounding box center [360, 531] width 413 height 366
click at [504, 398] on div "With gratitude to Hashem We would like to invite you to the kiddush in honor of…" at bounding box center [360, 437] width 347 height 78
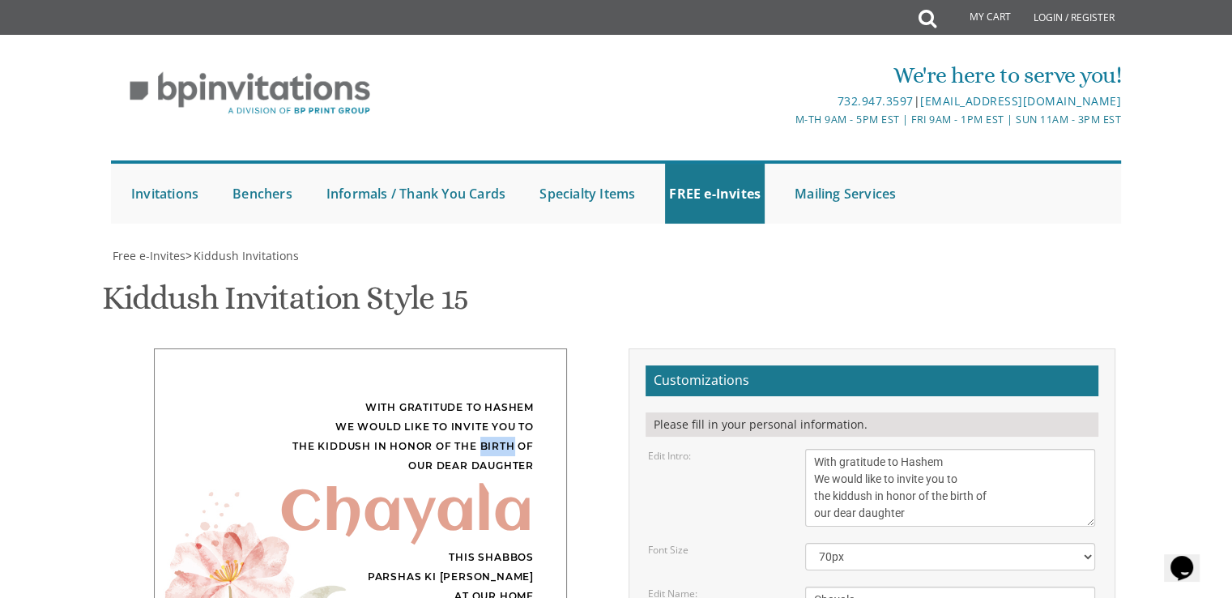
click at [504, 398] on div "With gratitude to Hashem We would like to invite you to the kiddush in honor of…" at bounding box center [360, 437] width 347 height 78
click at [496, 398] on div "With gratitude to Hashem We would like to invite you to the kiddush in honor of…" at bounding box center [360, 437] width 347 height 78
click at [470, 398] on div "With gratitude to Hashem We would like to invite you to the kiddush in honor of…" at bounding box center [360, 437] width 347 height 78
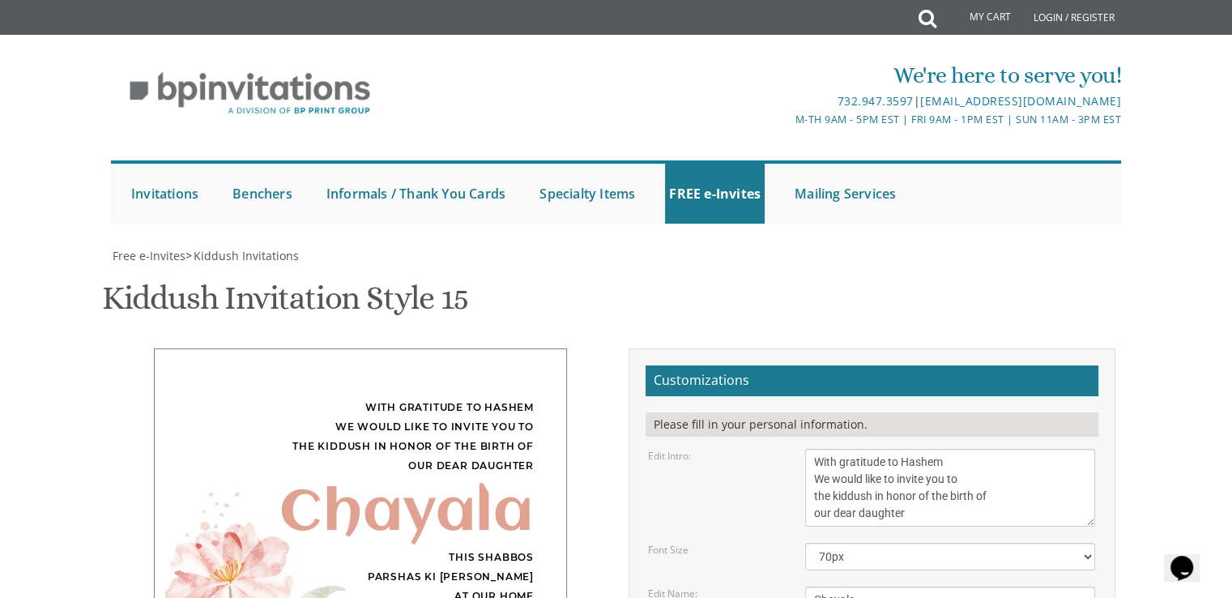
click at [445, 398] on div "With gratitude to Hashem We would like to invite you to the kiddush in honor of…" at bounding box center [360, 437] width 347 height 78
drag, startPoint x: 445, startPoint y: 76, endPoint x: 441, endPoint y: 93, distance: 17.5
click at [441, 398] on div "With gratitude to Hashem We would like to invite you to the kiddush in honor of…" at bounding box center [360, 437] width 347 height 78
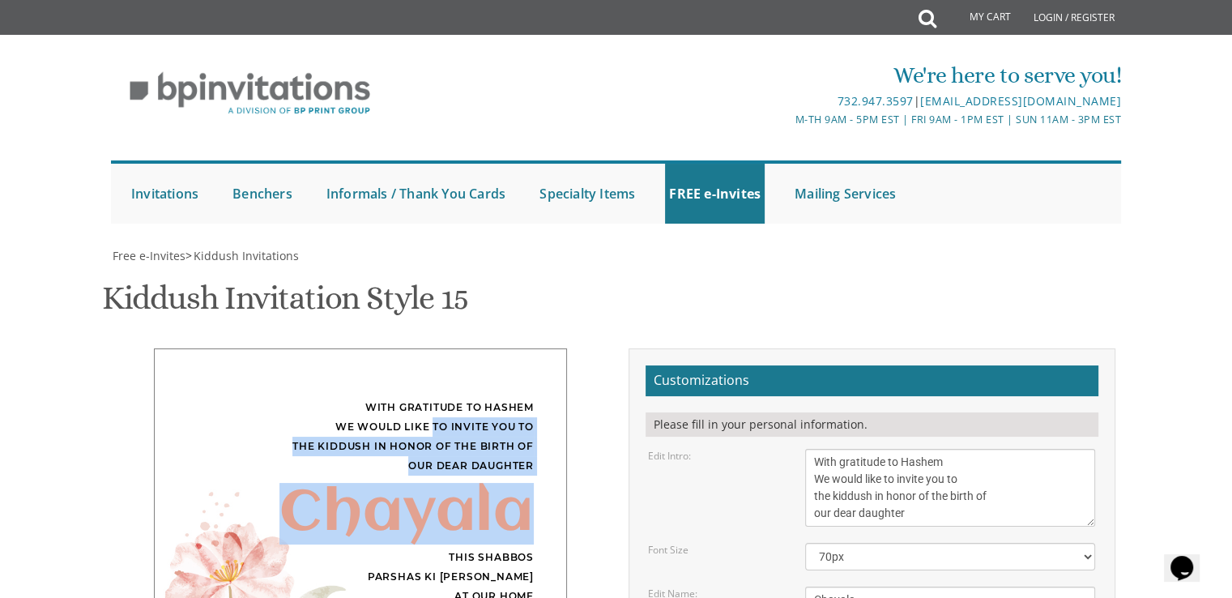
drag, startPoint x: 441, startPoint y: 93, endPoint x: 495, endPoint y: 208, distance: 127.2
click at [495, 348] on div "With gratitude to Hashem We would like to invite you to the kiddush in honor of…" at bounding box center [360, 531] width 413 height 366
click at [495, 504] on div "Chayala" at bounding box center [360, 513] width 347 height 19
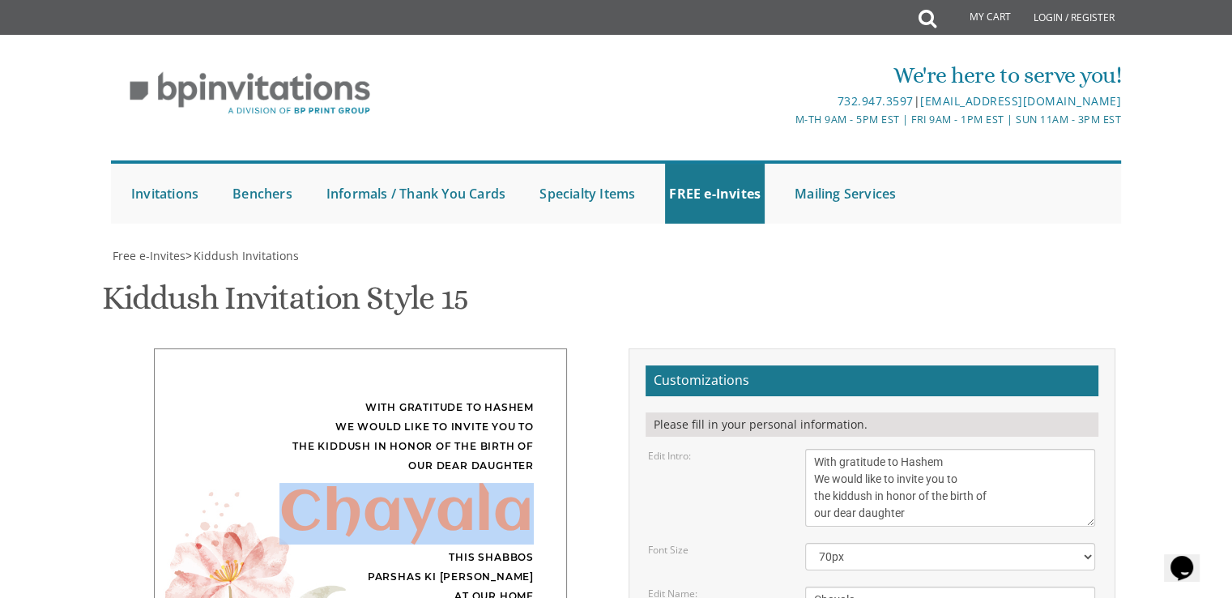
click at [495, 504] on div "Chayala" at bounding box center [360, 513] width 347 height 19
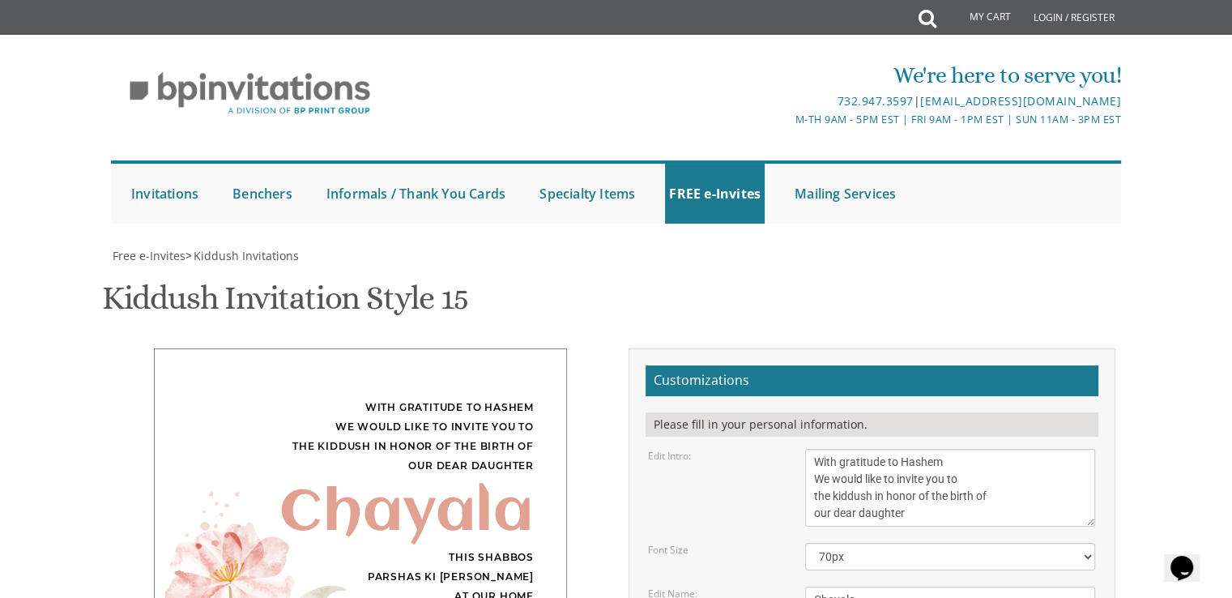
click at [495, 548] on div "This Shabbos Parshas Ki Savo at our home 33 James Street" at bounding box center [360, 587] width 347 height 78
drag, startPoint x: 495, startPoint y: 230, endPoint x: 509, endPoint y: 327, distance: 98.2
click at [509, 348] on div "With gratitude to Hashem We would like to invite you to the kiddush in honor of…" at bounding box center [360, 531] width 413 height 366
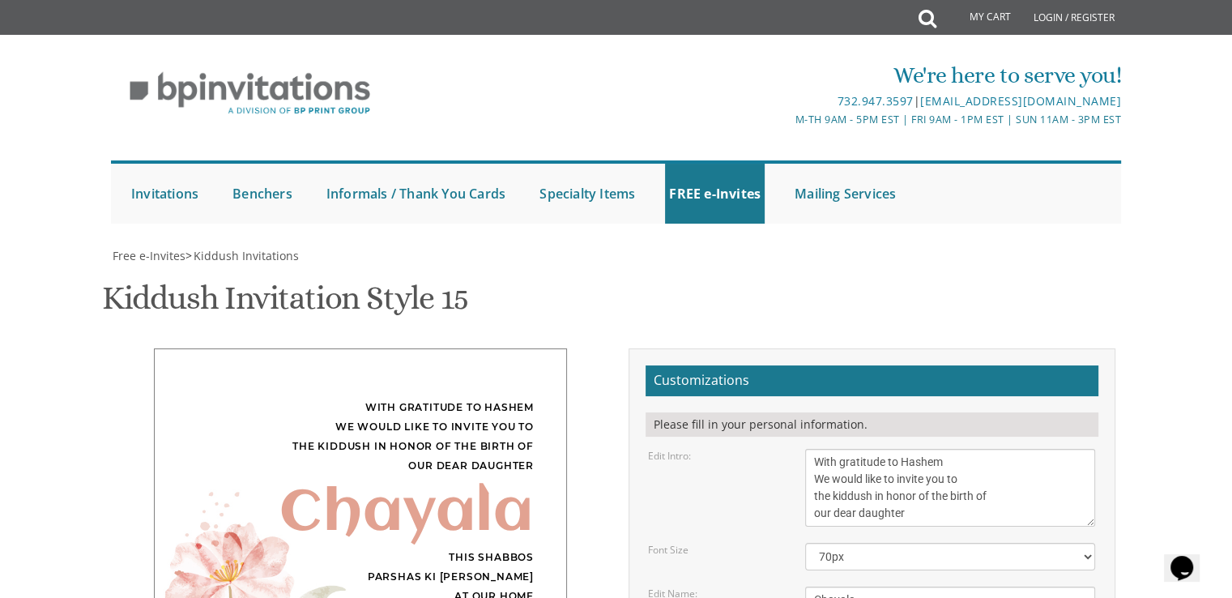
drag, startPoint x: 460, startPoint y: 325, endPoint x: 446, endPoint y: 325, distance: 13.8
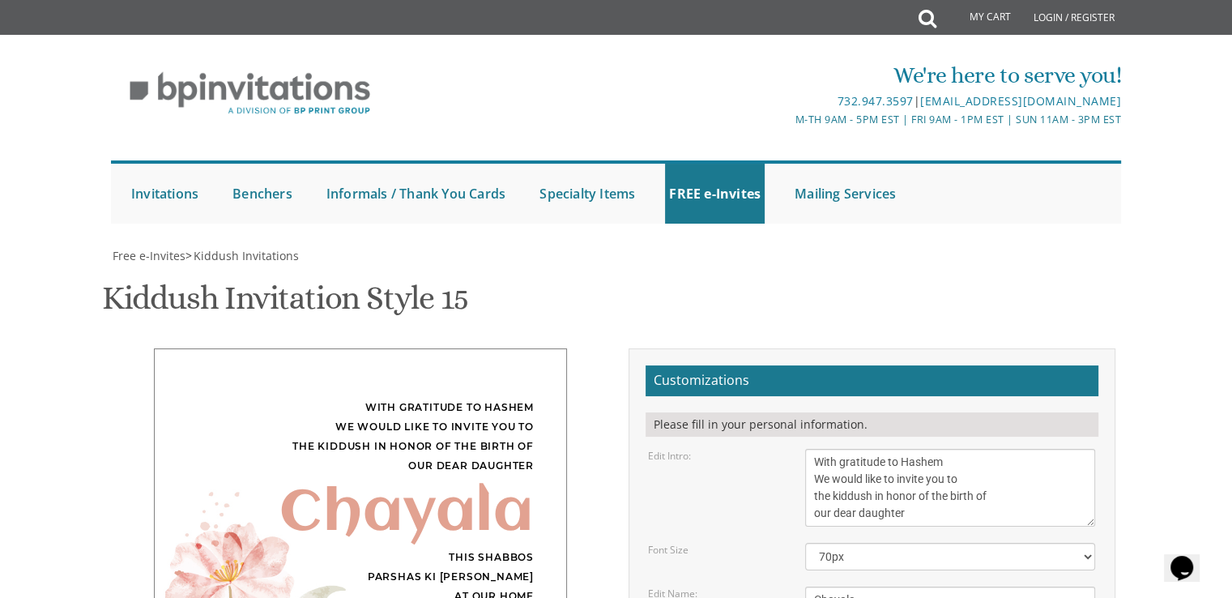
click at [473, 548] on div "This Shabbos Parshas Ki Savo at our home 33 James Street" at bounding box center [360, 587] width 347 height 78
click at [476, 548] on div "This Shabbos Parshas Ki Savo at our home 33 James Street" at bounding box center [360, 587] width 347 height 78
drag, startPoint x: 476, startPoint y: 241, endPoint x: 458, endPoint y: 241, distance: 18.7
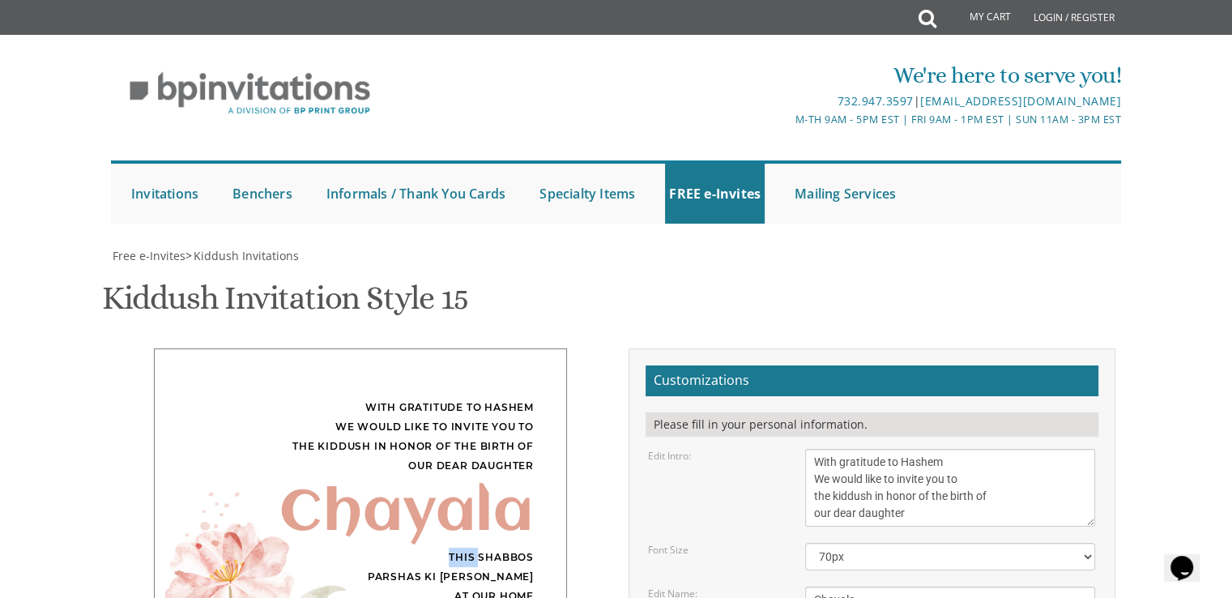
click at [458, 548] on div "This Shabbos Parshas Ki Savo at our home 33 James Street" at bounding box center [360, 587] width 347 height 78
click at [494, 548] on div "This Shabbos Parshas Ki Savo at our home 33 James Street" at bounding box center [360, 587] width 347 height 78
drag, startPoint x: 494, startPoint y: 245, endPoint x: 488, endPoint y: 222, distance: 24.2
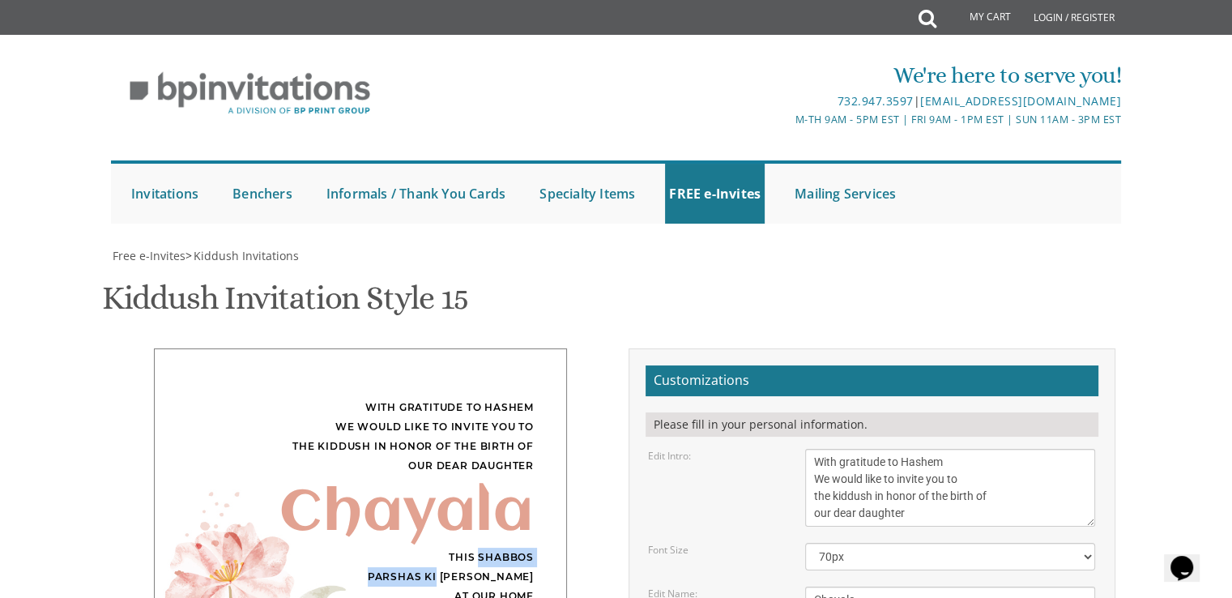
click at [488, 548] on div "This Shabbos Parshas Ki Savo at our home 33 James Street" at bounding box center [360, 587] width 347 height 78
drag, startPoint x: 488, startPoint y: 222, endPoint x: 458, endPoint y: 234, distance: 33.1
click at [458, 548] on div "This Shabbos Parshas Ki Savo at our home 33 James Street" at bounding box center [360, 587] width 347 height 78
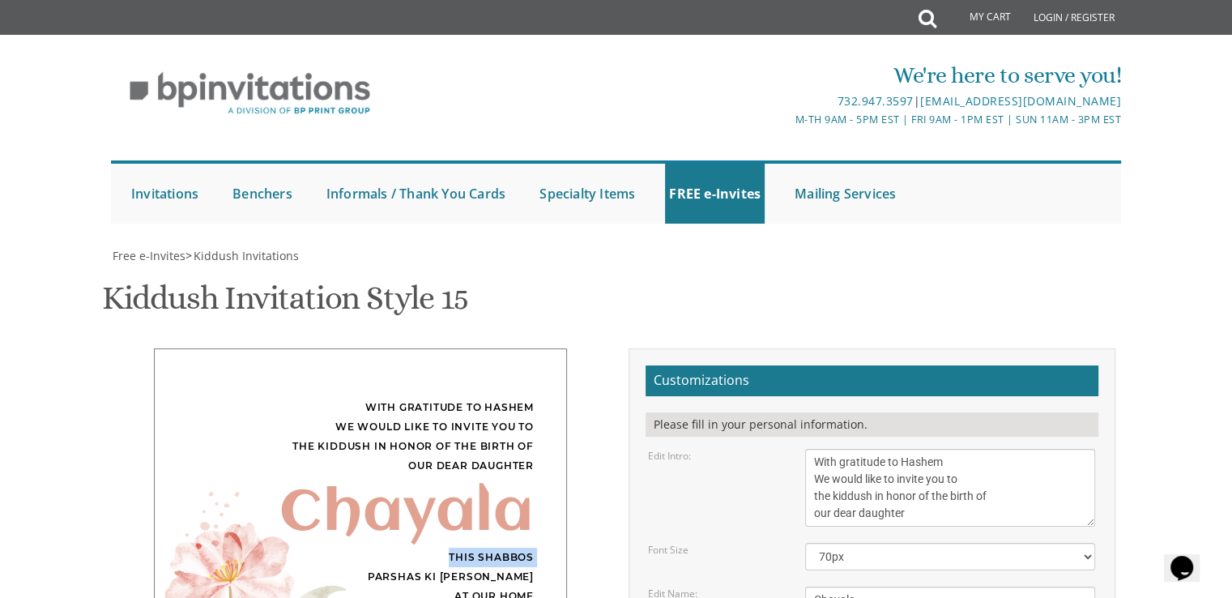
drag, startPoint x: 458, startPoint y: 234, endPoint x: 531, endPoint y: 233, distance: 73.7
click at [531, 548] on div "This Shabbos Parshas Ki Savo at our home 33 James Street" at bounding box center [360, 587] width 347 height 78
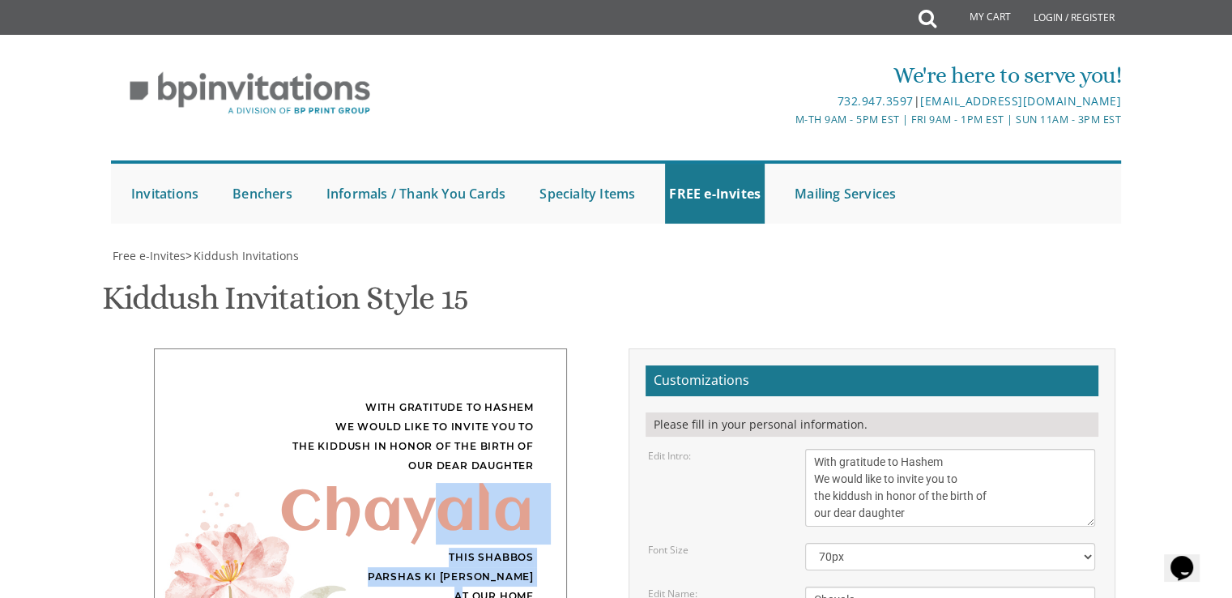
drag, startPoint x: 526, startPoint y: 270, endPoint x: 454, endPoint y: 173, distance: 120.4
click at [454, 348] on div "With gratitude to Hashem We would like to invite you to the kiddush in honor of…" at bounding box center [360, 531] width 413 height 366
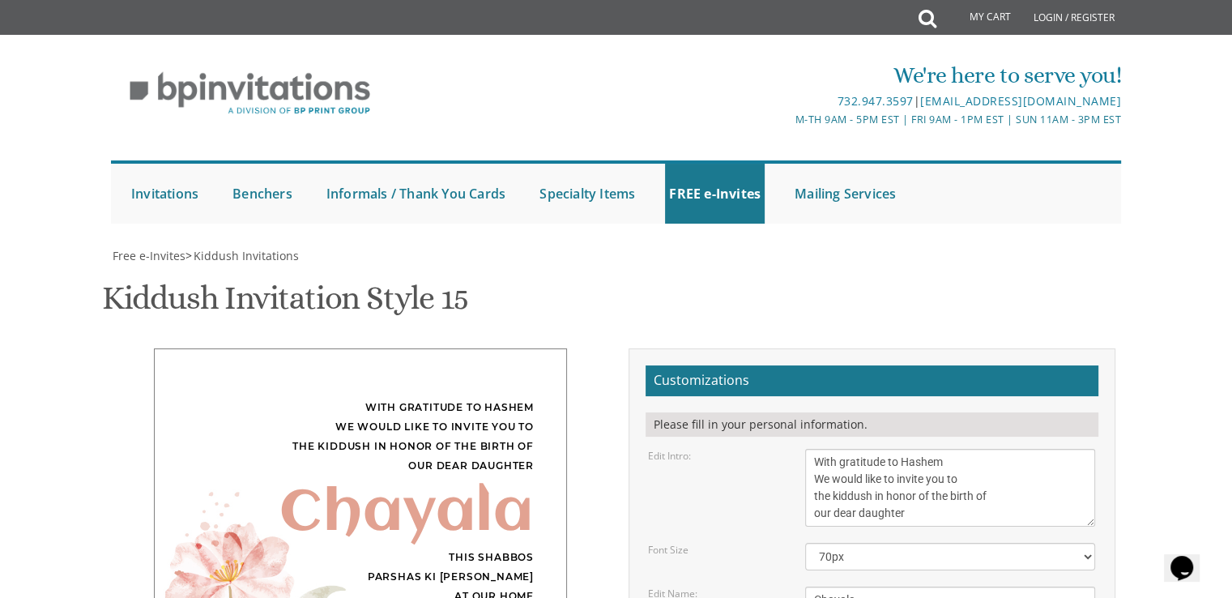
click at [345, 504] on div "Chayala" at bounding box center [360, 513] width 347 height 19
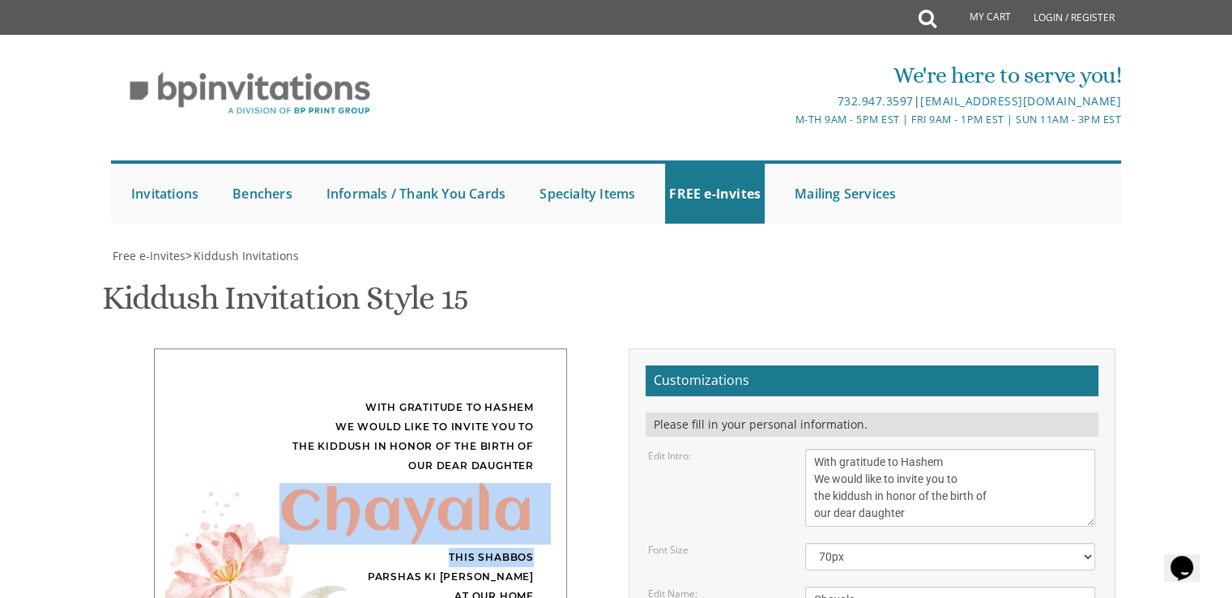
drag, startPoint x: 345, startPoint y: 182, endPoint x: 500, endPoint y: 241, distance: 165.4
click at [500, 348] on div "With gratitude to Hashem We would like to invite you to the kiddush in honor of…" at bounding box center [360, 531] width 413 height 366
click at [500, 548] on div "This Shabbos Parshas Ki Savo at our home 33 James Street" at bounding box center [360, 587] width 347 height 78
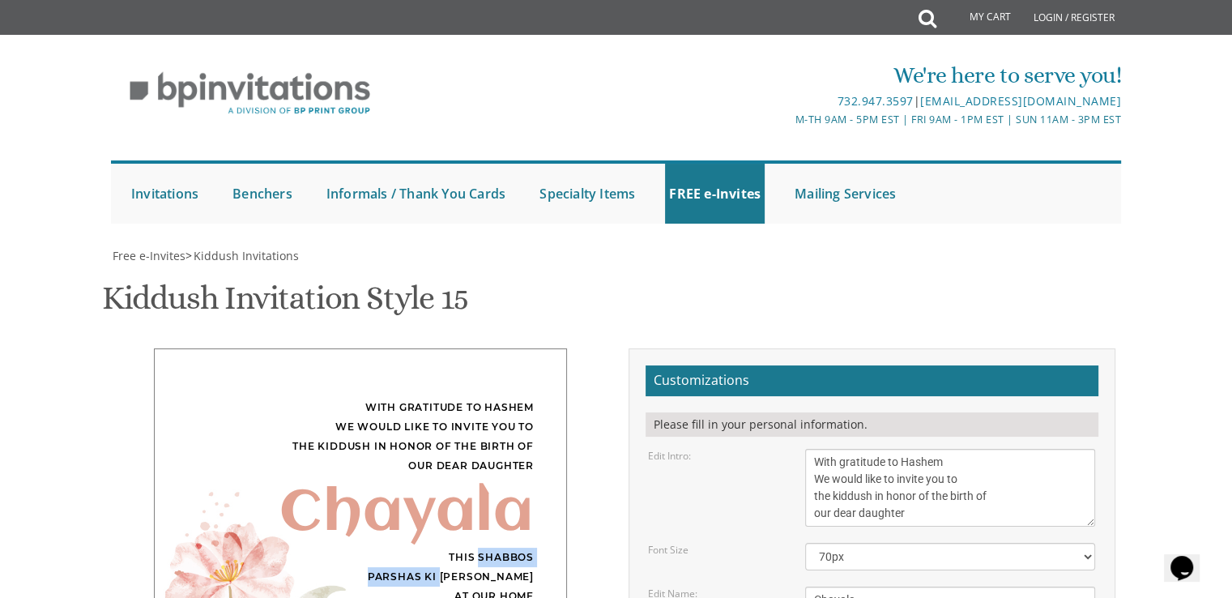
drag, startPoint x: 500, startPoint y: 241, endPoint x: 497, endPoint y: 250, distance: 9.2
click at [497, 548] on div "This Shabbos Parshas Ki Savo at our home 33 James Street" at bounding box center [360, 587] width 347 height 78
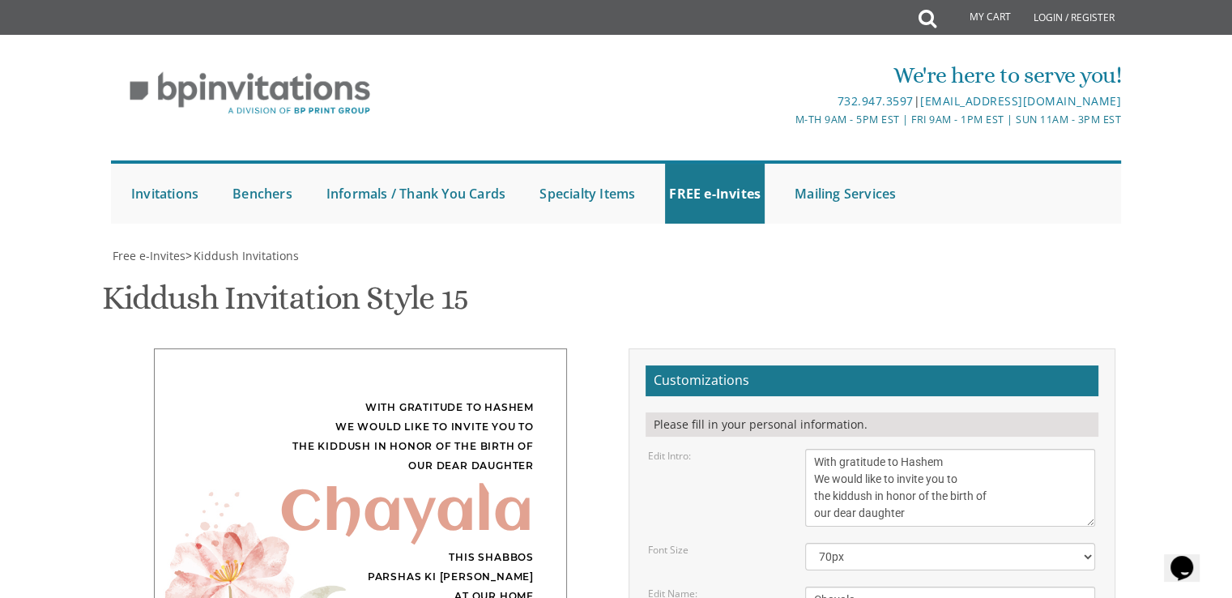
type input "malkyfine@gmail.com"
click at [421, 398] on div "With gratitude to Hashem We would like to invite you to the kiddush in honor of…" at bounding box center [360, 437] width 347 height 78
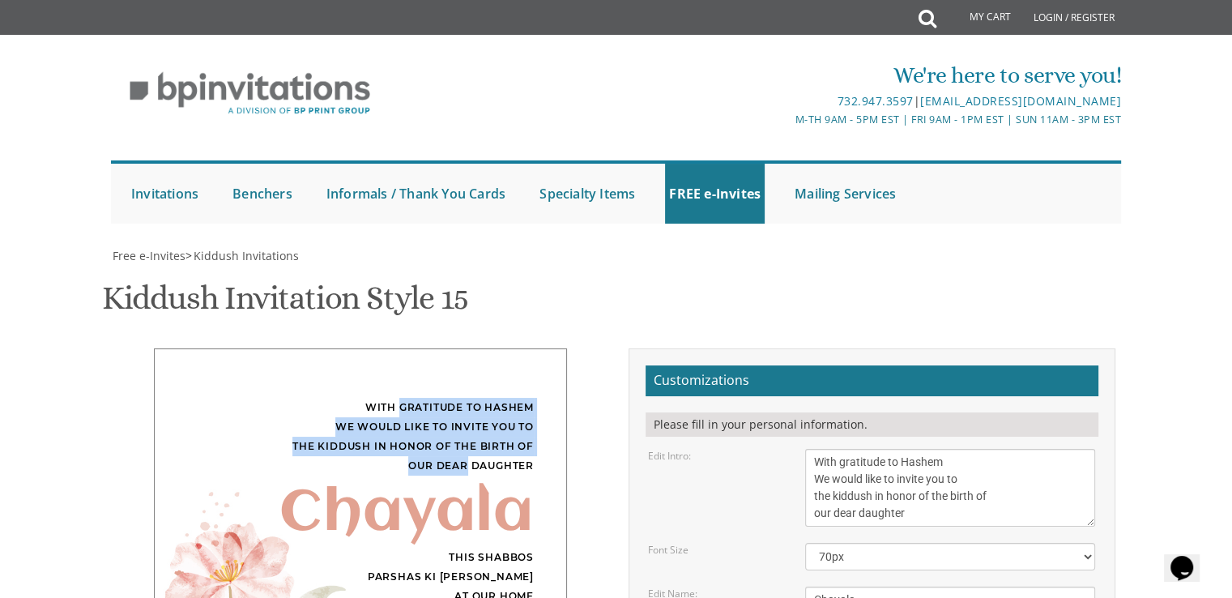
drag, startPoint x: 421, startPoint y: 84, endPoint x: 460, endPoint y: 140, distance: 68.1
click at [460, 398] on div "With gratitude to Hashem We would like to invite you to the kiddush in honor of…" at bounding box center [360, 437] width 347 height 78
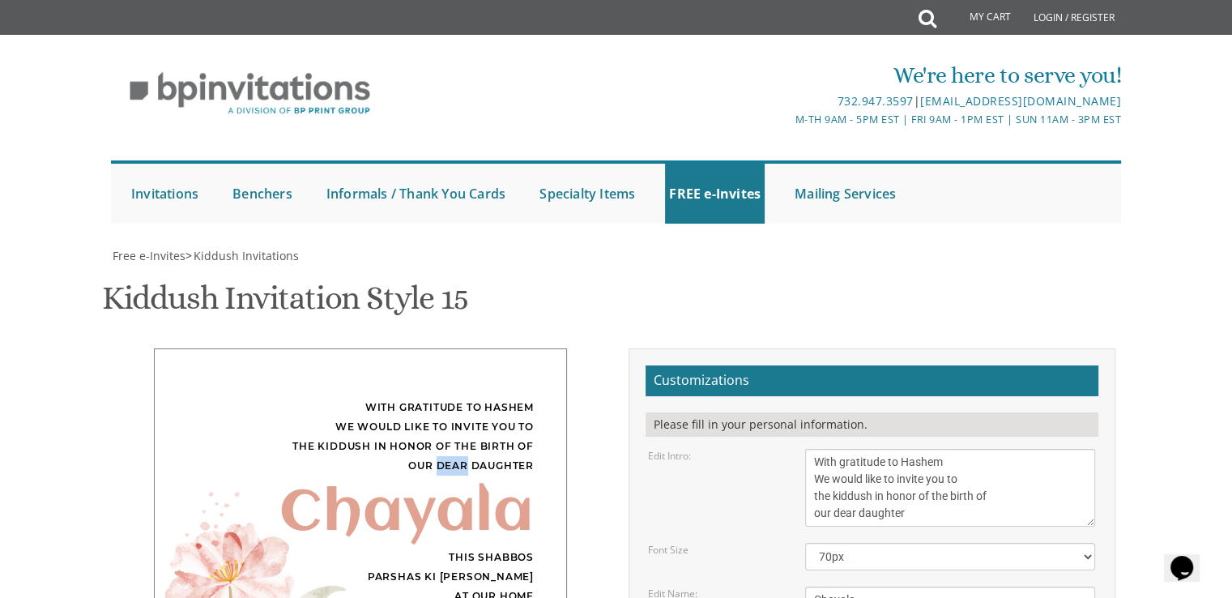
click at [460, 398] on div "With gratitude to Hashem We would like to invite you to the kiddush in honor of…" at bounding box center [360, 437] width 347 height 78
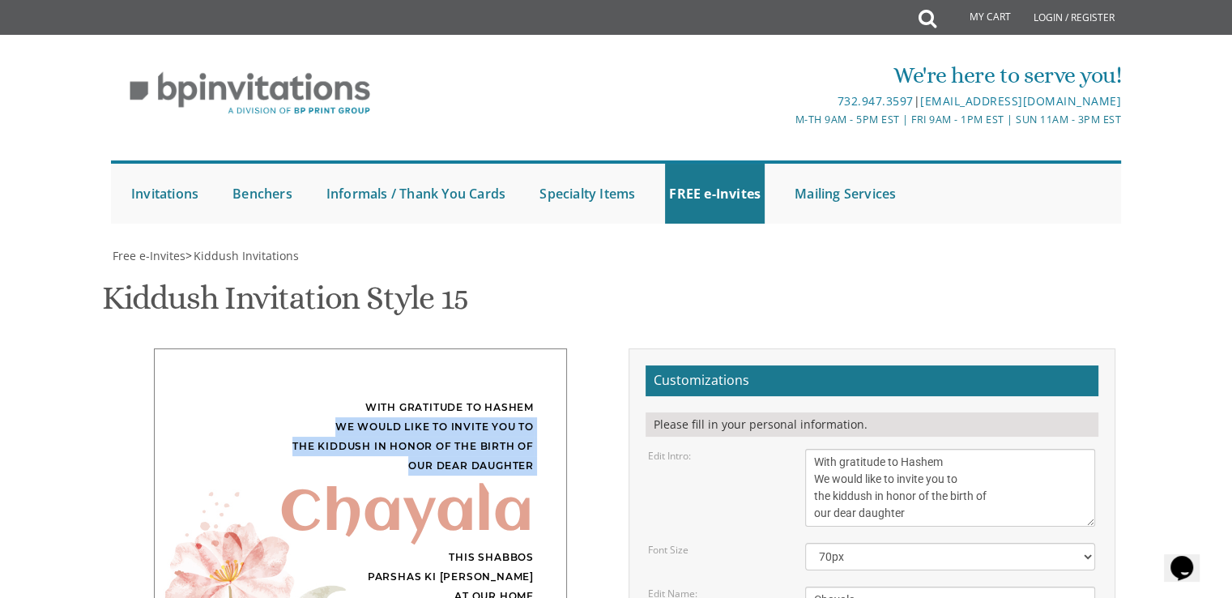
drag, startPoint x: 460, startPoint y: 140, endPoint x: 406, endPoint y: 100, distance: 67.7
click at [406, 398] on div "With gratitude to Hashem We would like to invite you to the kiddush in honor of…" at bounding box center [360, 437] width 347 height 78
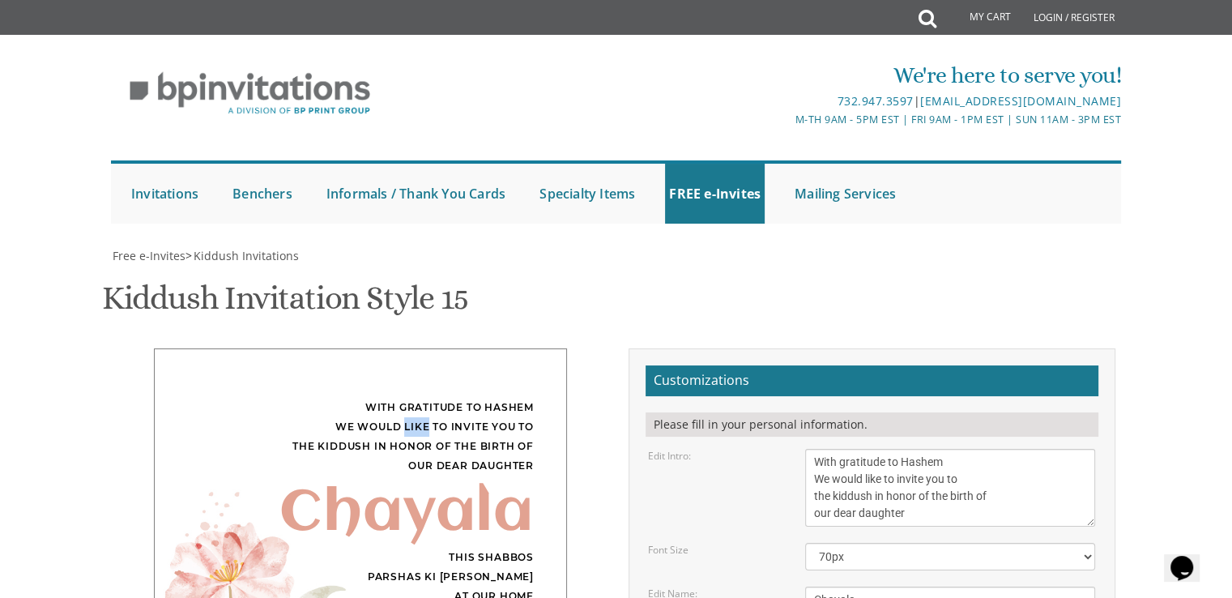
click at [406, 398] on div "With gratitude to Hashem We would like to invite you to the kiddush in honor of…" at bounding box center [360, 437] width 347 height 78
drag, startPoint x: 406, startPoint y: 100, endPoint x: 386, endPoint y: 65, distance: 39.9
click at [386, 348] on div "With gratitude to Hashem We would like to invite you to the kiddush in honor of…" at bounding box center [360, 531] width 413 height 366
click at [385, 398] on div "With gratitude to Hashem We would like to invite you to the kiddush in honor of…" at bounding box center [360, 437] width 347 height 78
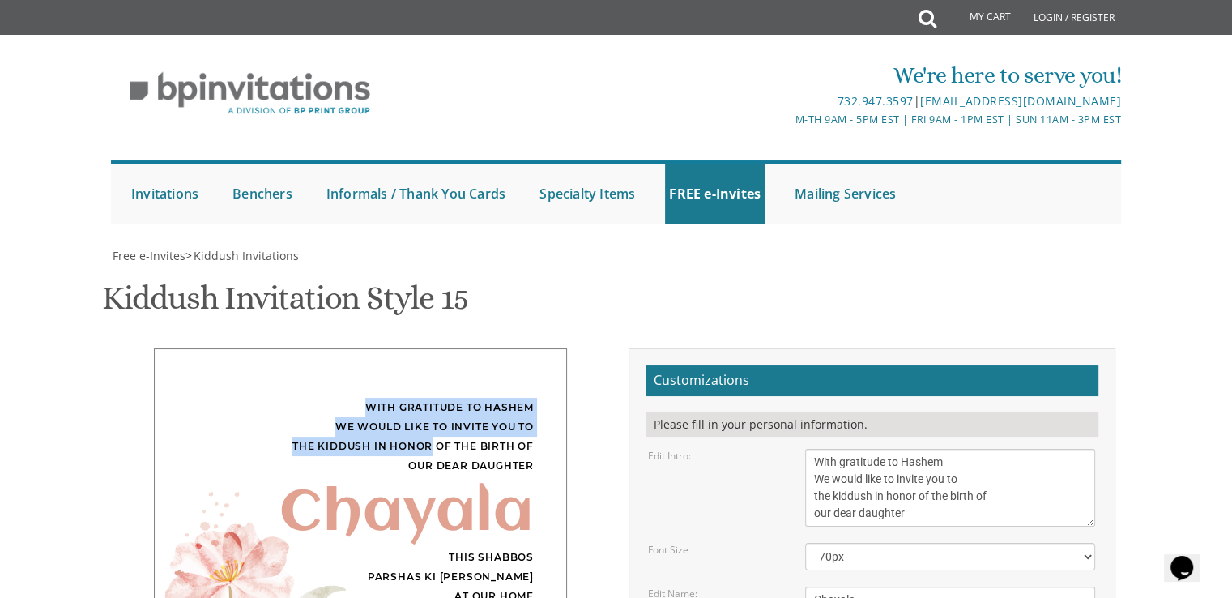
drag, startPoint x: 385, startPoint y: 88, endPoint x: 401, endPoint y: 113, distance: 29.9
click at [401, 398] on div "With gratitude to Hashem We would like to invite you to the kiddush in honor of…" at bounding box center [360, 437] width 347 height 78
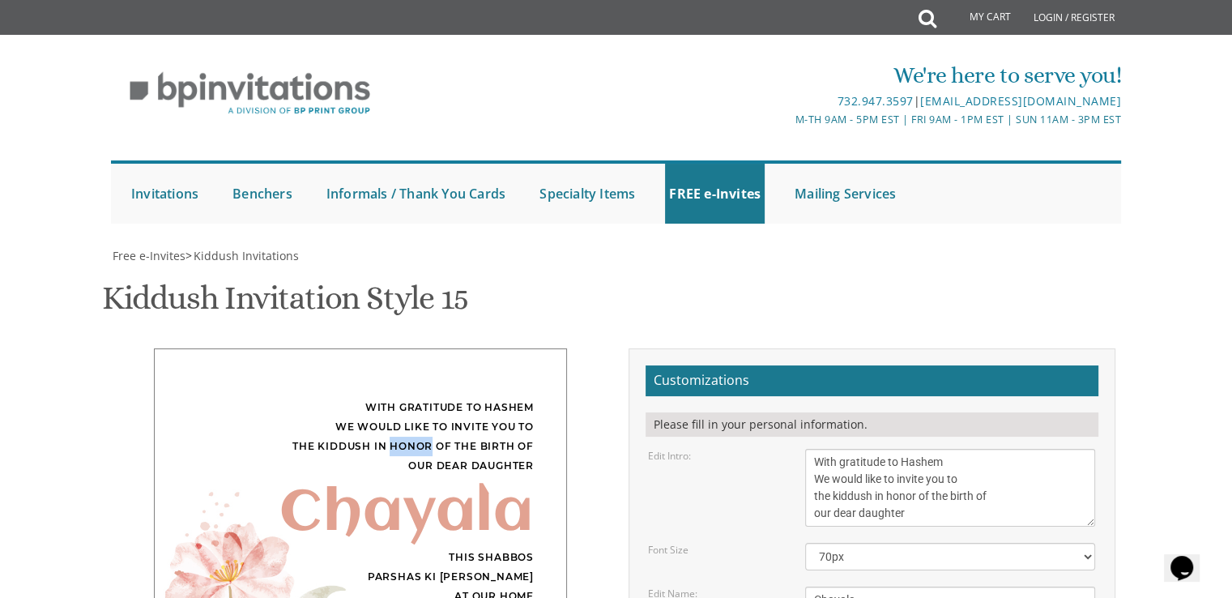
click at [401, 398] on div "With gratitude to Hashem We would like to invite you to the kiddush in honor of…" at bounding box center [360, 437] width 347 height 78
drag, startPoint x: 401, startPoint y: 113, endPoint x: 427, endPoint y: 143, distance: 39.6
click at [427, 398] on div "With gratitude to Hashem We would like to invite you to the kiddush in honor of…" at bounding box center [360, 437] width 347 height 78
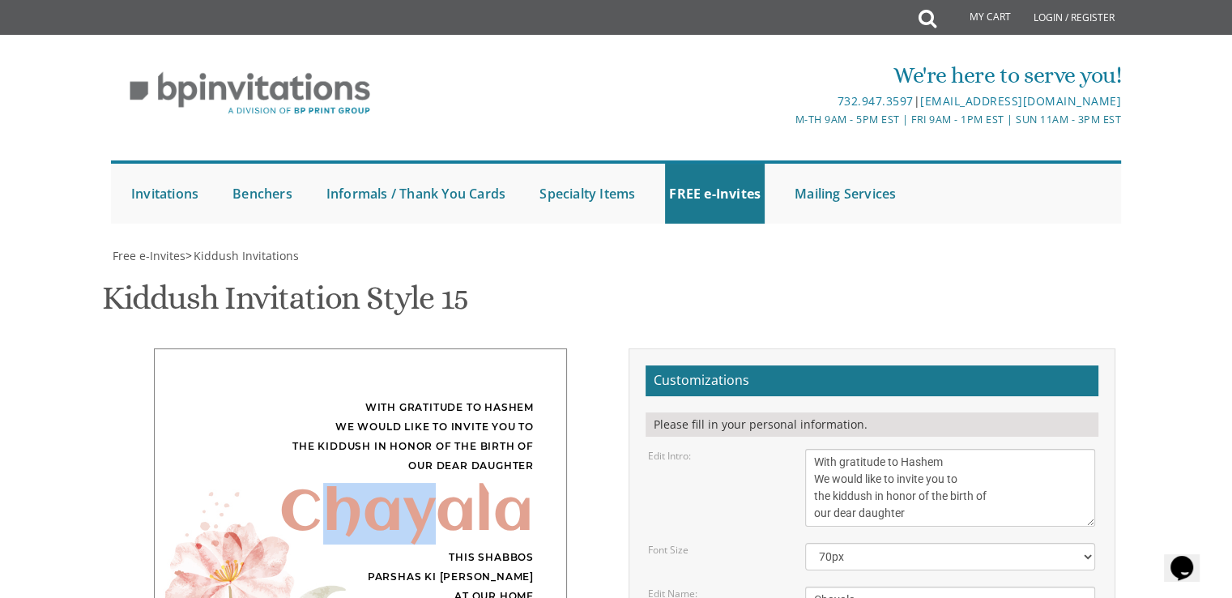
drag, startPoint x: 434, startPoint y: 186, endPoint x: 302, endPoint y: 177, distance: 132.3
click at [302, 504] on div "Chayala" at bounding box center [360, 513] width 347 height 19
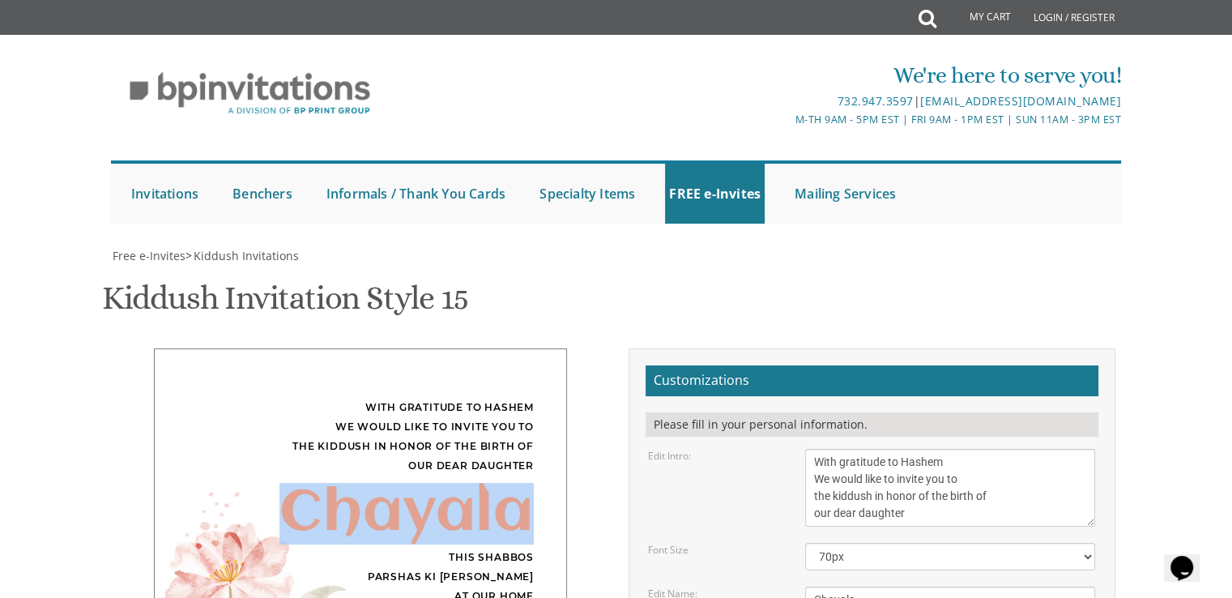
drag, startPoint x: 302, startPoint y: 177, endPoint x: 496, endPoint y: 170, distance: 193.8
click at [496, 504] on div "Chayala" at bounding box center [360, 513] width 347 height 19
drag, startPoint x: 496, startPoint y: 170, endPoint x: 412, endPoint y: 194, distance: 87.7
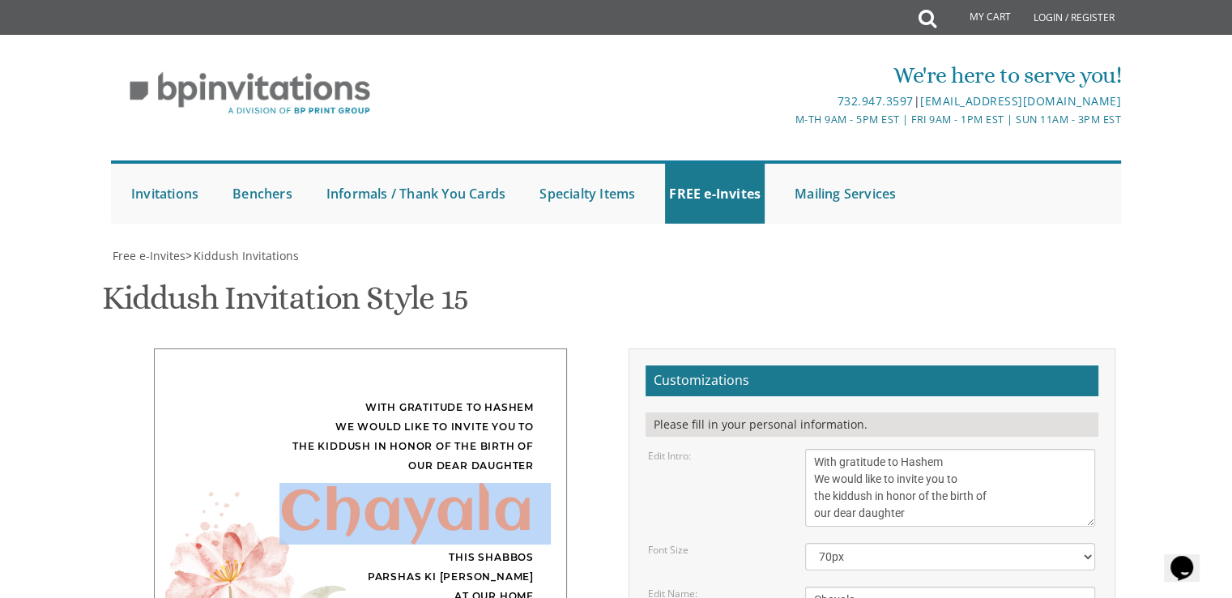
click at [412, 504] on div "Chayala" at bounding box center [360, 513] width 347 height 19
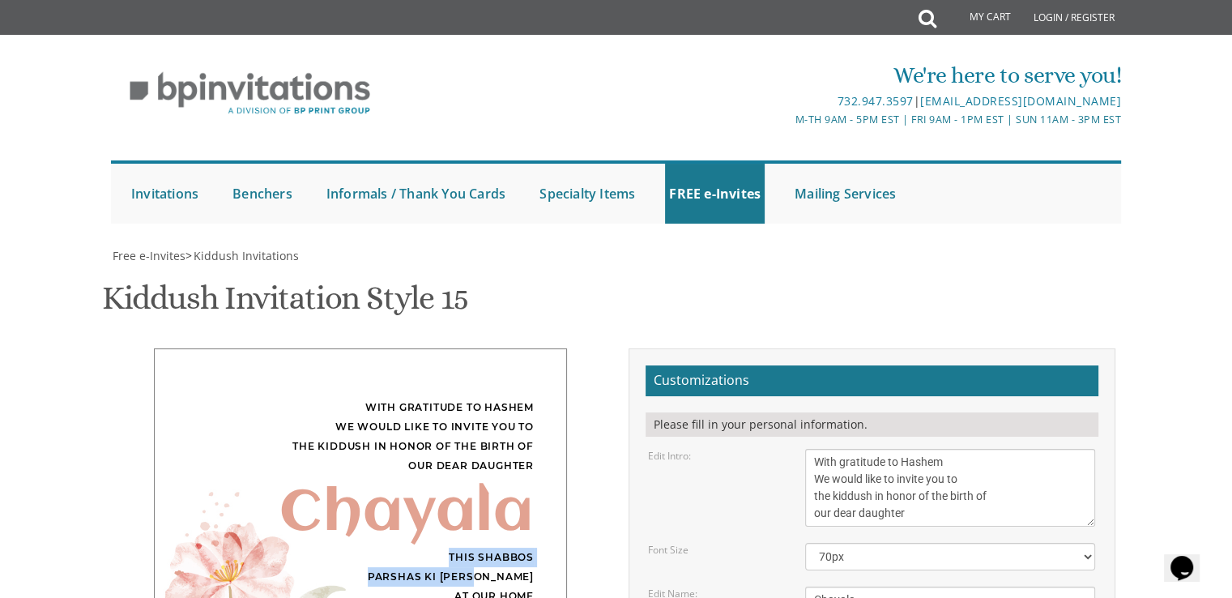
drag, startPoint x: 426, startPoint y: 267, endPoint x: 444, endPoint y: 228, distance: 42.8
click at [444, 548] on div "This Shabbos Parshas Ki Savo at our home 33 James Street" at bounding box center [360, 587] width 347 height 78
drag, startPoint x: 444, startPoint y: 228, endPoint x: 459, endPoint y: 257, distance: 31.9
click at [459, 548] on div "This Shabbos Parshas Ki Savo at our home 33 James Street" at bounding box center [360, 587] width 347 height 78
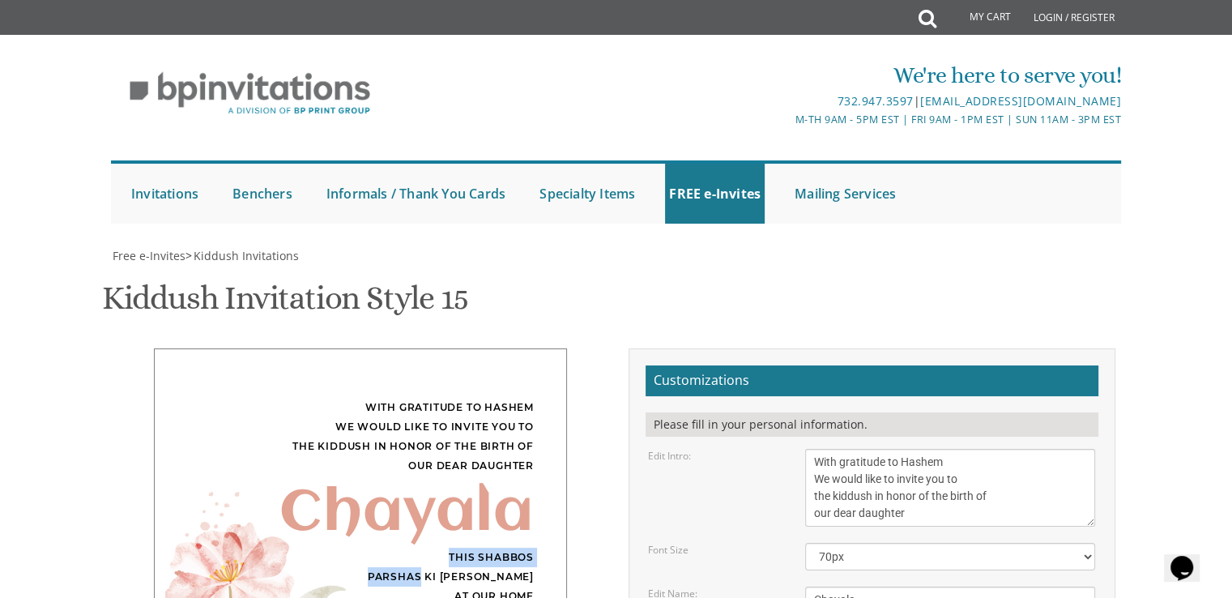
click at [459, 548] on div "This Shabbos Parshas Ki Savo at our home 33 James Street" at bounding box center [360, 587] width 347 height 78
drag, startPoint x: 459, startPoint y: 257, endPoint x: 460, endPoint y: 265, distance: 8.3
click at [460, 548] on div "This Shabbos Parshas Ki Savo at our home 33 James Street" at bounding box center [360, 587] width 347 height 78
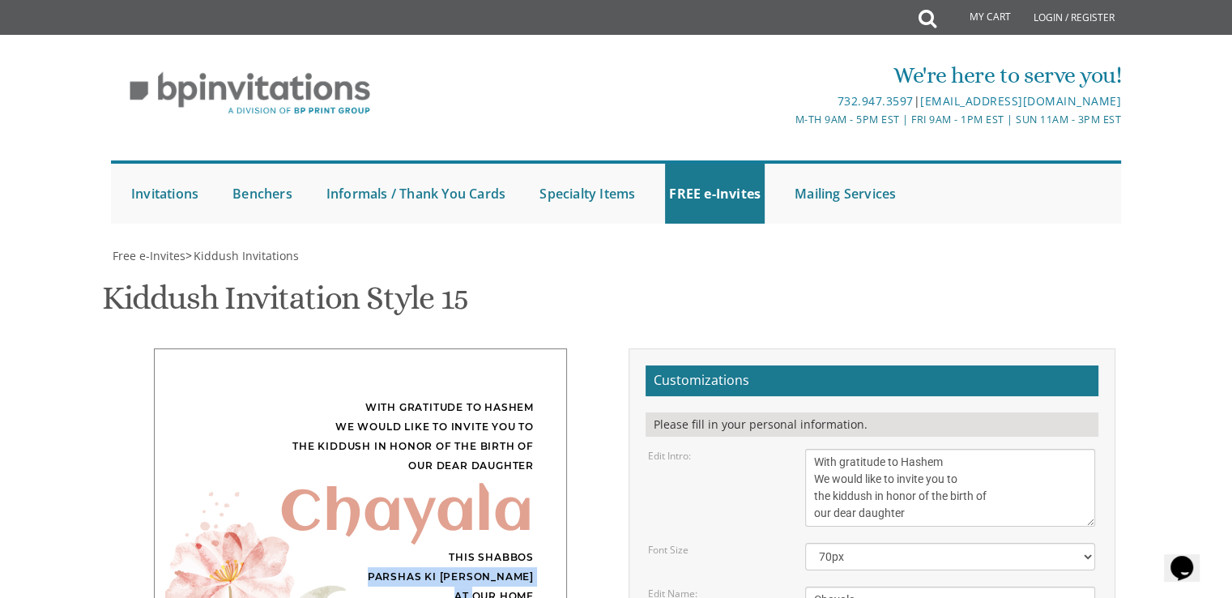
click at [460, 548] on div "This Shabbos Parshas Ki Savo at our home 33 James Street" at bounding box center [360, 587] width 347 height 78
click at [463, 548] on div "This Shabbos Parshas Ki Savo at our home 33 James Street" at bounding box center [360, 587] width 347 height 78
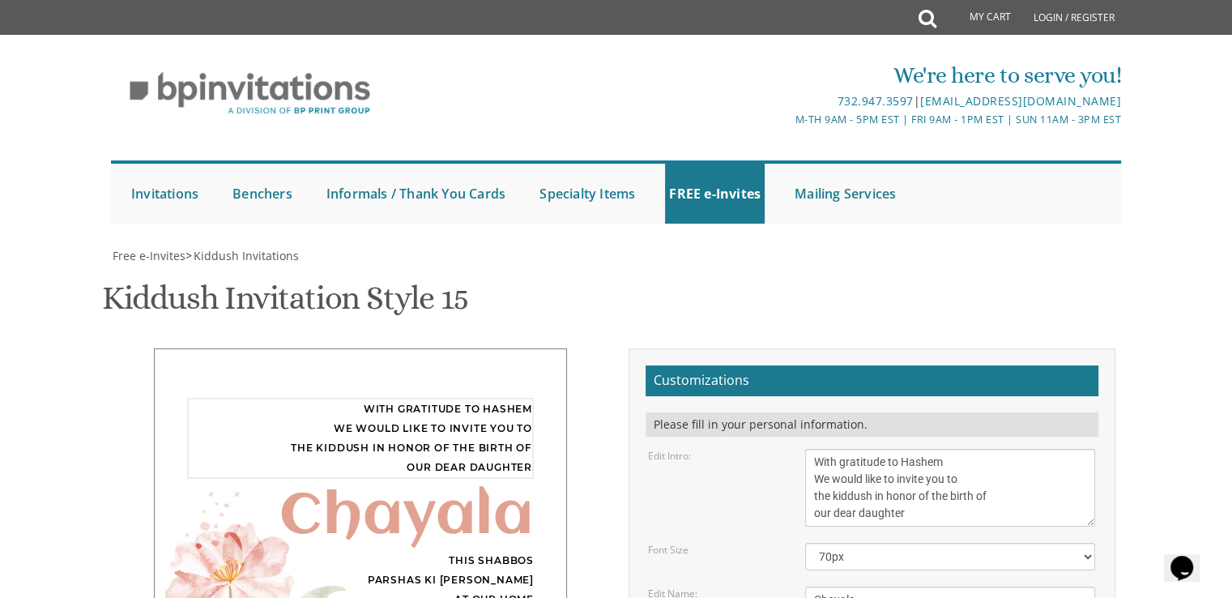
click at [819, 449] on textarea "With gratitude to Hashem We would like to invite you to the kiddush in honor of…" at bounding box center [950, 488] width 290 height 78
type textarea "With gratitude to Hashem We would like to invite you to a kiddush in honor of t…"
click at [864, 587] on textarea "Chayala" at bounding box center [950, 600] width 290 height 27
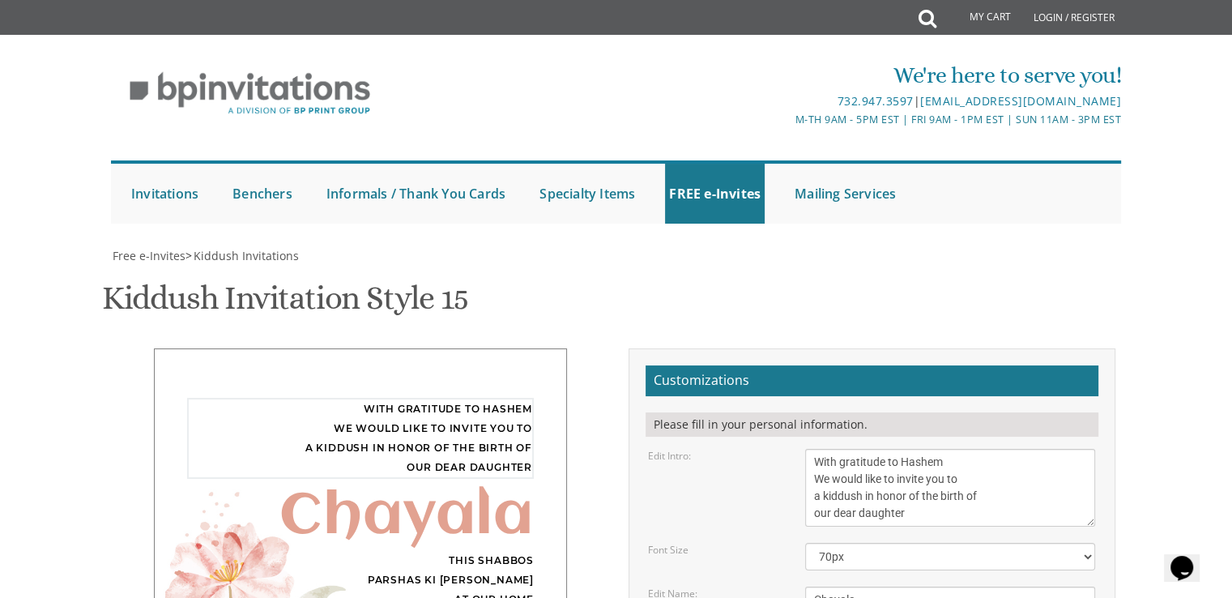
click at [884, 449] on textarea "With gratitude to Hashem We would like to invite you to the kiddush in honor of…" at bounding box center [950, 488] width 290 height 78
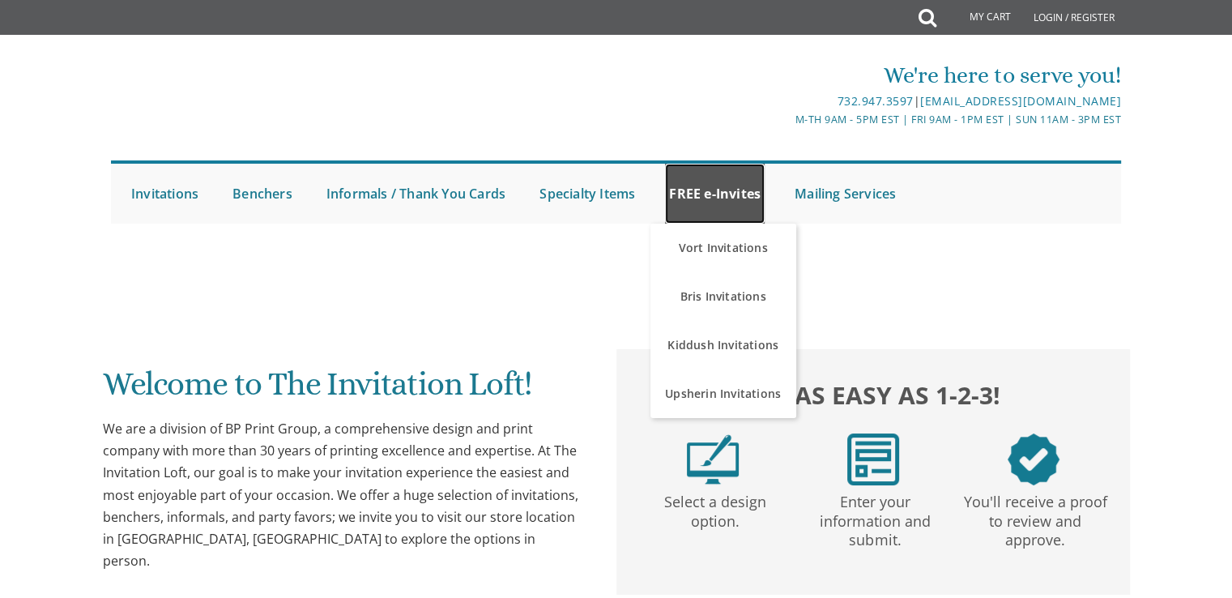
click at [720, 172] on link "FREE e-Invites" at bounding box center [715, 194] width 100 height 60
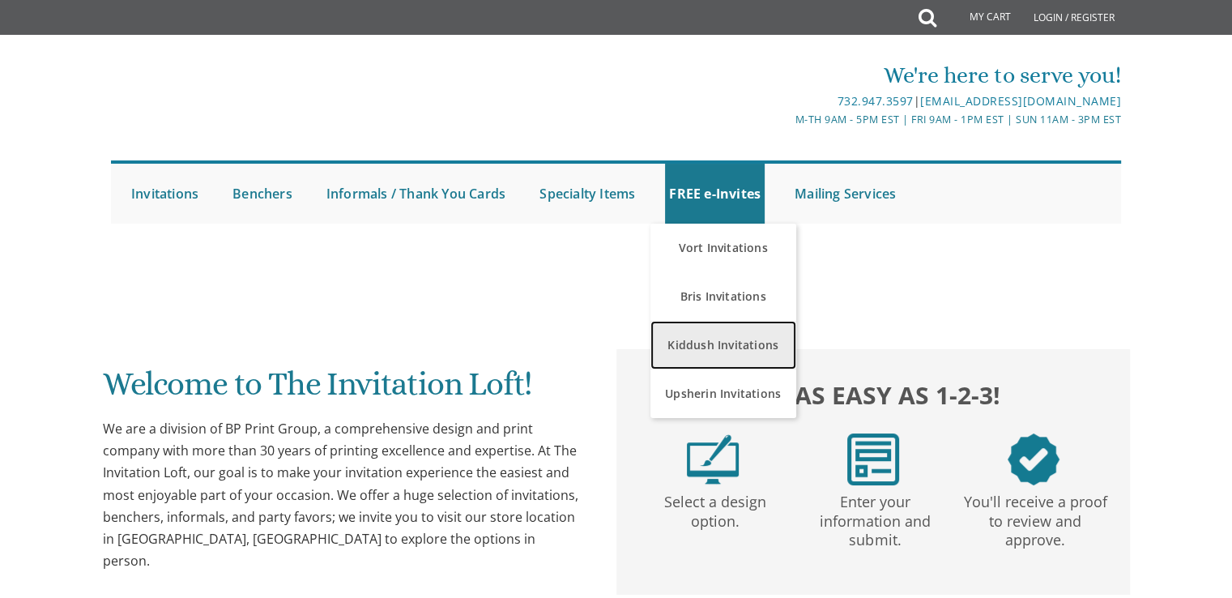
click at [711, 342] on link "Kiddush Invitations" at bounding box center [724, 345] width 146 height 49
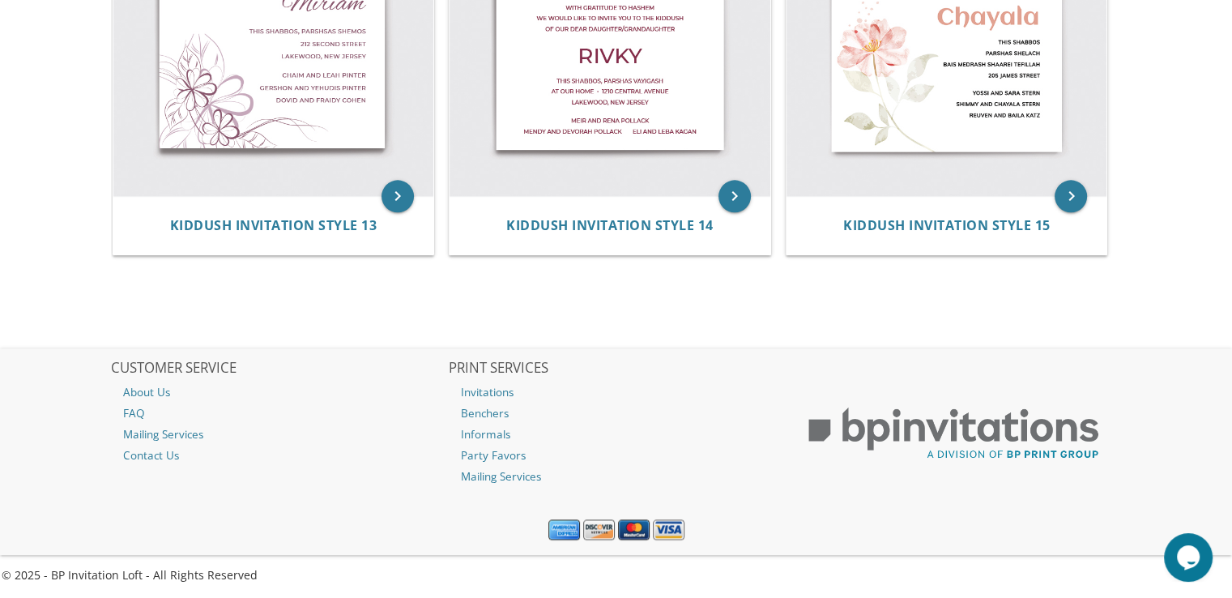
scroll to position [2074, 0]
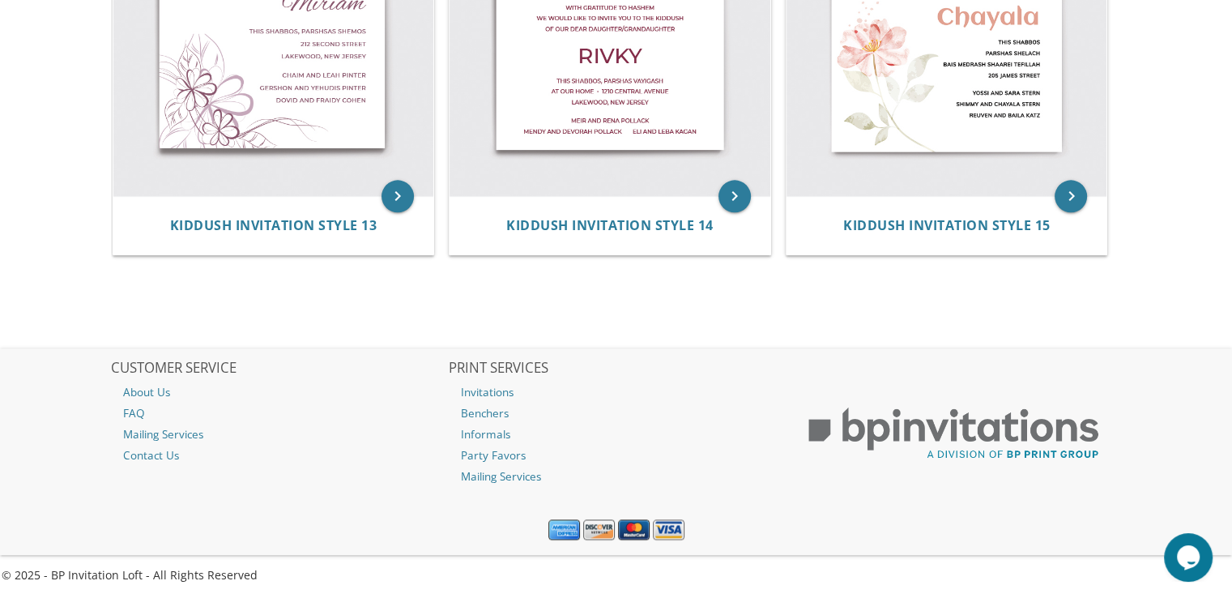
drag, startPoint x: 57, startPoint y: 269, endPoint x: 49, endPoint y: 247, distance: 23.3
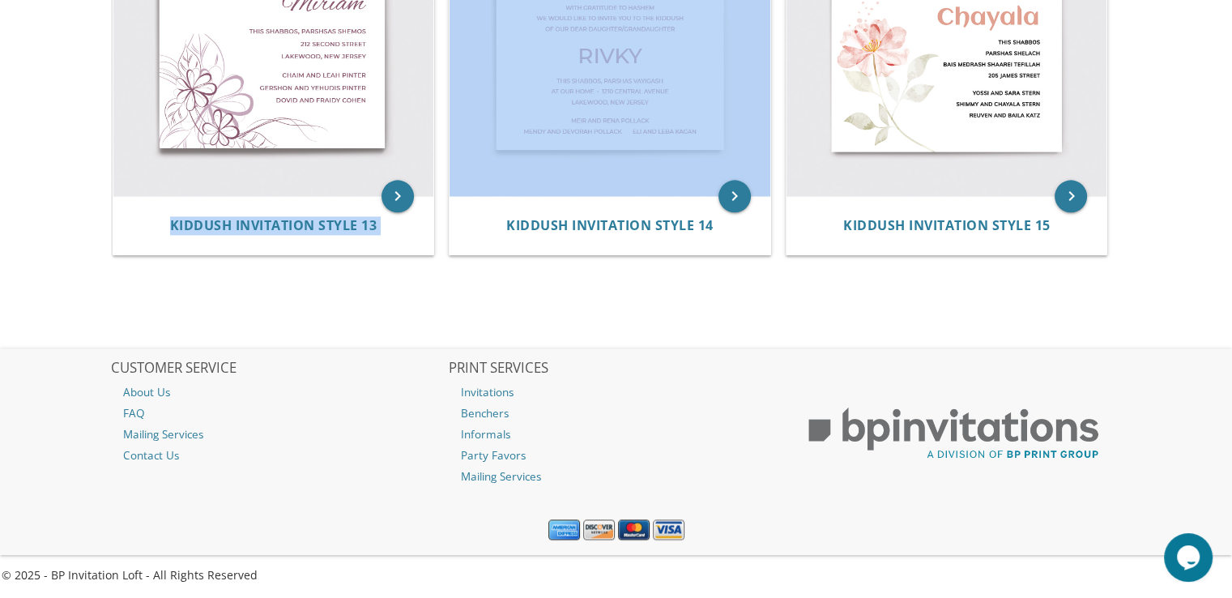
drag, startPoint x: 49, startPoint y: 247, endPoint x: 87, endPoint y: 318, distance: 80.5
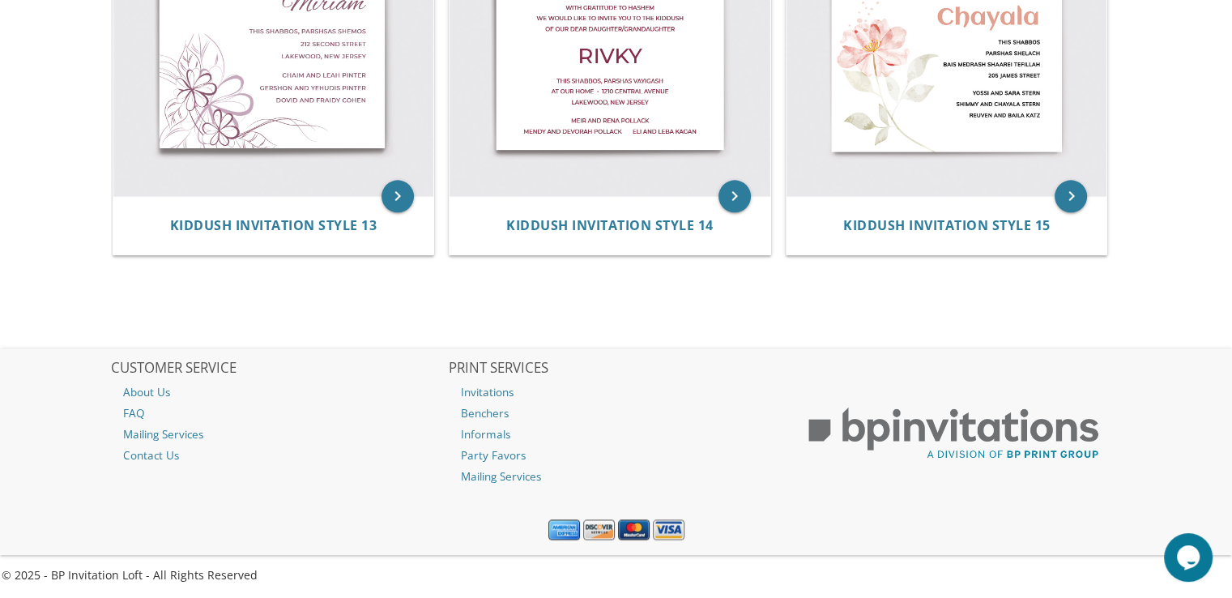
drag, startPoint x: 230, startPoint y: 278, endPoint x: 323, endPoint y: 267, distance: 93.9
click at [246, 262] on div "keyboard_arrow_right Kiddush Invitation Style 13" at bounding box center [279, 68] width 337 height 399
drag, startPoint x: 246, startPoint y: 262, endPoint x: 346, endPoint y: 270, distance: 99.9
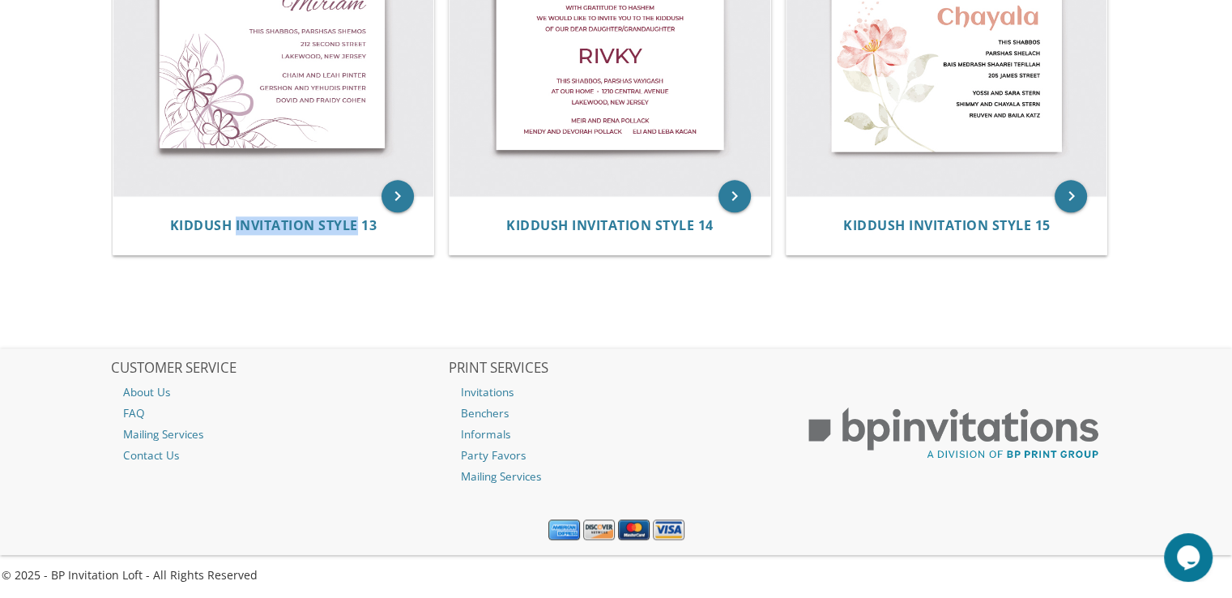
drag, startPoint x: 569, startPoint y: 267, endPoint x: 619, endPoint y: 258, distance: 50.9
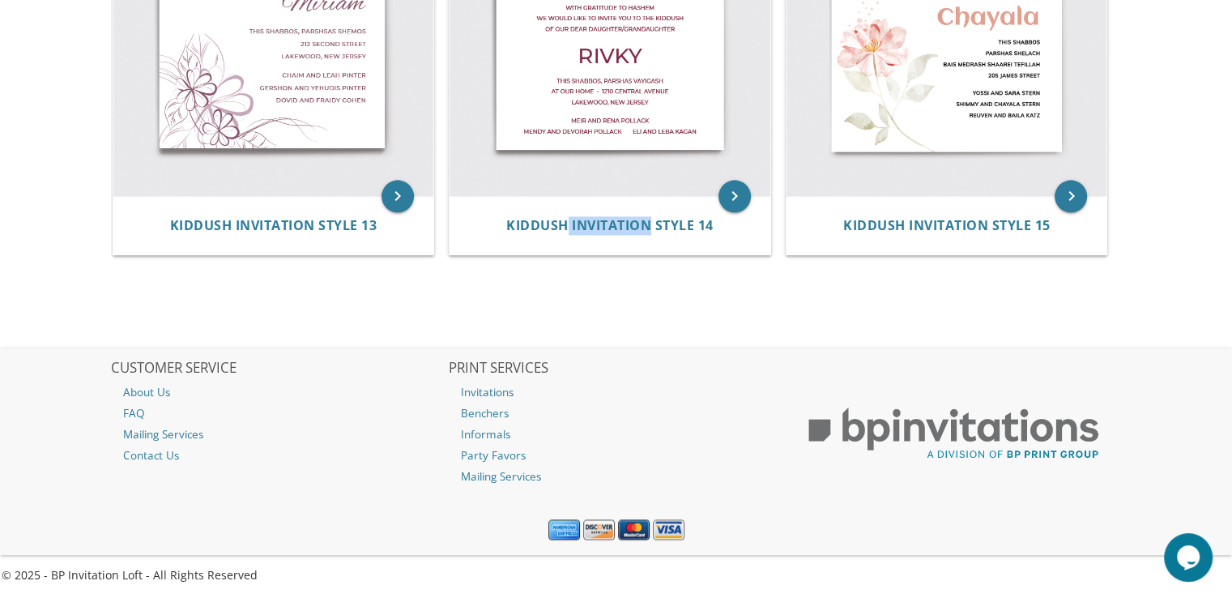
click at [619, 258] on div "keyboard_arrow_right Kiddush Invitation Style 14" at bounding box center [616, 68] width 337 height 399
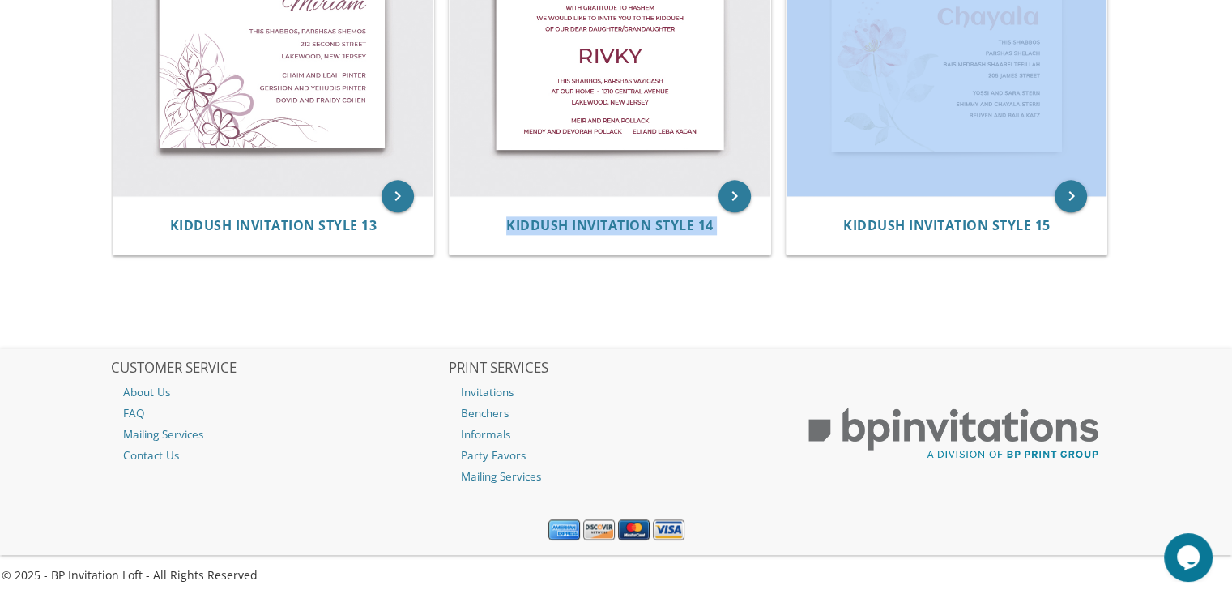
drag, startPoint x: 517, startPoint y: 269, endPoint x: 787, endPoint y: 260, distance: 270.7
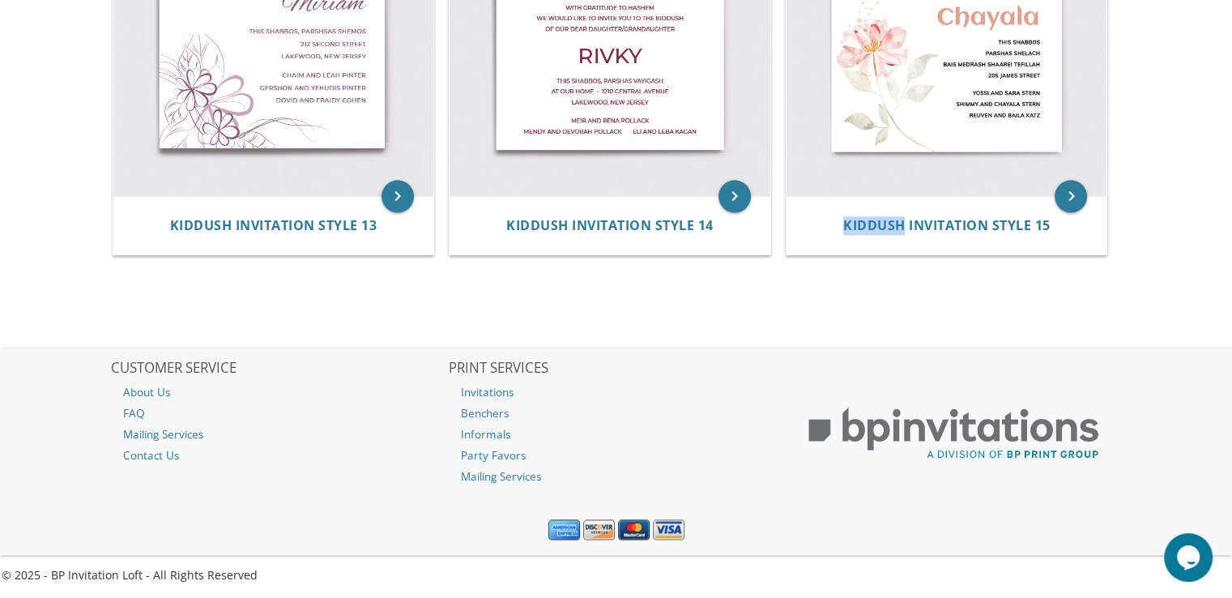
drag, startPoint x: 860, startPoint y: 296, endPoint x: 953, endPoint y: 284, distance: 93.0
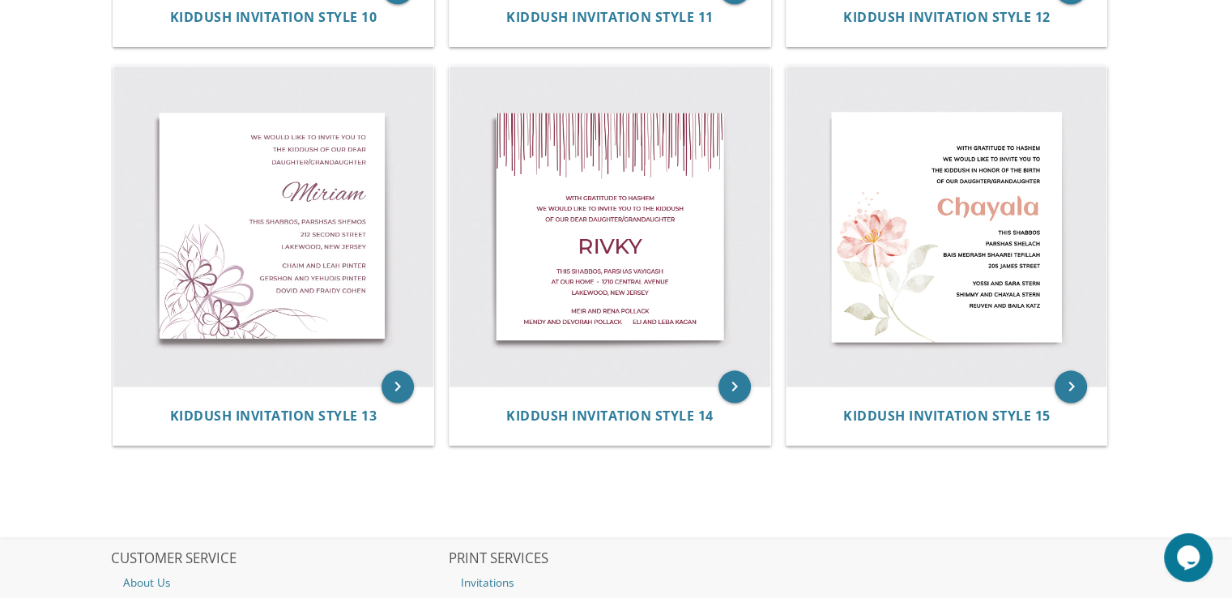
scroll to position [1847, 0]
